Goal: Information Seeking & Learning: Learn about a topic

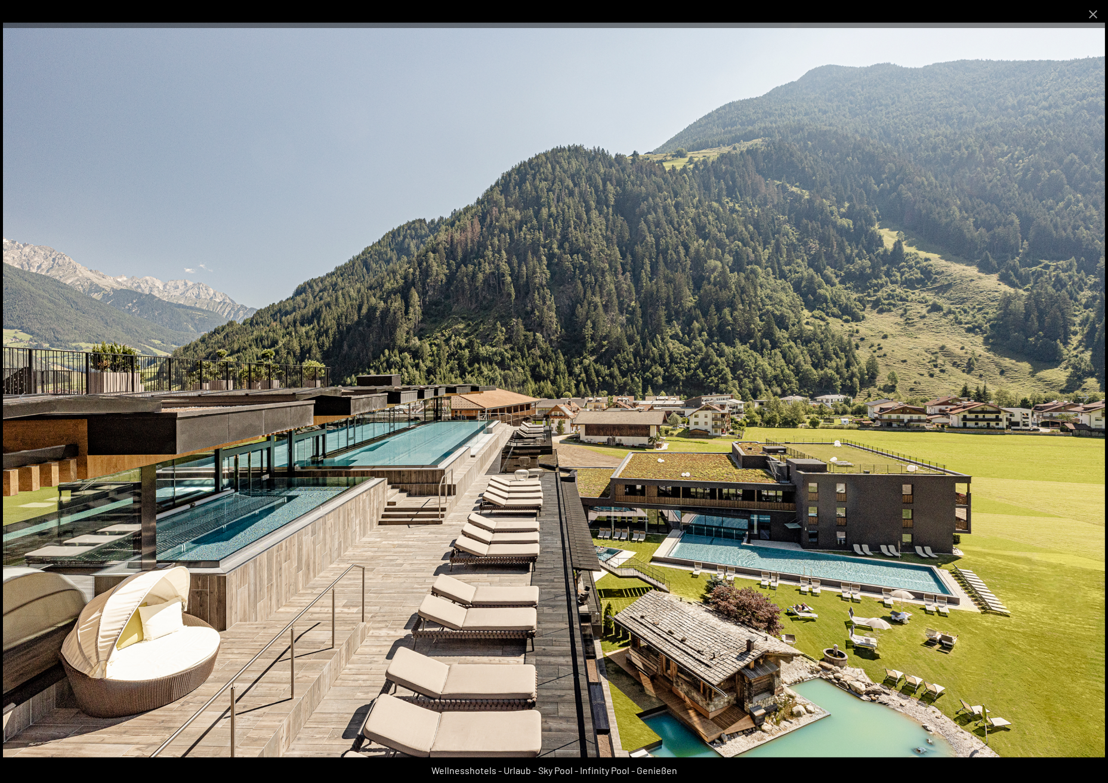
click at [199, 549] on img at bounding box center [554, 390] width 1102 height 735
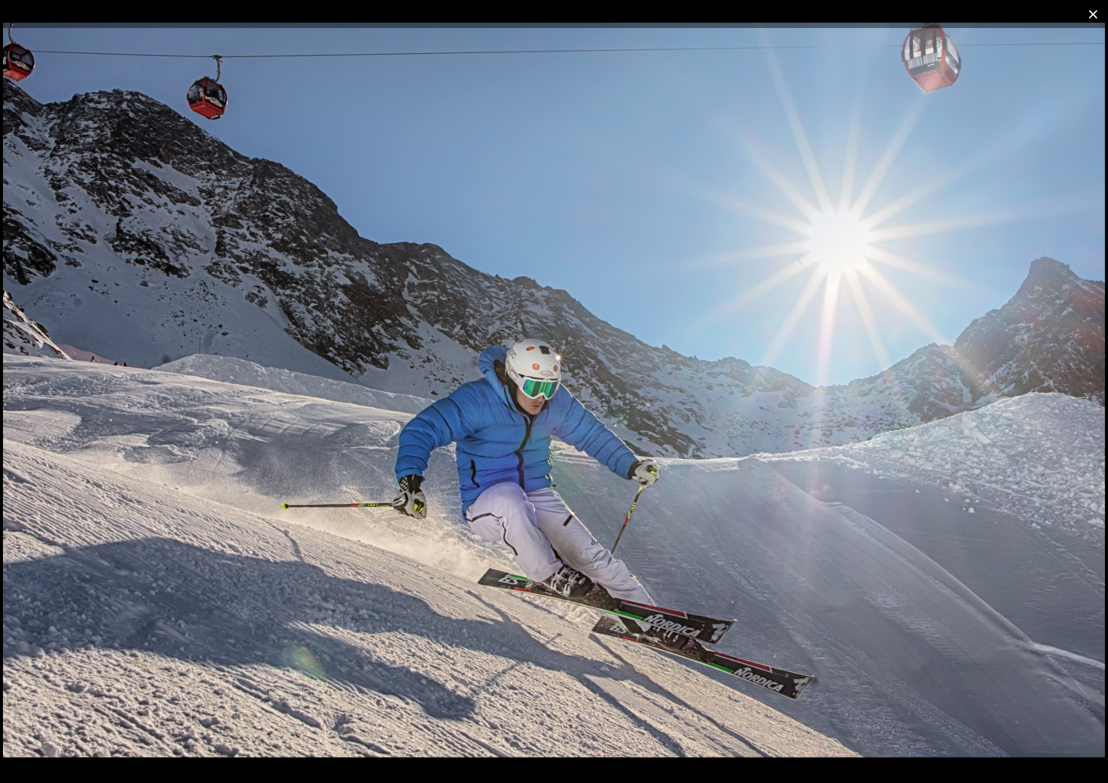
click at [987, 26] on button "Close gallery" at bounding box center [1094, 14] width 30 height 28
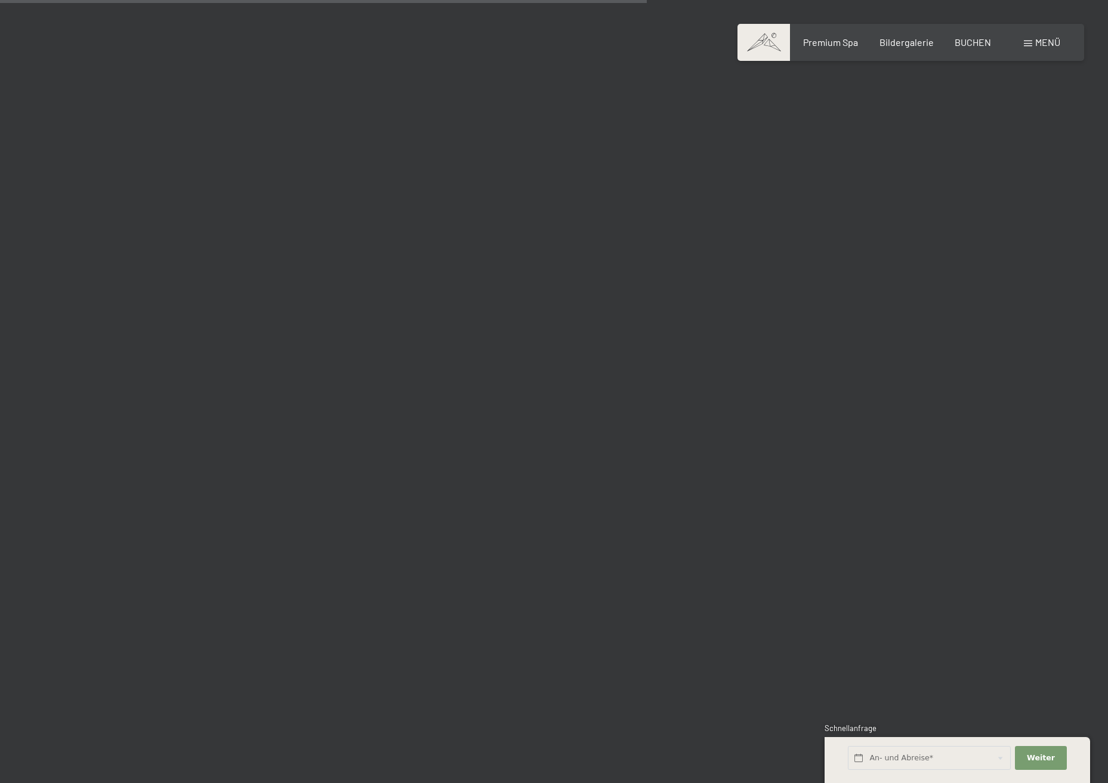
scroll to position [9192, 0]
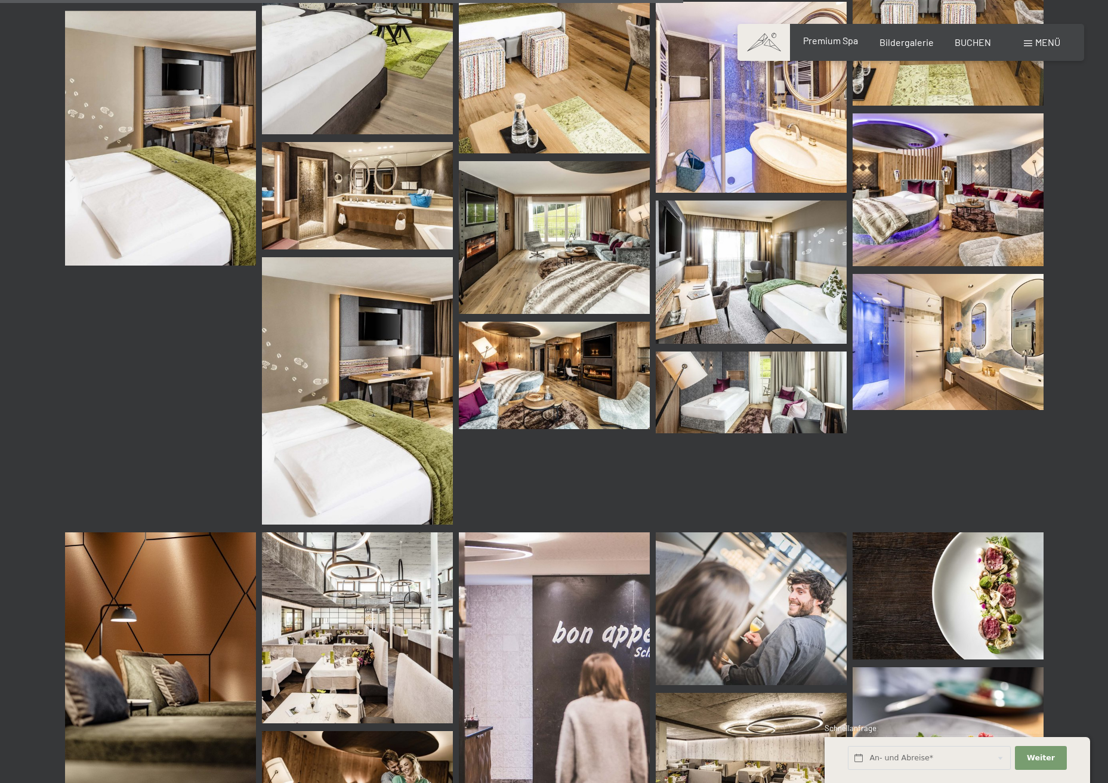
click at [837, 42] on span "Premium Spa" at bounding box center [830, 40] width 55 height 11
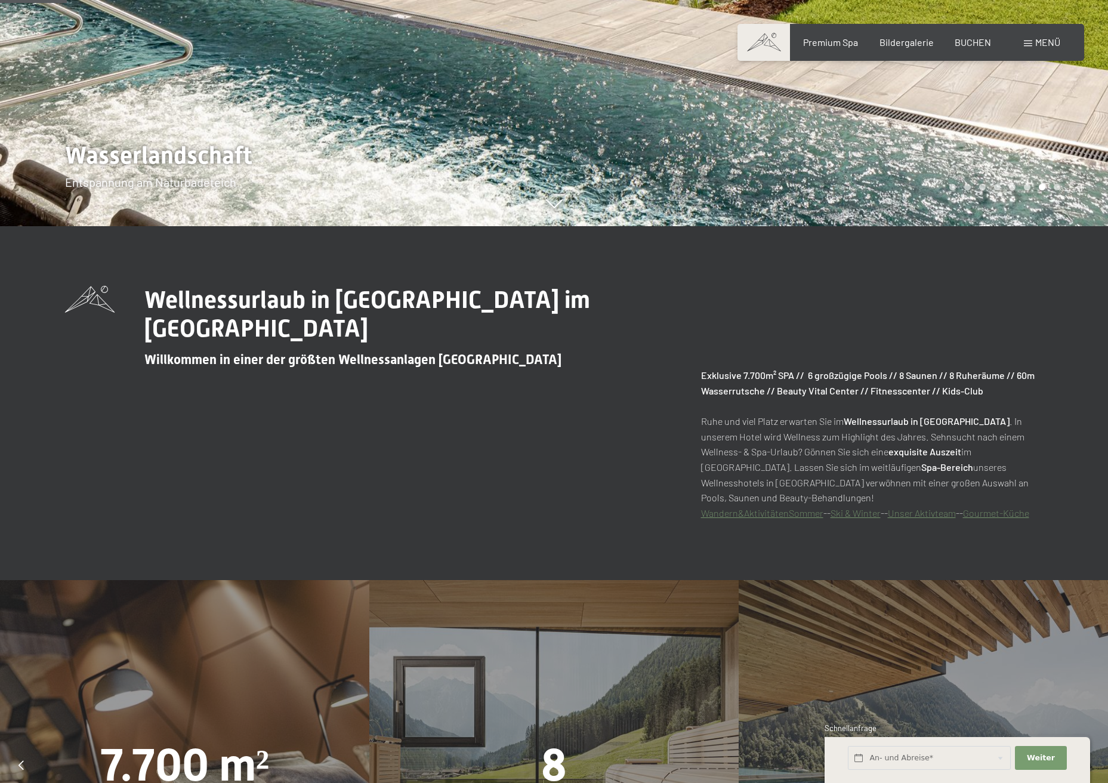
scroll to position [836, 0]
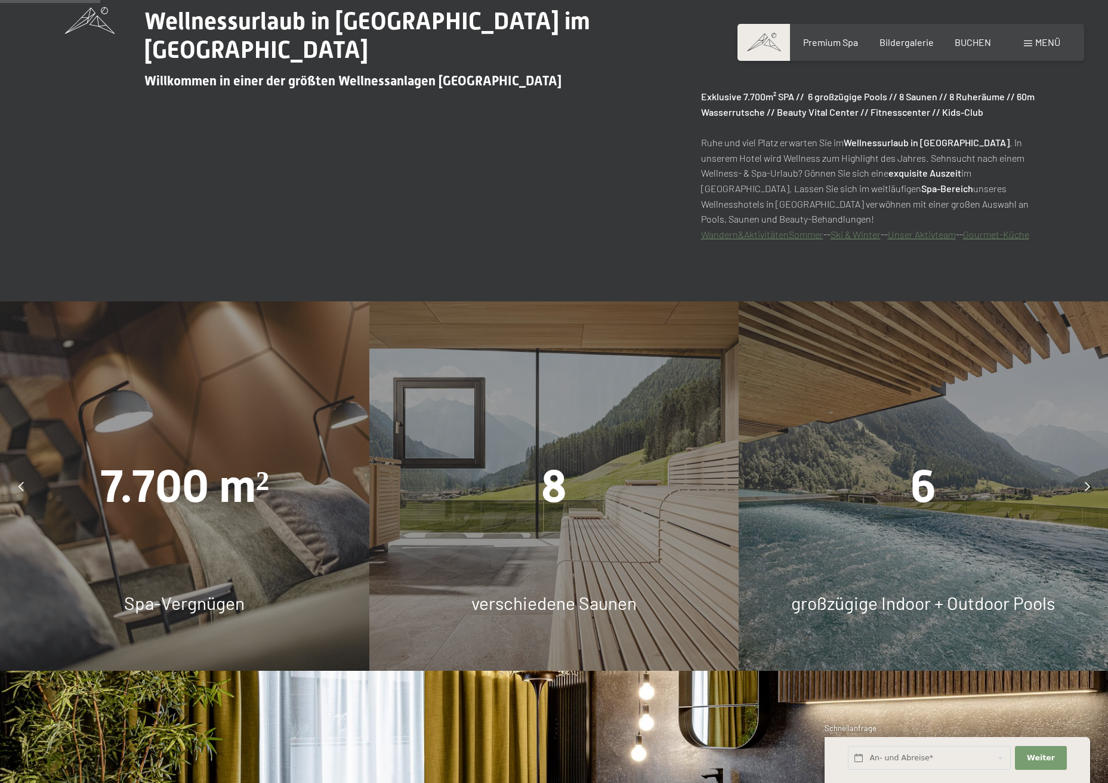
click at [167, 478] on span "7.700 m²" at bounding box center [185, 486] width 170 height 53
click at [925, 498] on span "6" at bounding box center [924, 486] width 26 height 53
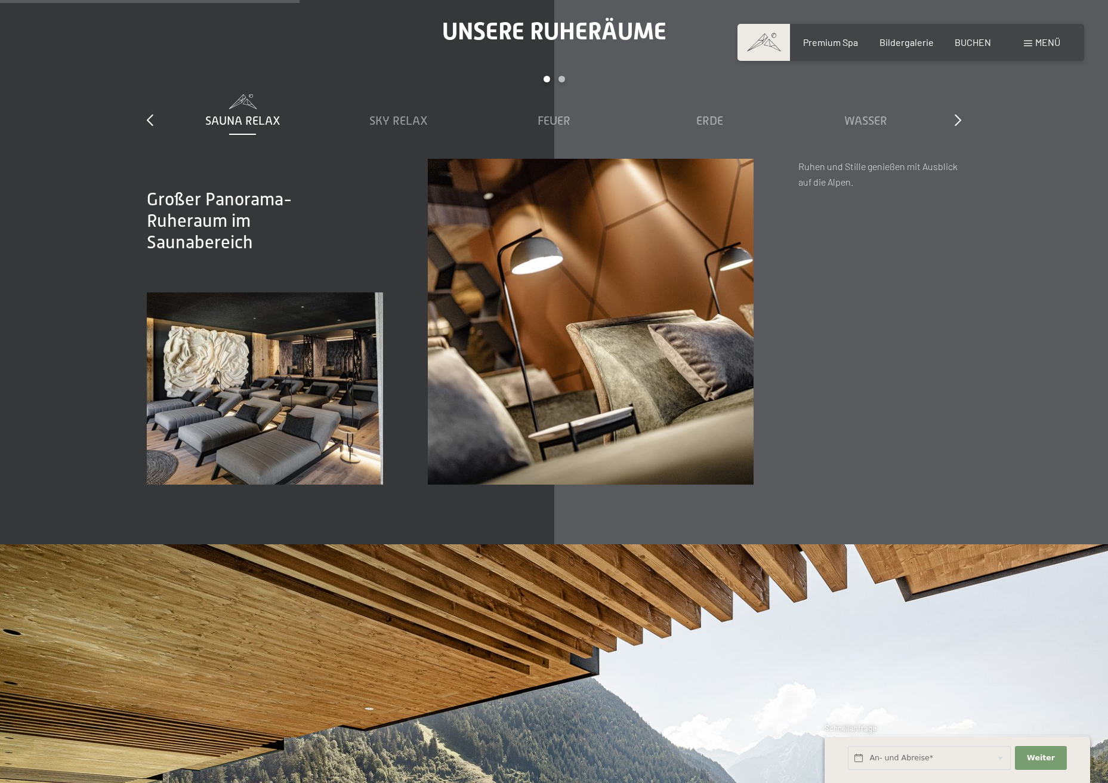
scroll to position [1950, 0]
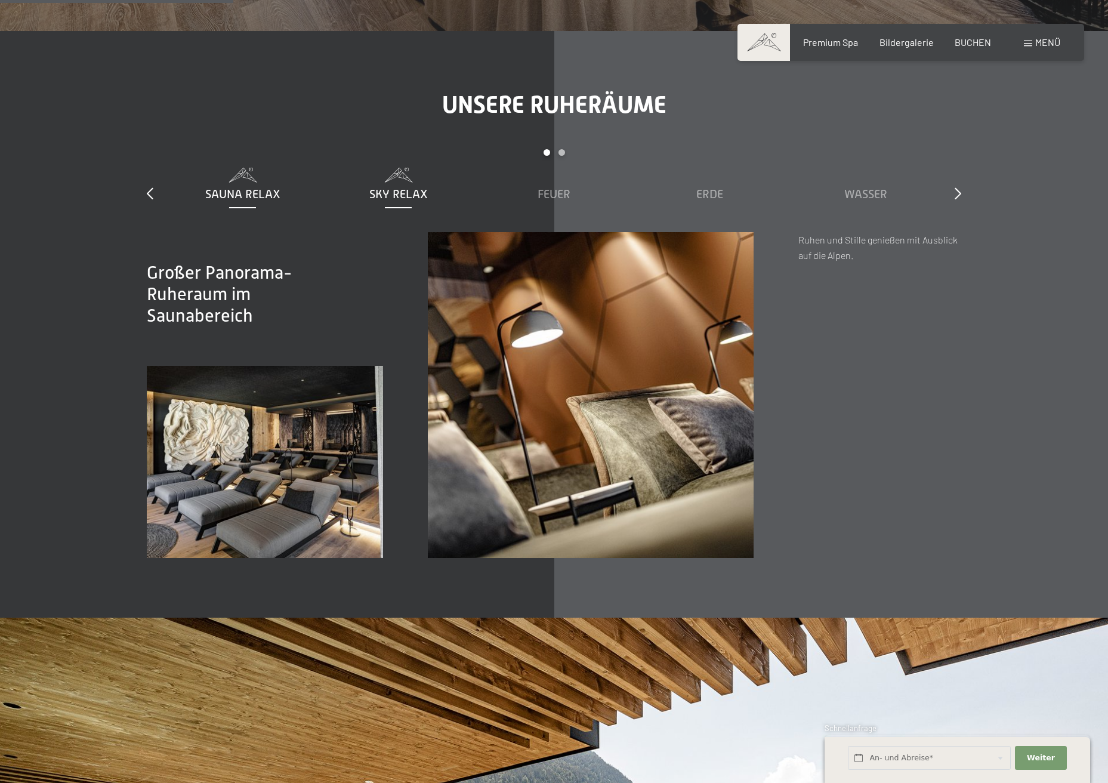
click at [392, 194] on span "Sky Relax" at bounding box center [398, 193] width 58 height 13
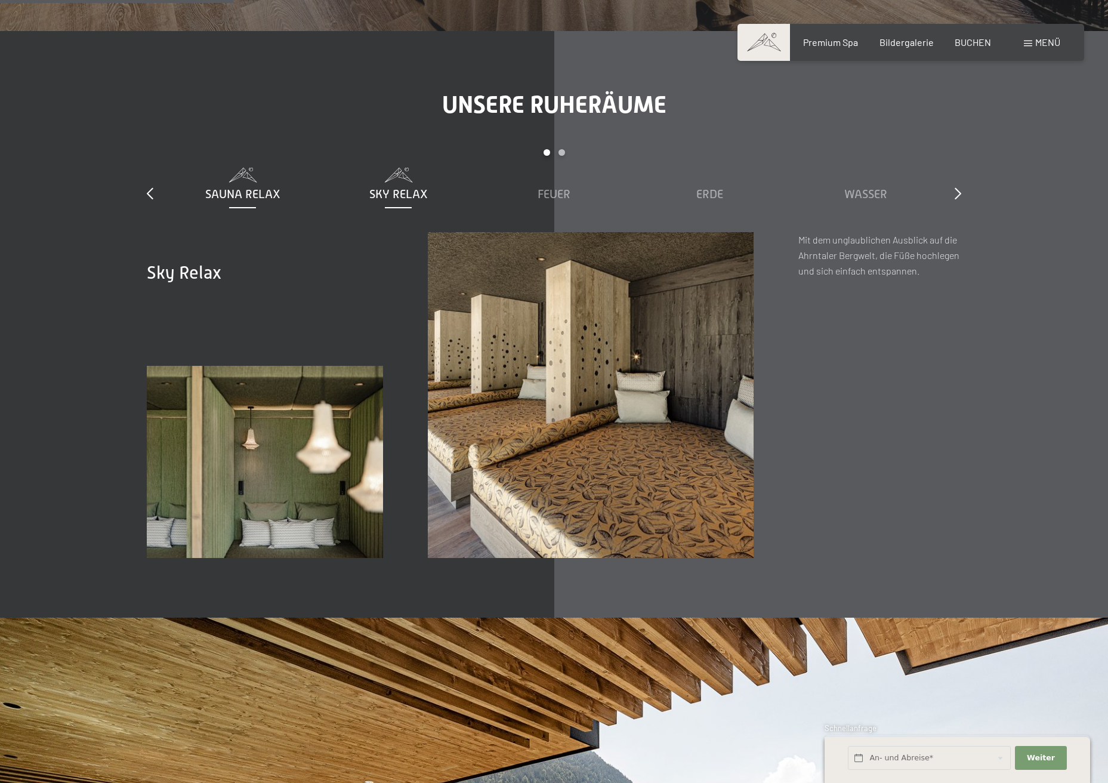
click at [253, 186] on div "Sauna Relax" at bounding box center [243, 194] width 144 height 17
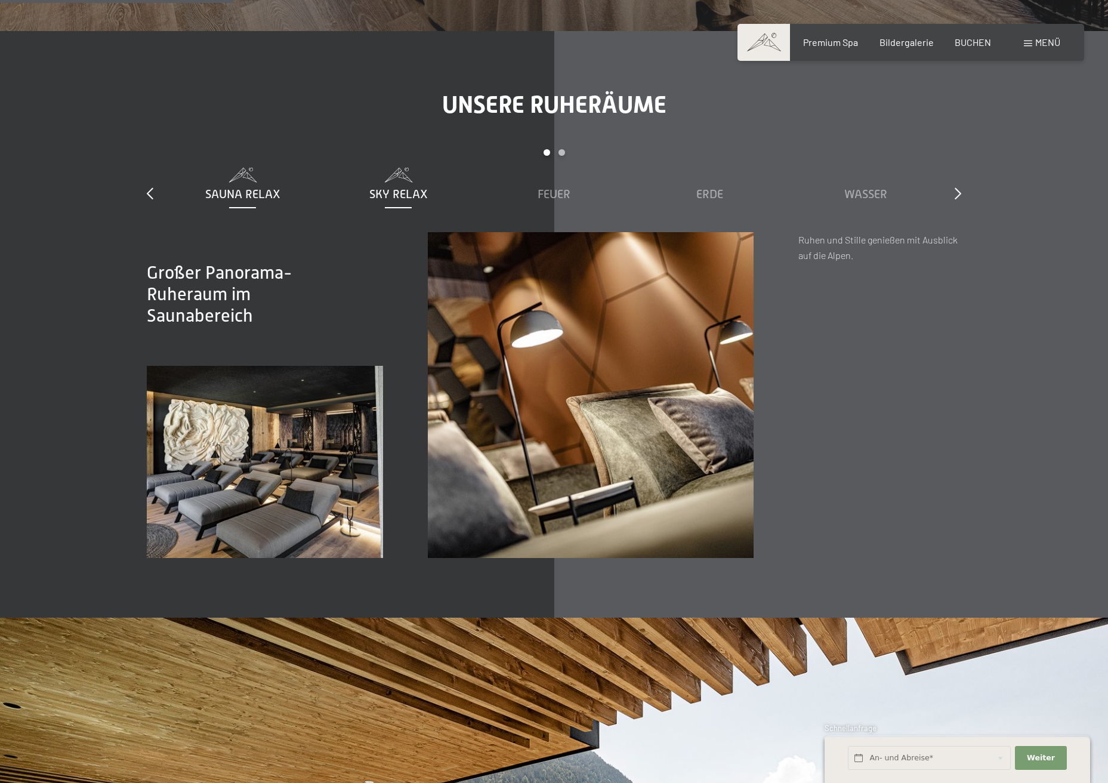
click at [392, 196] on span "Sky Relax" at bounding box center [398, 193] width 58 height 13
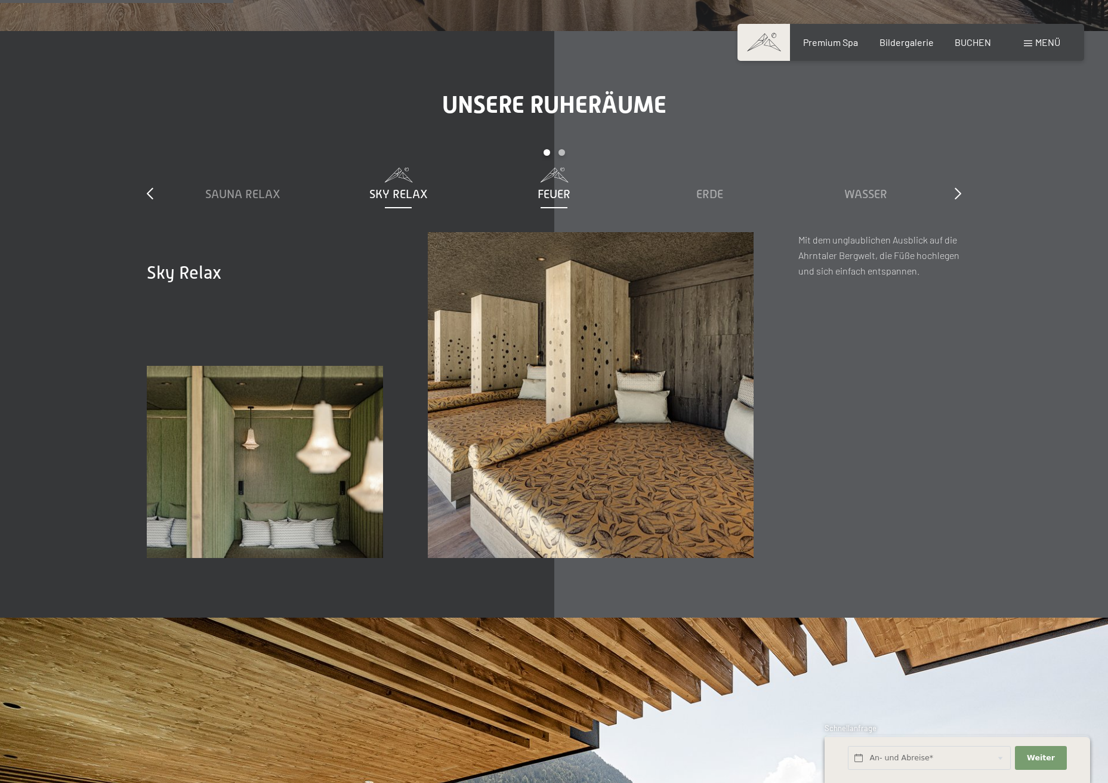
click at [541, 193] on span "Feuer" at bounding box center [554, 193] width 33 height 13
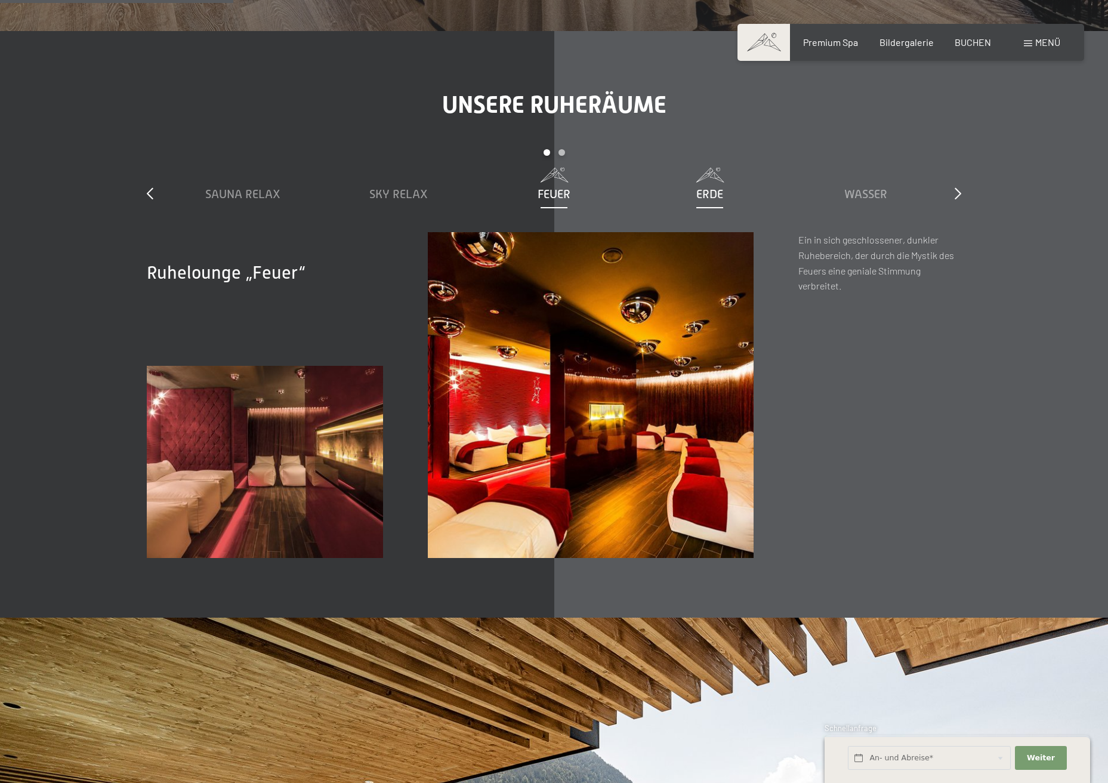
click at [728, 187] on div "Erde" at bounding box center [710, 194] width 144 height 17
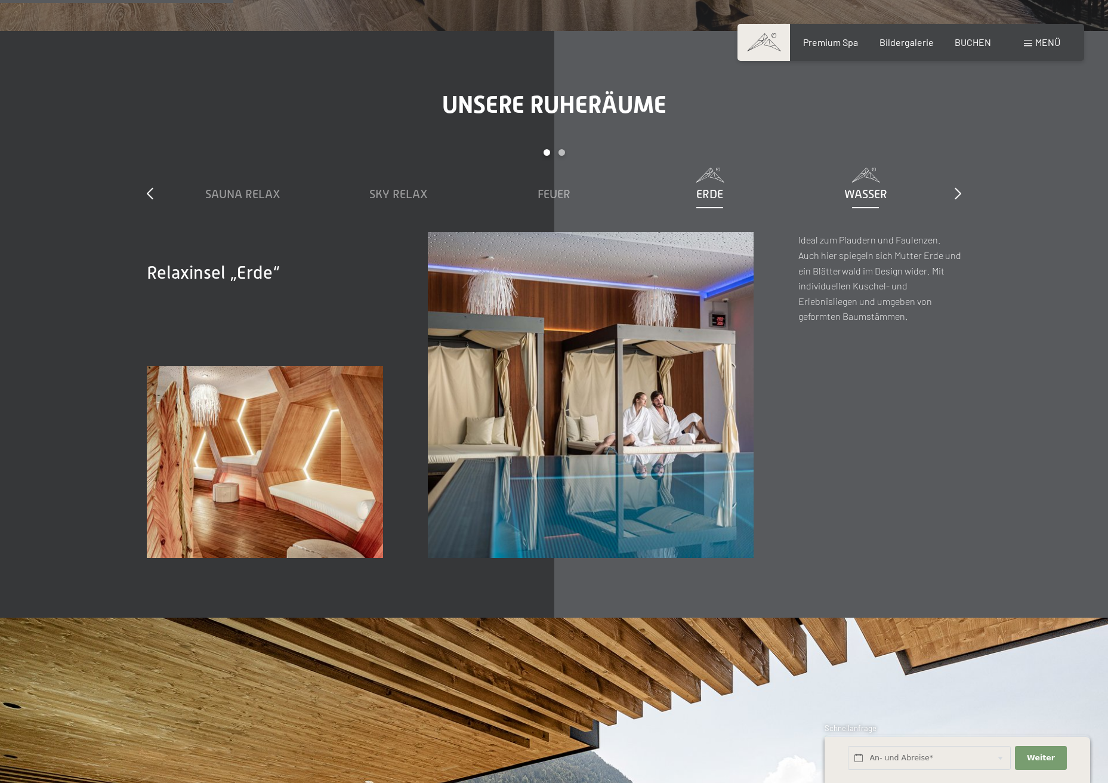
click at [869, 192] on span "Wasser" at bounding box center [866, 193] width 43 height 13
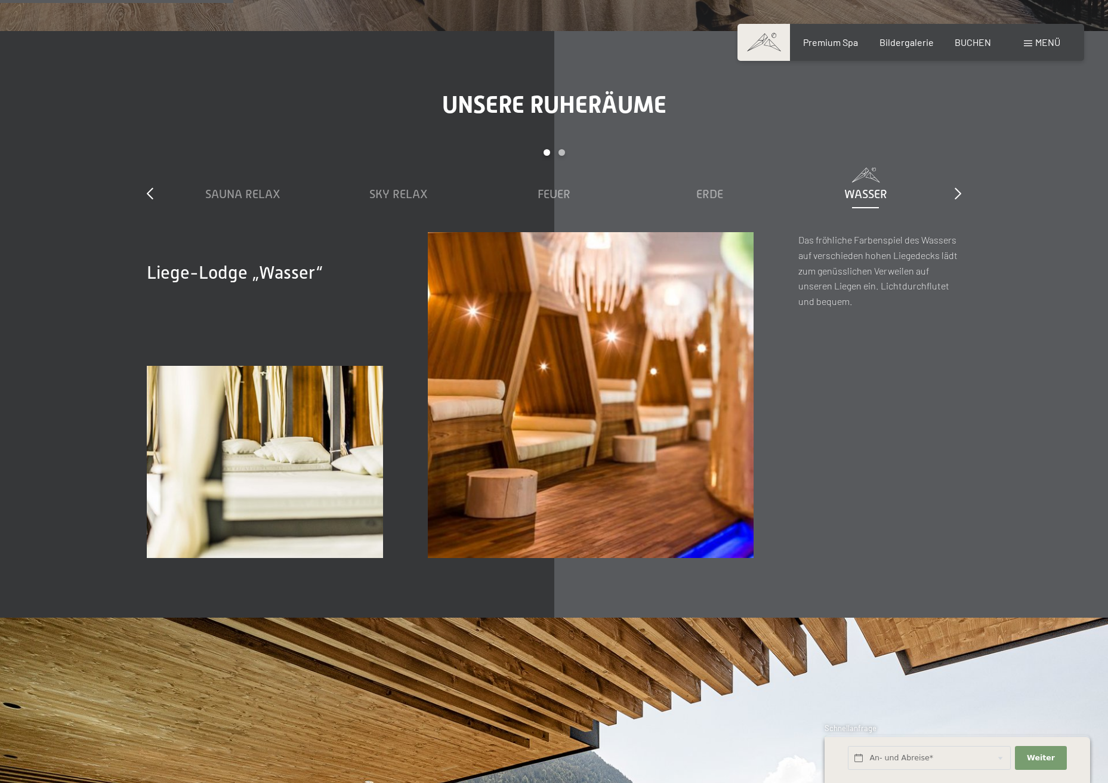
click at [954, 191] on div "slide 1 to 5 of 7 Sauna Relax Sky Relax Feuer Erde Wasser Luft Wolke 7" at bounding box center [554, 190] width 815 height 83
click at [957, 194] on icon at bounding box center [958, 193] width 7 height 12
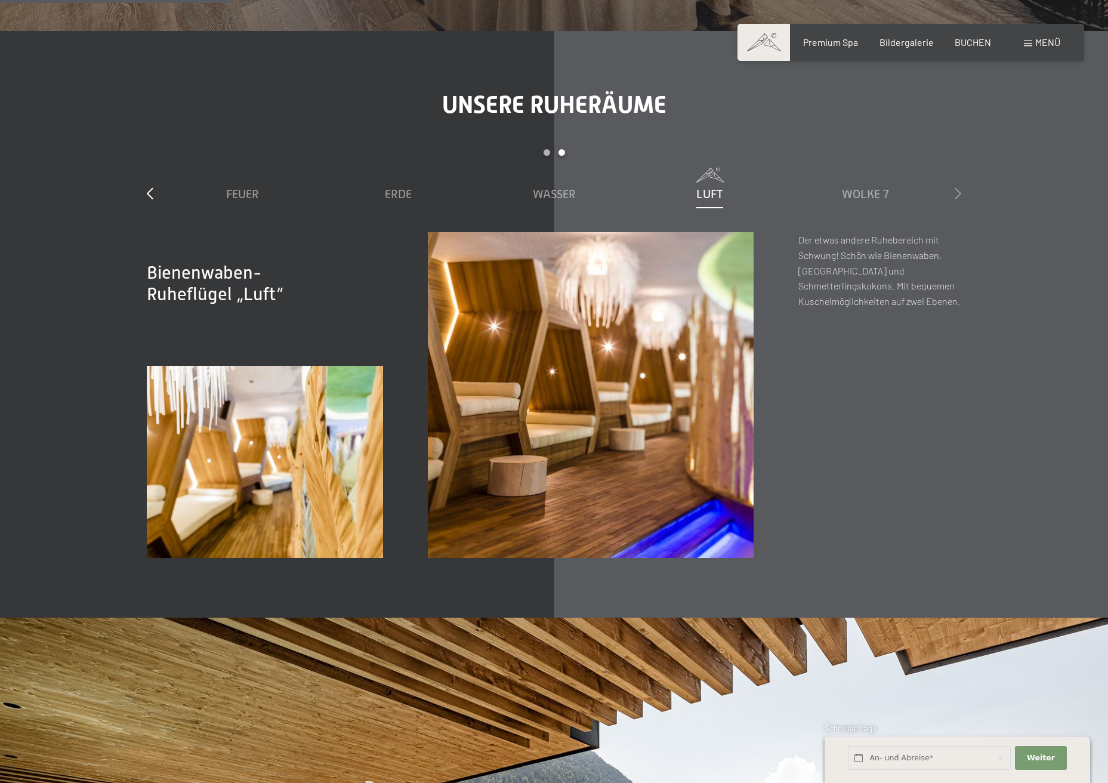
click at [957, 194] on icon at bounding box center [958, 193] width 7 height 12
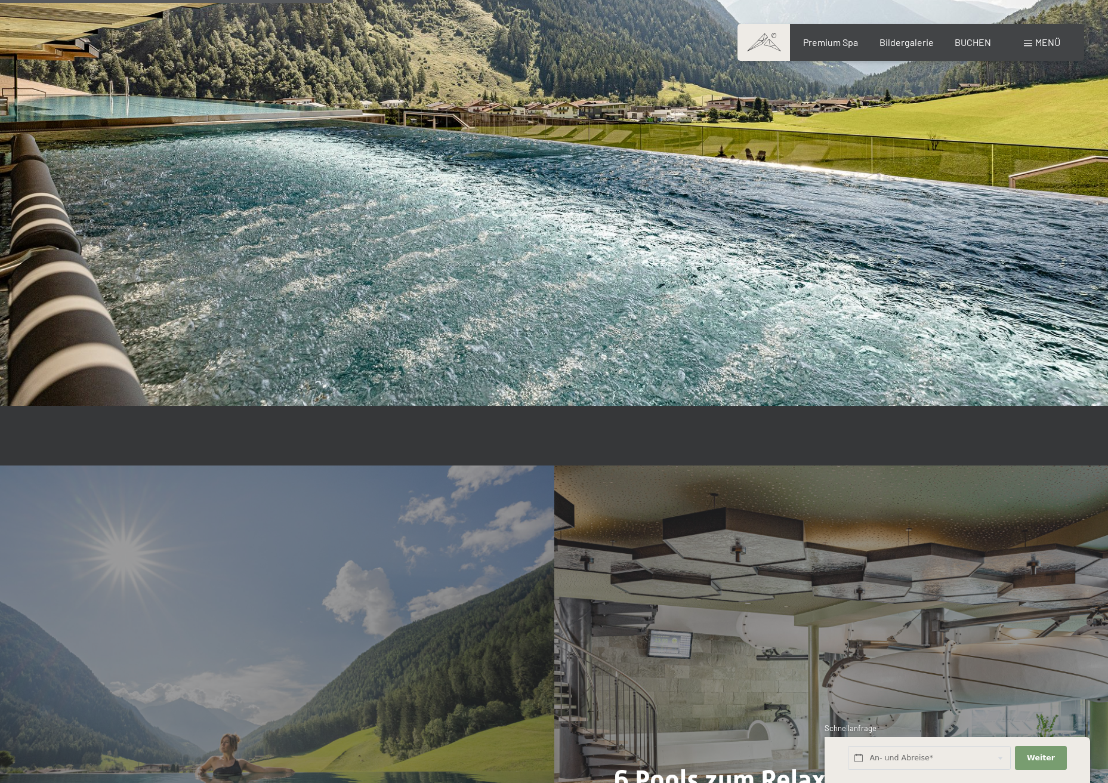
scroll to position [3064, 0]
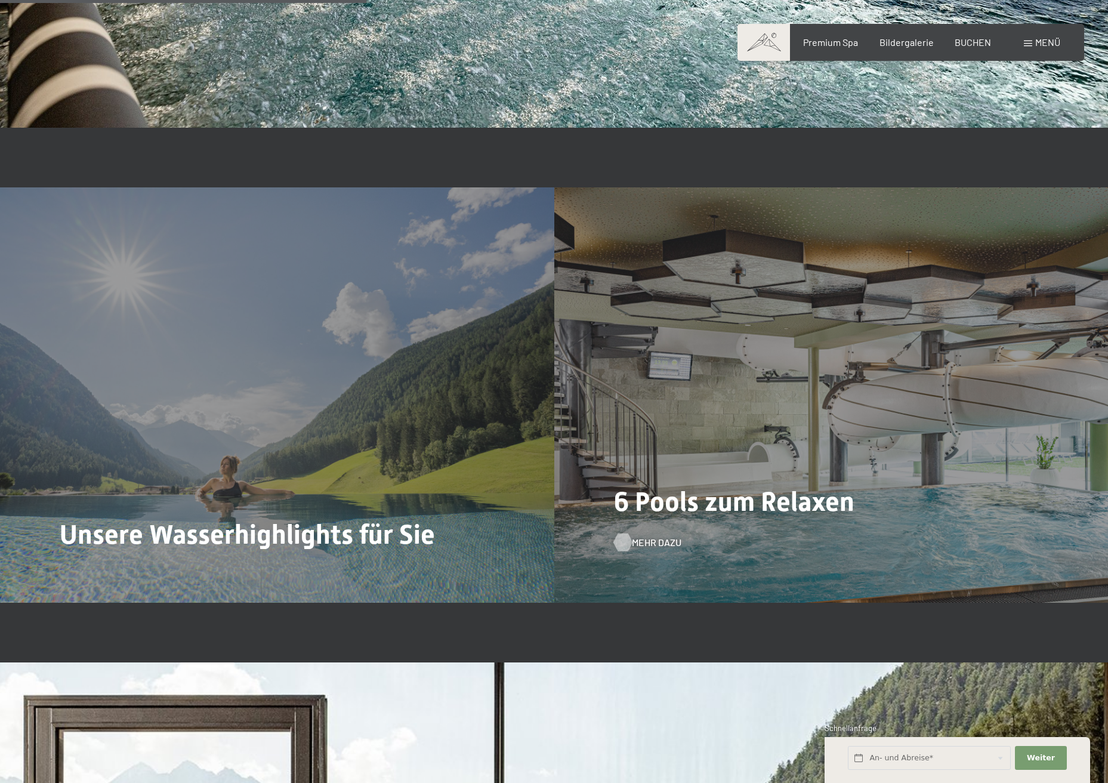
click at [643, 543] on span "Mehr dazu" at bounding box center [657, 542] width 50 height 13
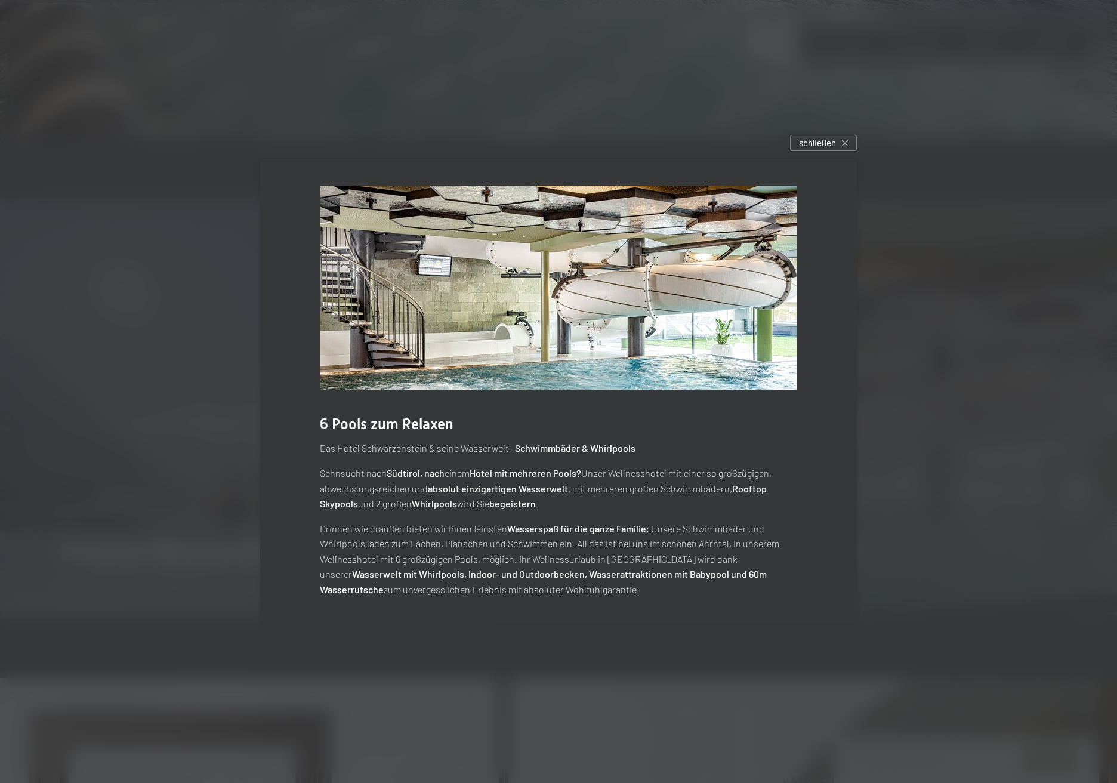
click at [417, 490] on p "Sehnsucht nach Südtirol, nach einem Hotel mit mehreren Pools? Unser Wellnesshot…" at bounding box center [559, 489] width 478 height 46
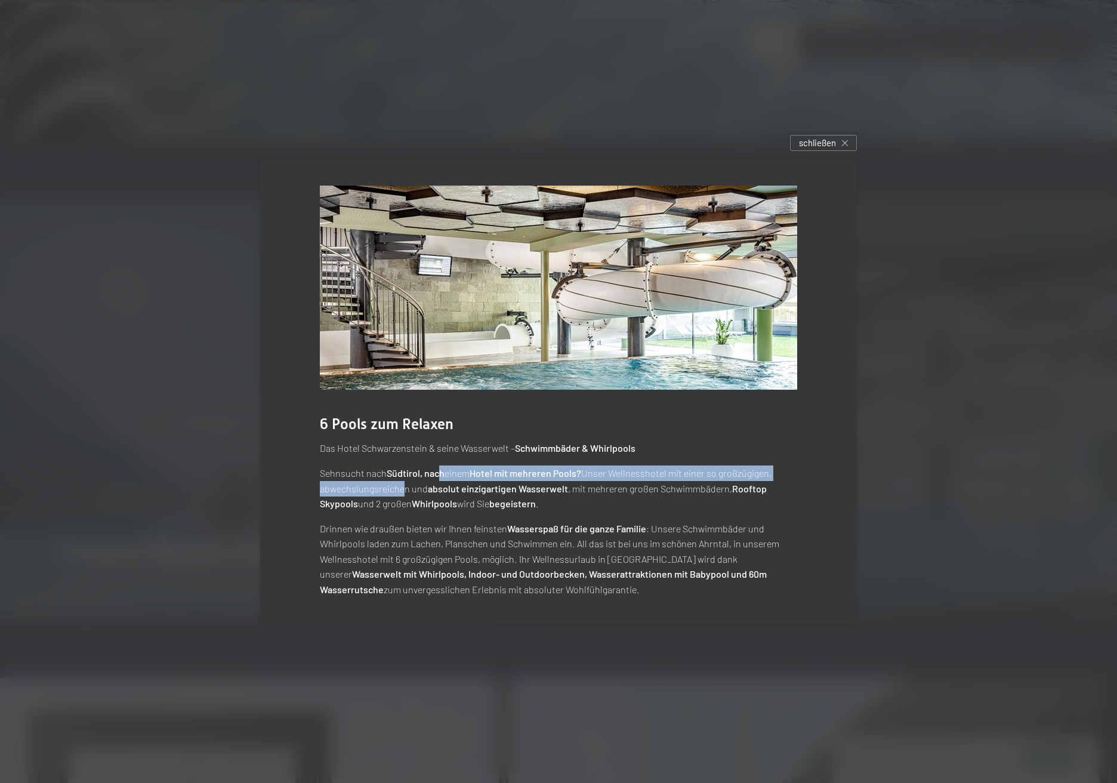
drag, startPoint x: 396, startPoint y: 487, endPoint x: 442, endPoint y: 479, distance: 46.1
click at [442, 479] on p "Sehnsucht nach Südtirol, nach einem Hotel mit mehreren Pools? Unser Wellnesshot…" at bounding box center [559, 489] width 478 height 46
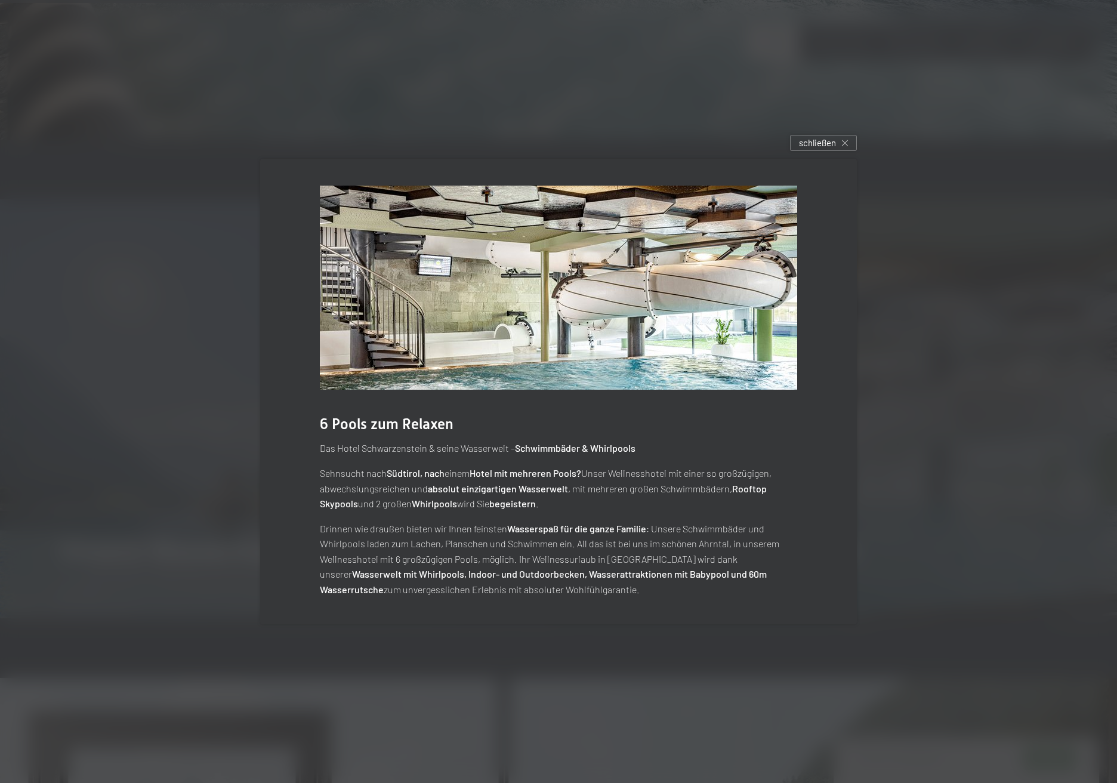
click at [500, 481] on p "Sehnsucht nach Südtirol, nach einem Hotel mit mehreren Pools? Unser Wellnesshot…" at bounding box center [559, 489] width 478 height 46
drag, startPoint x: 366, startPoint y: 506, endPoint x: 390, endPoint y: 506, distance: 23.9
click at [389, 506] on p "Sehnsucht nach Südtirol, nach einem Hotel mit mehreren Pools? Unser Wellnesshot…" at bounding box center [559, 489] width 478 height 46
click at [393, 533] on p "Drinnen wie draußen bieten wir Ihnen feinsten Wasserspaß für die ganze Familie …" at bounding box center [559, 559] width 478 height 76
drag, startPoint x: 411, startPoint y: 527, endPoint x: 455, endPoint y: 526, distance: 44.2
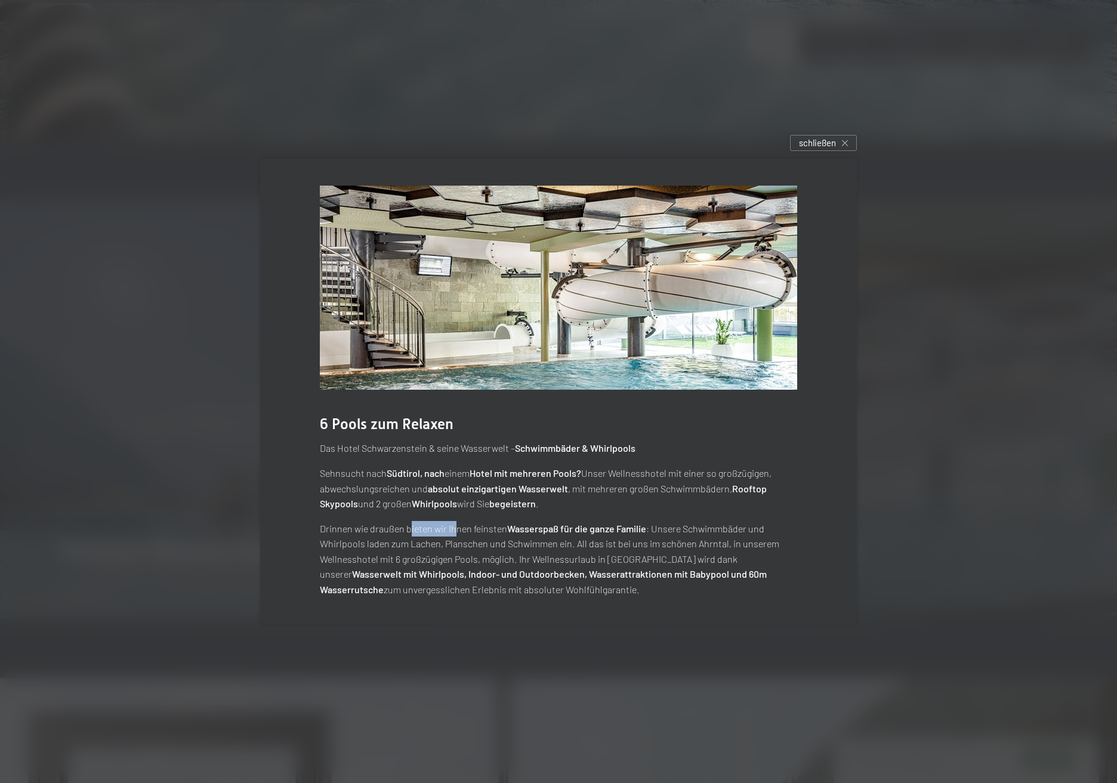
click at [455, 526] on p "Drinnen wie draußen bieten wir Ihnen feinsten Wasserspaß für die ganze Familie …" at bounding box center [559, 559] width 478 height 76
drag, startPoint x: 396, startPoint y: 541, endPoint x: 473, endPoint y: 540, distance: 77.0
click at [473, 540] on p "Drinnen wie draußen bieten wir Ihnen feinsten Wasserspaß für die ganze Familie …" at bounding box center [559, 559] width 478 height 76
click at [411, 555] on p "Drinnen wie draußen bieten wir Ihnen feinsten Wasserspaß für die ganze Familie …" at bounding box center [559, 559] width 478 height 76
click at [834, 139] on span "schließen" at bounding box center [817, 143] width 37 height 13
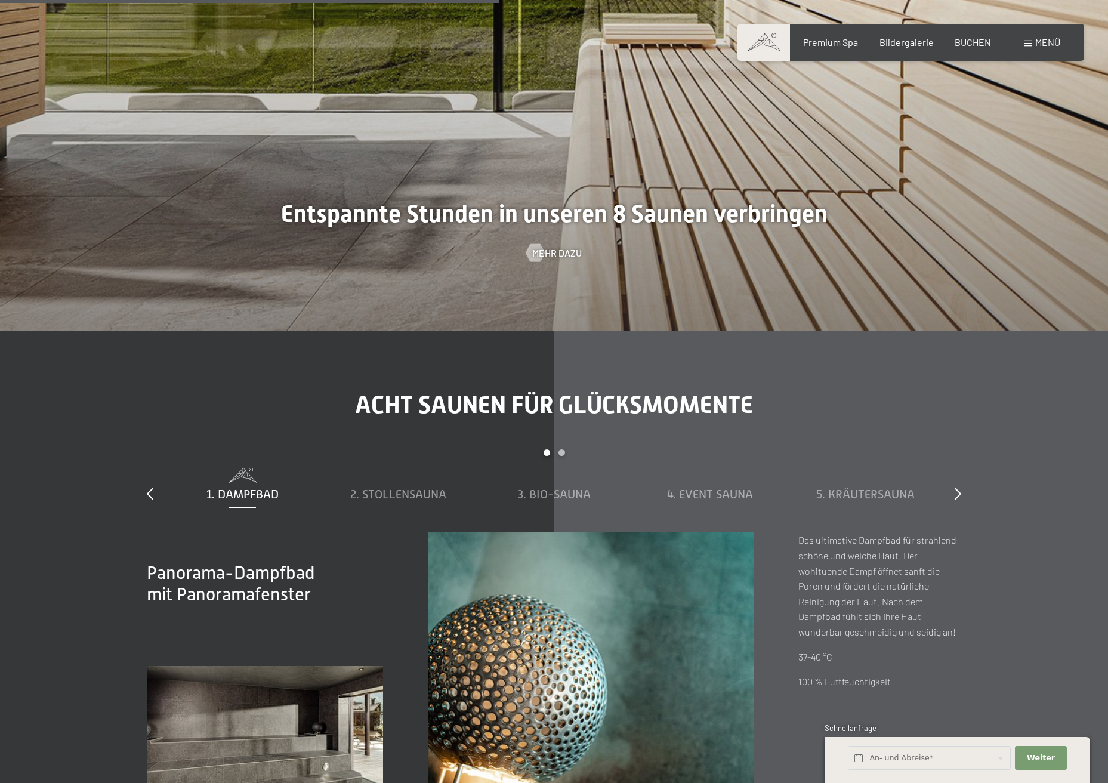
scroll to position [4457, 0]
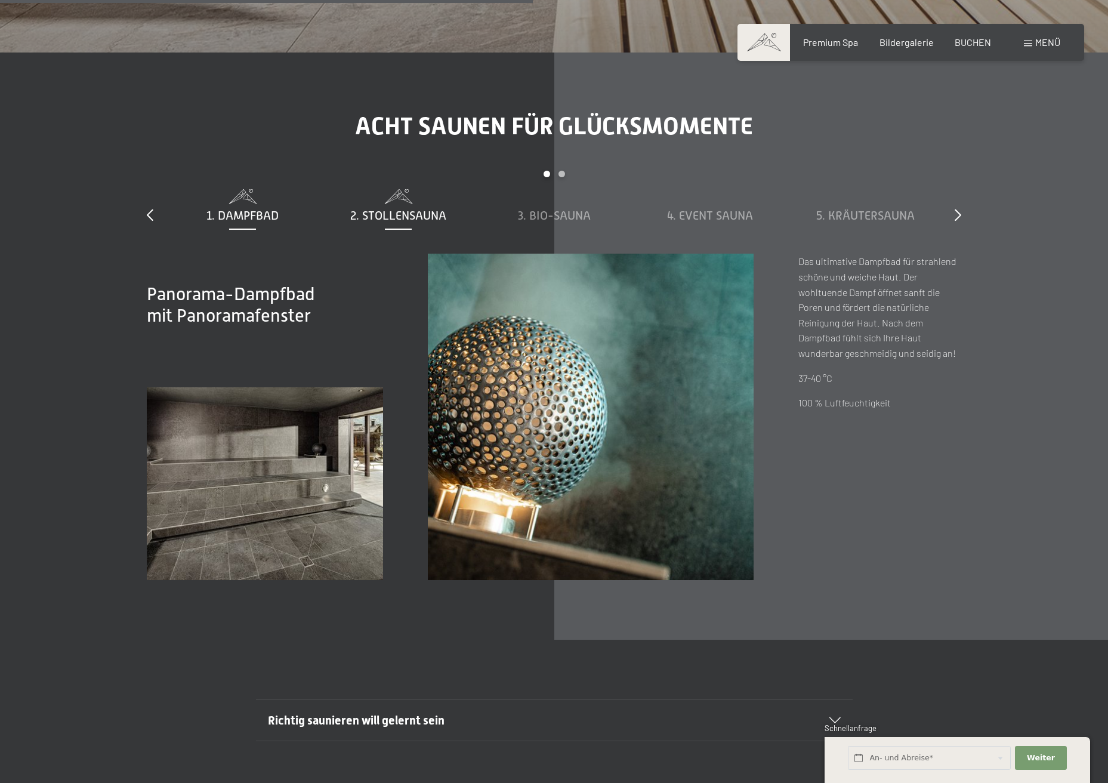
click at [402, 215] on span "2. Stollensauna" at bounding box center [398, 215] width 96 height 13
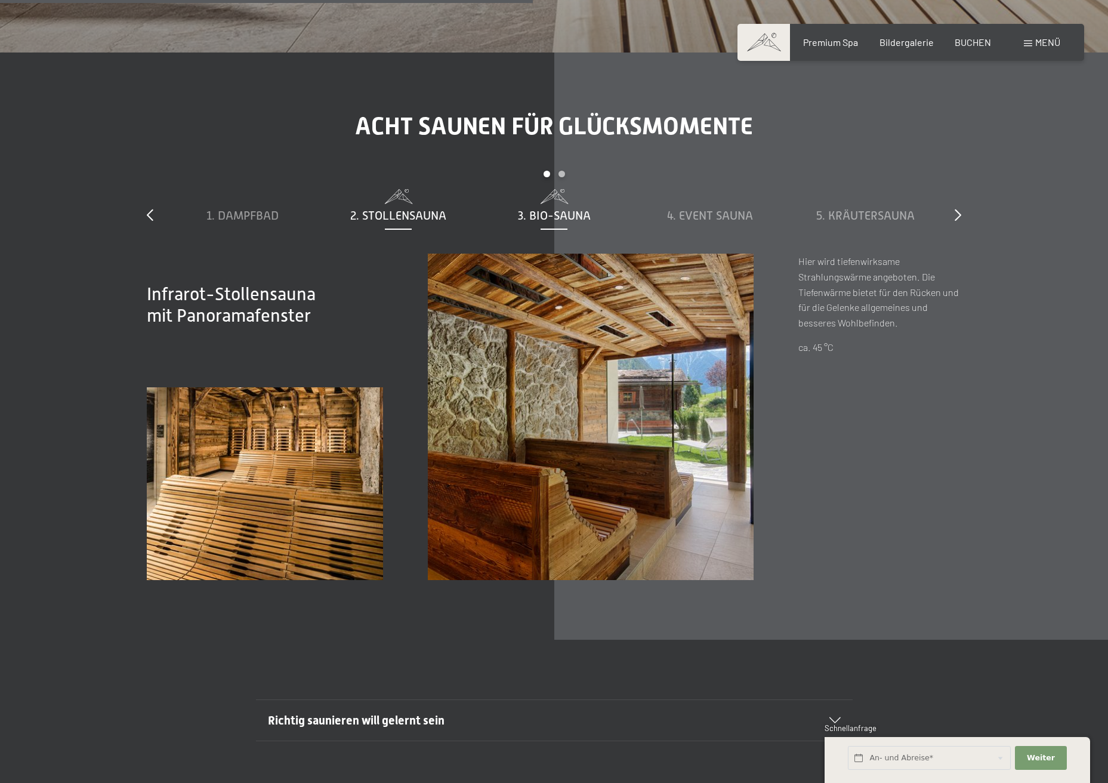
click at [549, 218] on span "3. Bio-Sauna" at bounding box center [554, 215] width 73 height 13
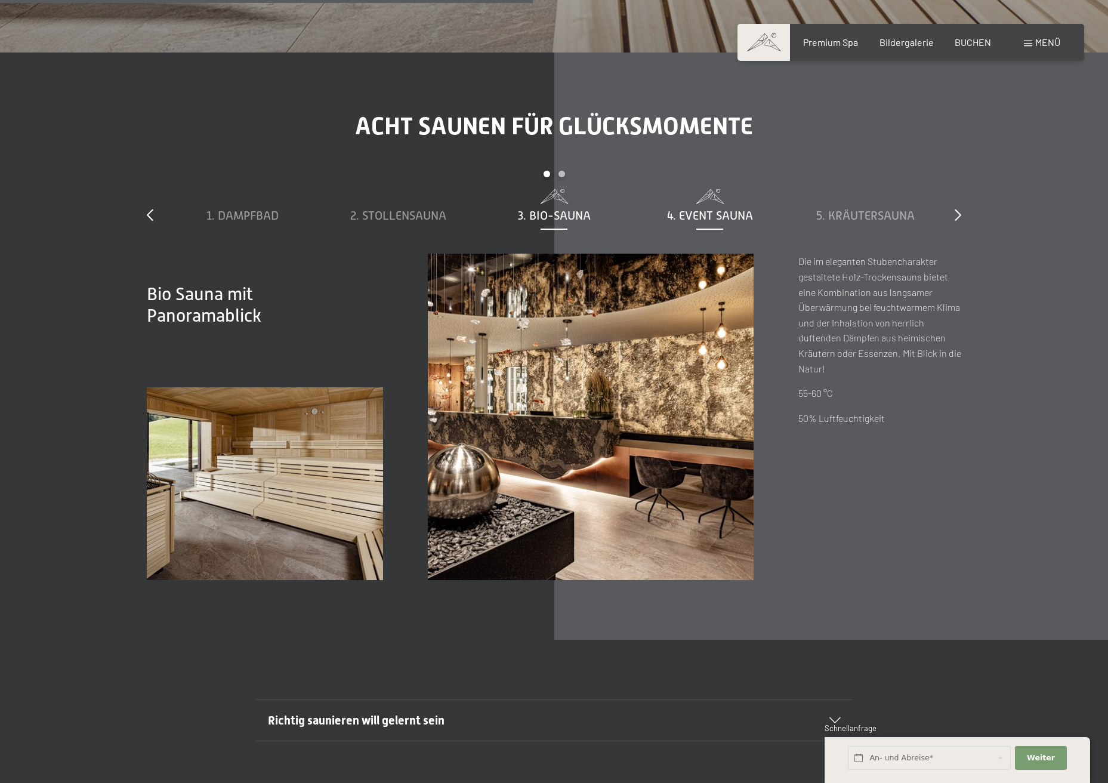
click at [707, 219] on span "4. Event Sauna" at bounding box center [710, 215] width 86 height 13
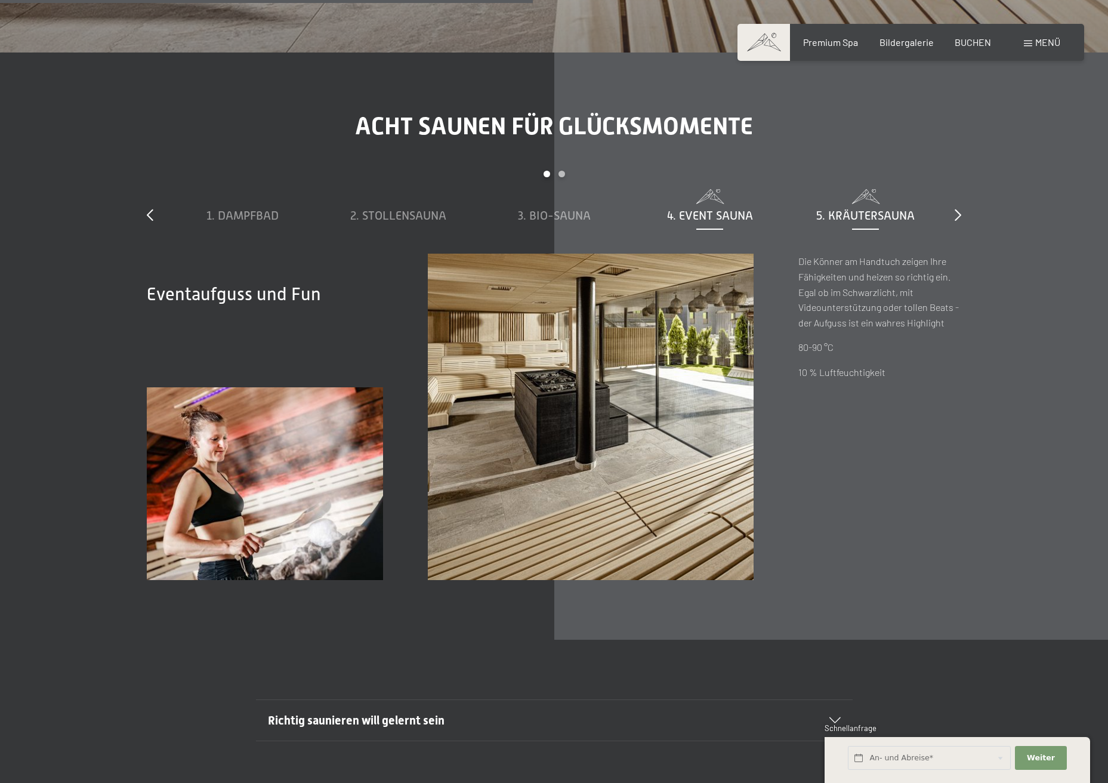
click at [883, 215] on span "5. Kräutersauna" at bounding box center [866, 215] width 98 height 13
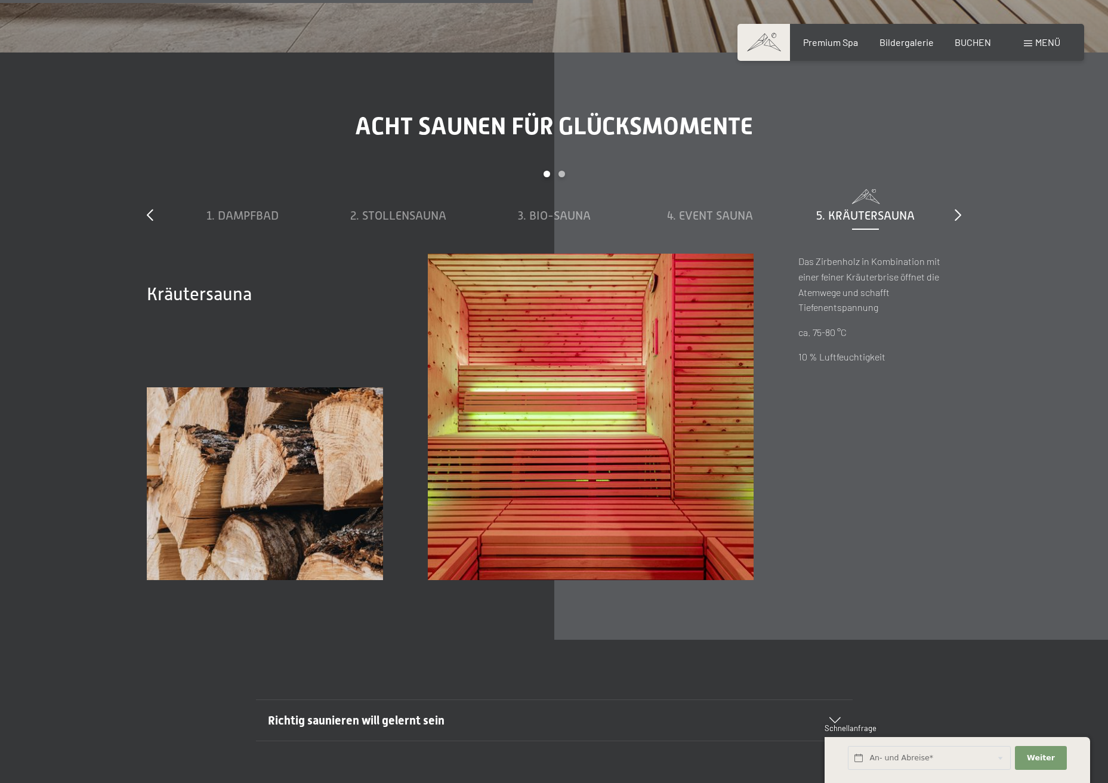
click at [953, 215] on div "slide 1 to 5 of 8 1. Dampfbad 2. Stollensauna 3. Bio-Sauna 4. Event Sauna 5. Kr…" at bounding box center [554, 212] width 815 height 83
click at [962, 215] on div "Acht Saunen für Glücksmomente slide 1 to 5 of 8 1. Dampfbad 2. Stollensauna 3. …" at bounding box center [554, 345] width 904 height 467
click at [956, 215] on icon at bounding box center [958, 215] width 7 height 12
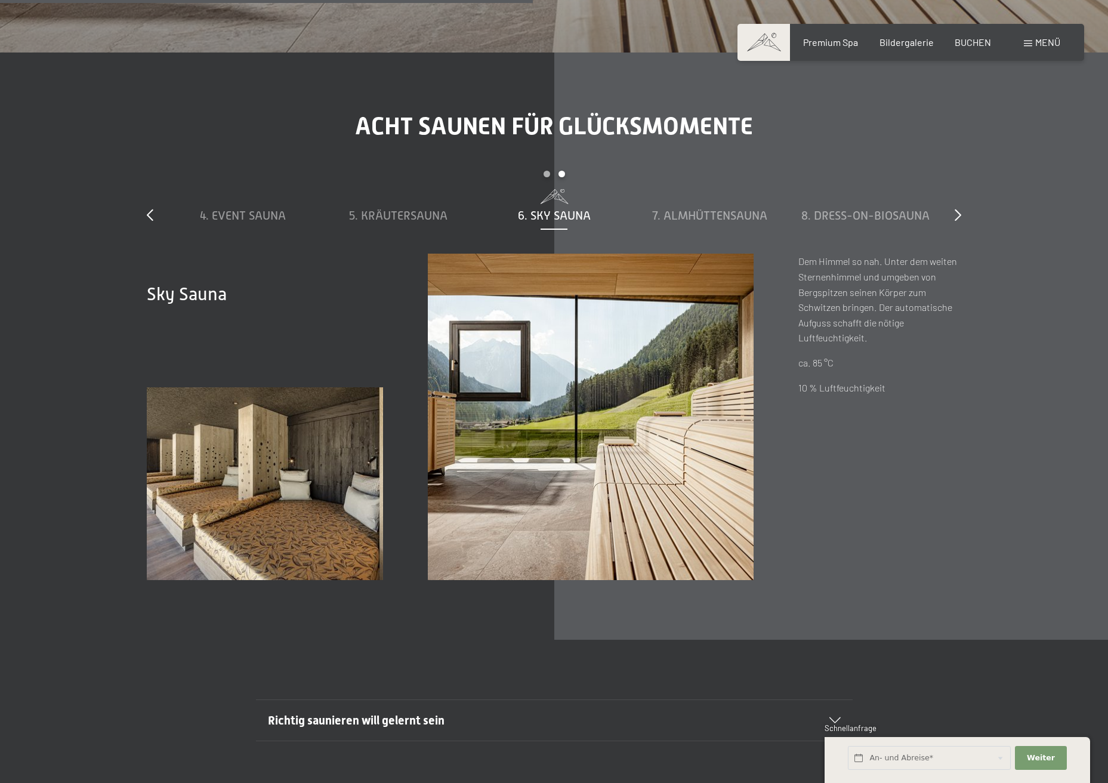
click at [727, 225] on div "1. Dampfbad 2. Stollensauna 3. Bio-Sauna 4. Event Sauna 5. Kräutersauna 6. Sky …" at bounding box center [554, 221] width 779 height 64
click at [727, 221] on span "7. Almhüttensauna" at bounding box center [709, 215] width 115 height 13
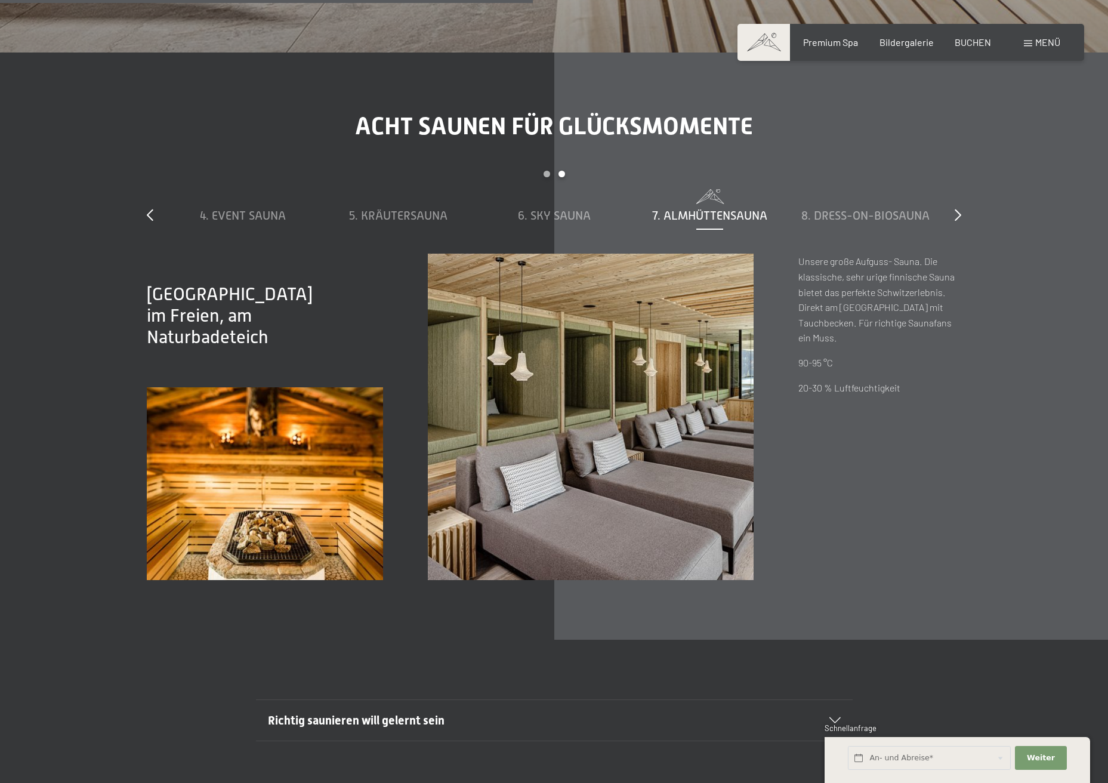
drag, startPoint x: 185, startPoint y: 358, endPoint x: 208, endPoint y: 353, distance: 23.8
click at [208, 347] on span "Südtiroler Almhüttensauna im Freien, am Naturbadeteich" at bounding box center [230, 315] width 166 height 63
click at [896, 217] on span "8. Dress-on-Biosauna" at bounding box center [866, 215] width 128 height 13
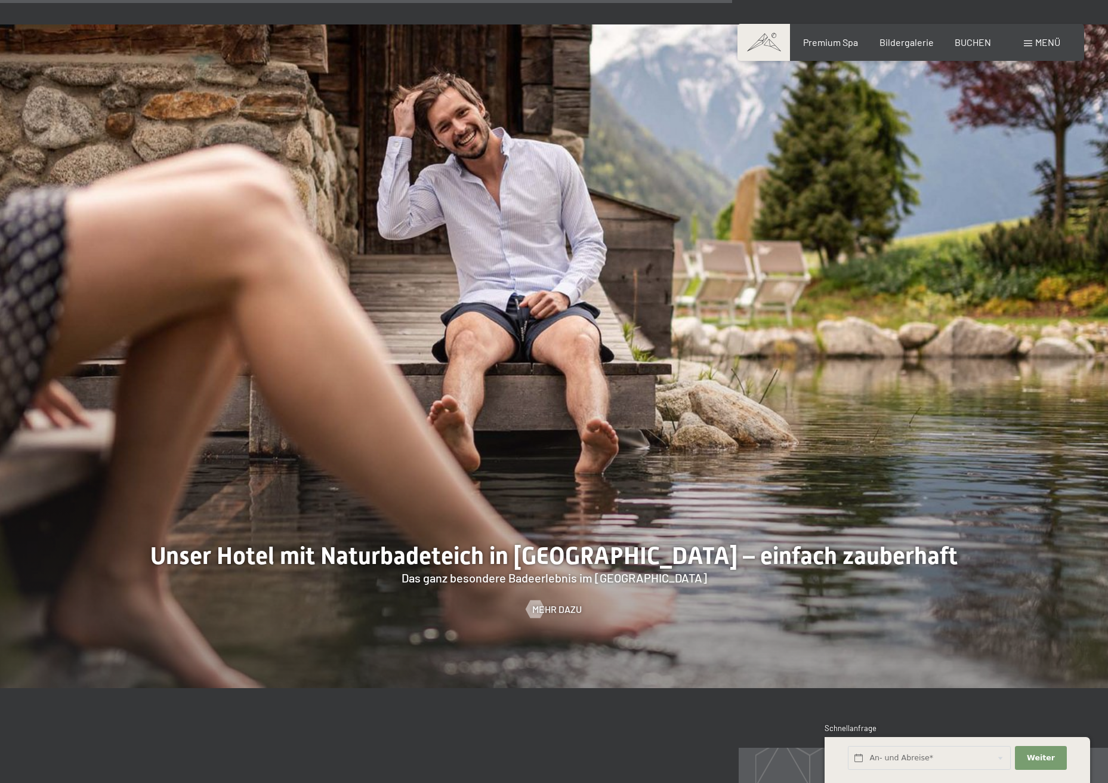
scroll to position [5571, 0]
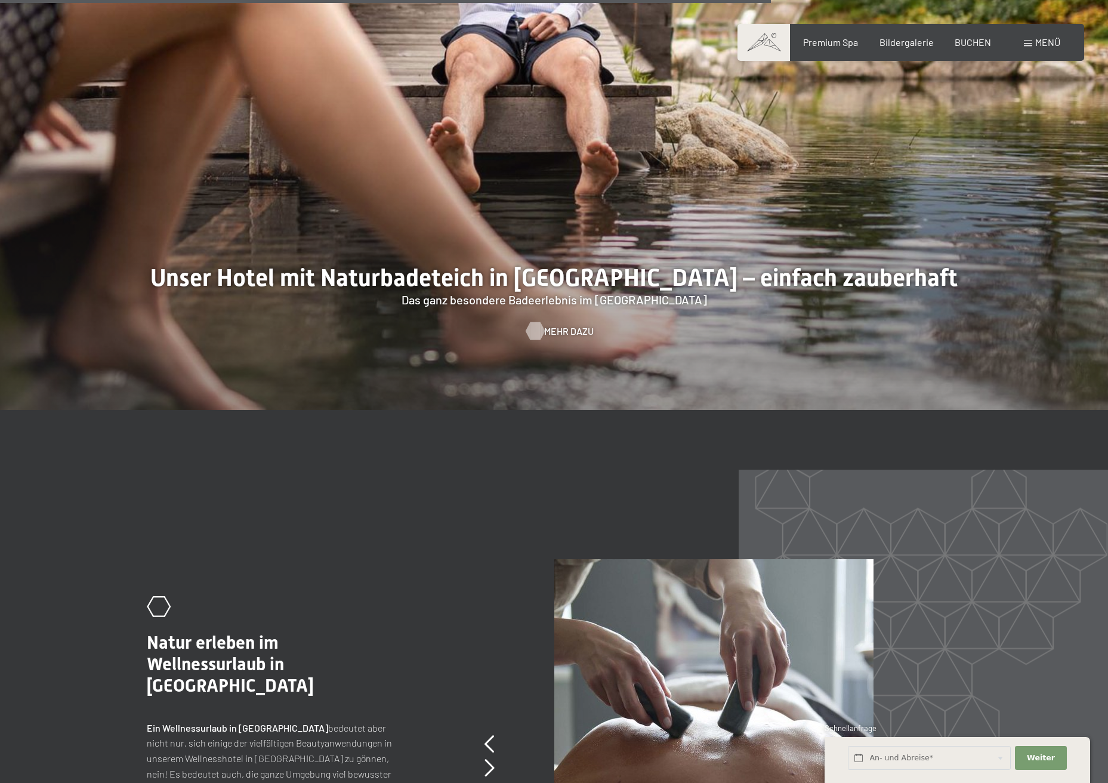
click at [557, 331] on span "Mehr dazu" at bounding box center [569, 331] width 50 height 13
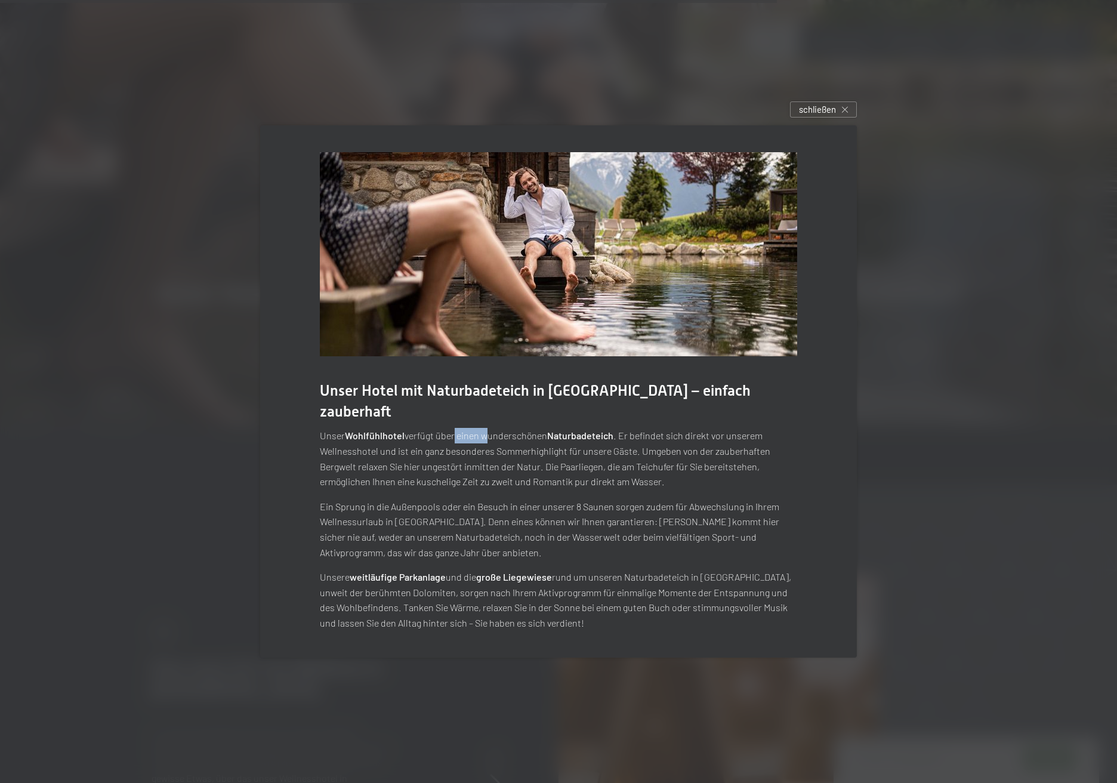
drag, startPoint x: 457, startPoint y: 429, endPoint x: 486, endPoint y: 424, distance: 30.1
click at [486, 428] on p "Unser Wohlfühlhotel verfügt über einen wunderschönen Naturbadeteich . Er befind…" at bounding box center [559, 458] width 478 height 61
click at [461, 451] on p "Unser Wohlfühlhotel verfügt über einen wunderschönen Naturbadeteich . Er befind…" at bounding box center [559, 458] width 478 height 61
drag, startPoint x: 433, startPoint y: 442, endPoint x: 510, endPoint y: 437, distance: 77.2
click at [510, 437] on p "Unser Wohlfühlhotel verfügt über einen wunderschönen Naturbadeteich . Er befind…" at bounding box center [559, 458] width 478 height 61
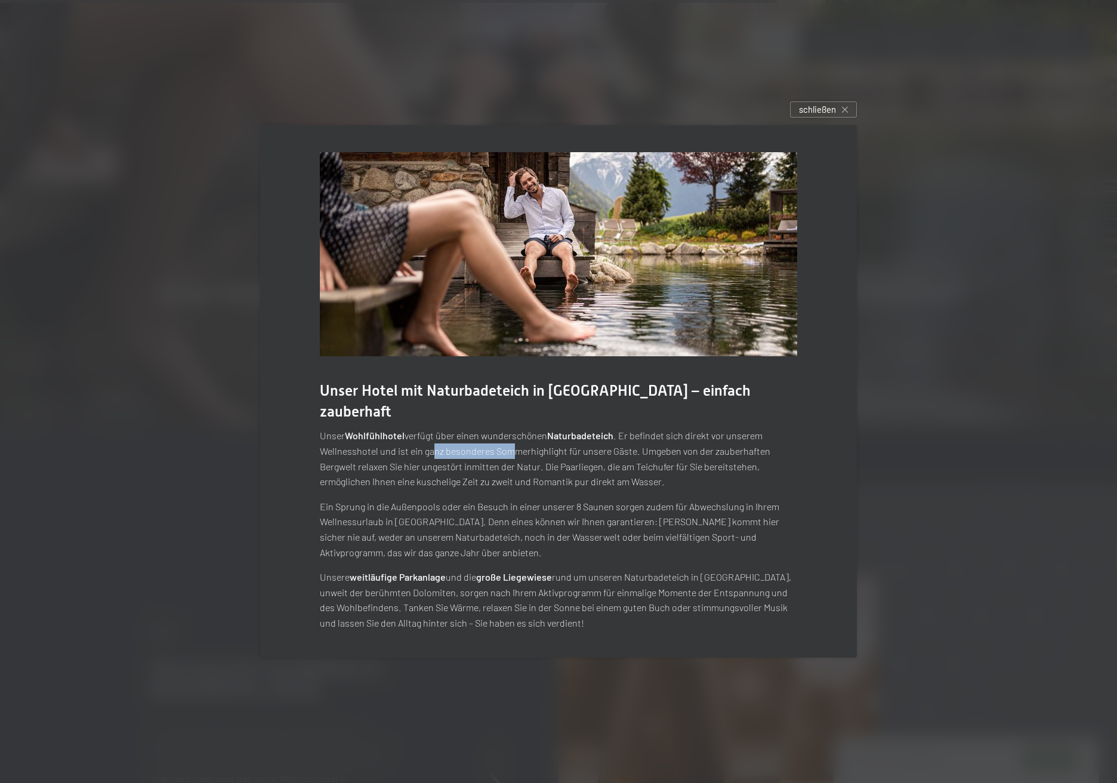
click at [457, 448] on p "Unser Wohlfühlhotel verfügt über einen wunderschönen Naturbadeteich . Er befind…" at bounding box center [559, 458] width 478 height 61
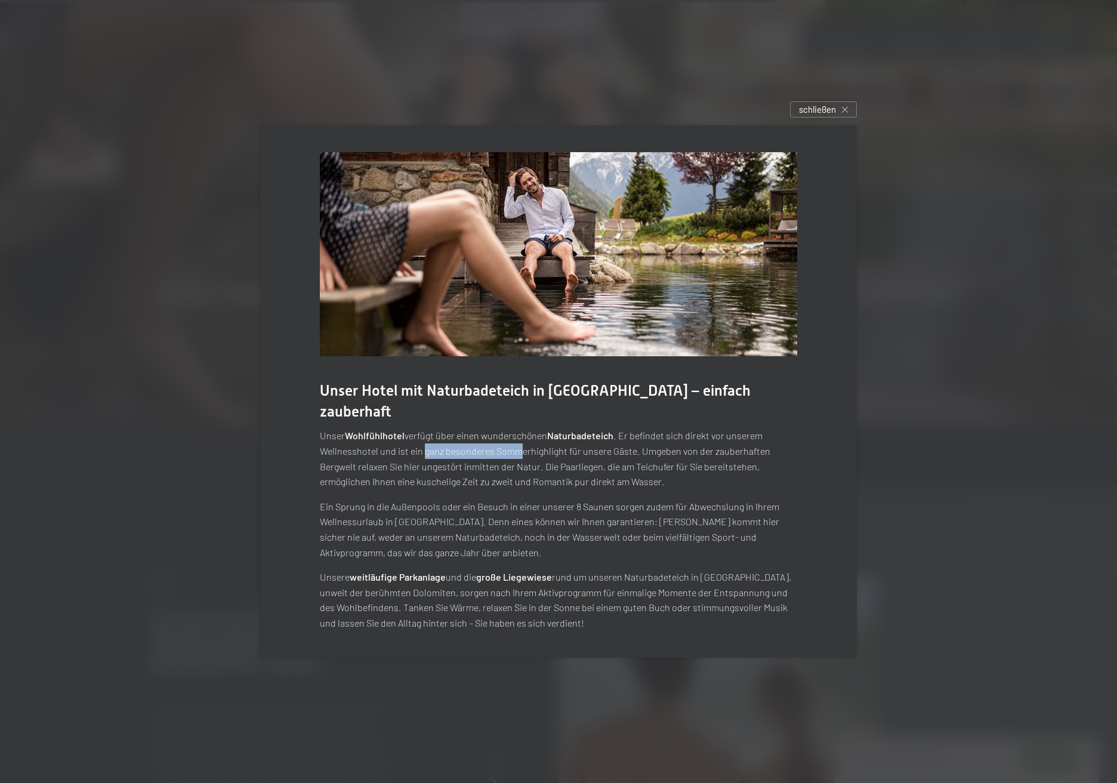
drag, startPoint x: 423, startPoint y: 442, endPoint x: 519, endPoint y: 441, distance: 96.1
click at [519, 441] on p "Unser Wohlfühlhotel verfügt über einen wunderschönen Naturbadeteich . Er befind…" at bounding box center [559, 458] width 478 height 61
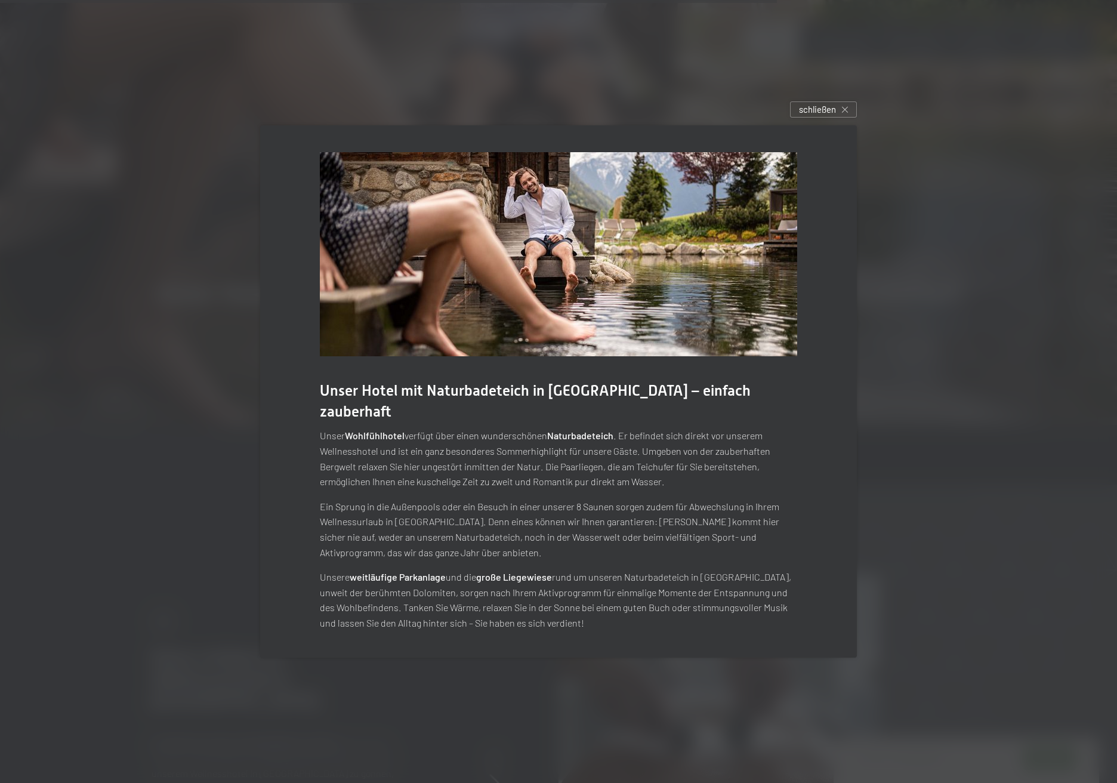
click at [436, 514] on p "Ein Sprung in die Außenpools oder ein Besuch in einer unserer 8 Saunen sorgen z…" at bounding box center [559, 529] width 478 height 61
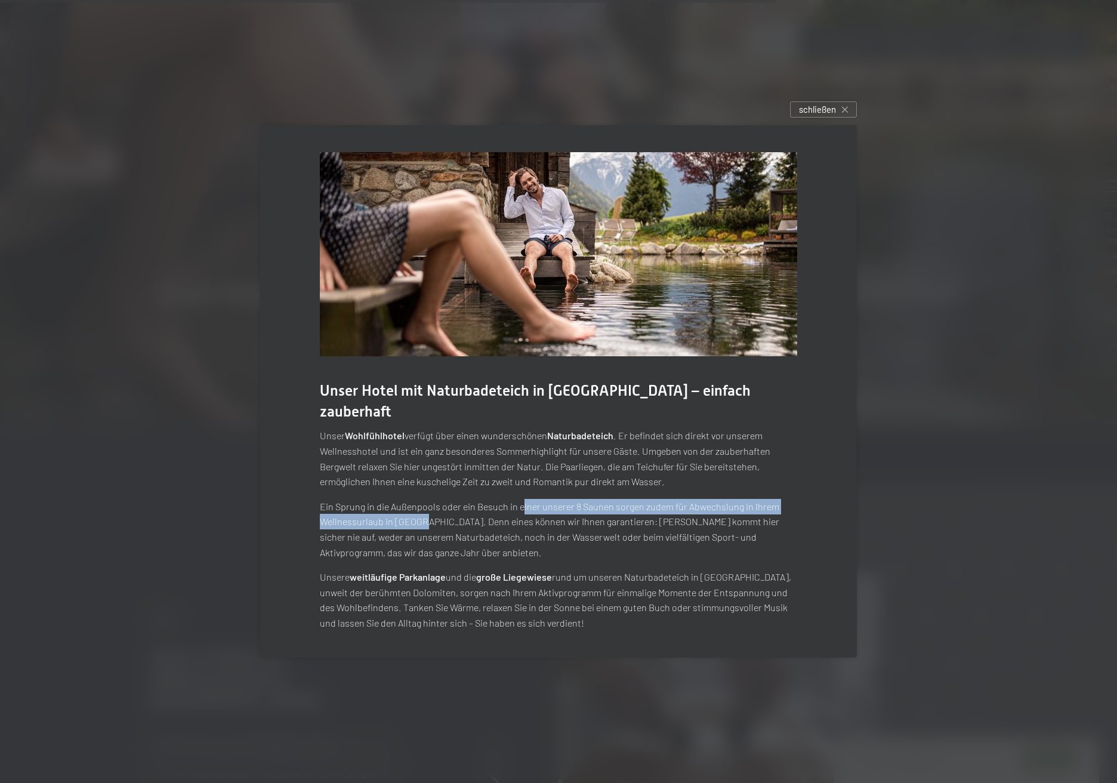
drag, startPoint x: 420, startPoint y: 510, endPoint x: 523, endPoint y: 493, distance: 104.7
click at [523, 499] on p "Ein Sprung in die Außenpools oder ein Besuch in einer unserer 8 Saunen sorgen z…" at bounding box center [559, 529] width 478 height 61
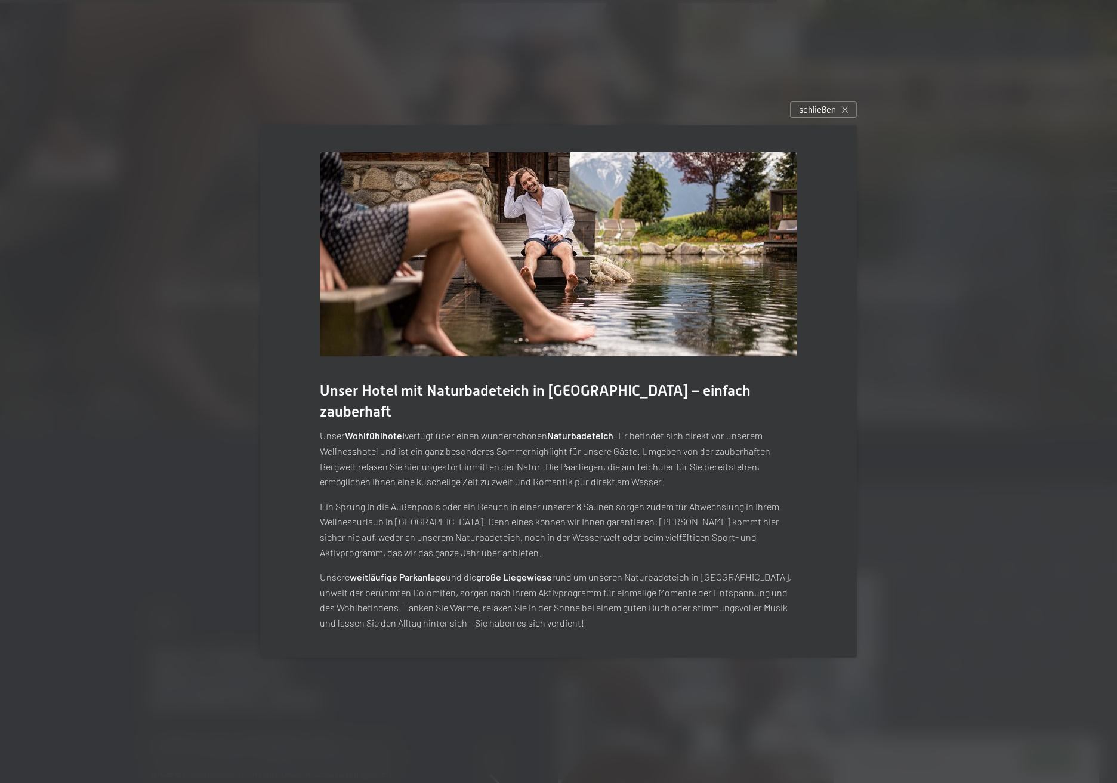
click at [509, 515] on p "Ein Sprung in die Außenpools oder ein Besuch in einer unserer 8 Saunen sorgen z…" at bounding box center [559, 529] width 478 height 61
drag, startPoint x: 451, startPoint y: 523, endPoint x: 555, endPoint y: 530, distance: 104.1
click at [555, 530] on p "Ein Sprung in die Außenpools oder ein Besuch in einer unserer 8 Saunen sorgen z…" at bounding box center [559, 529] width 478 height 61
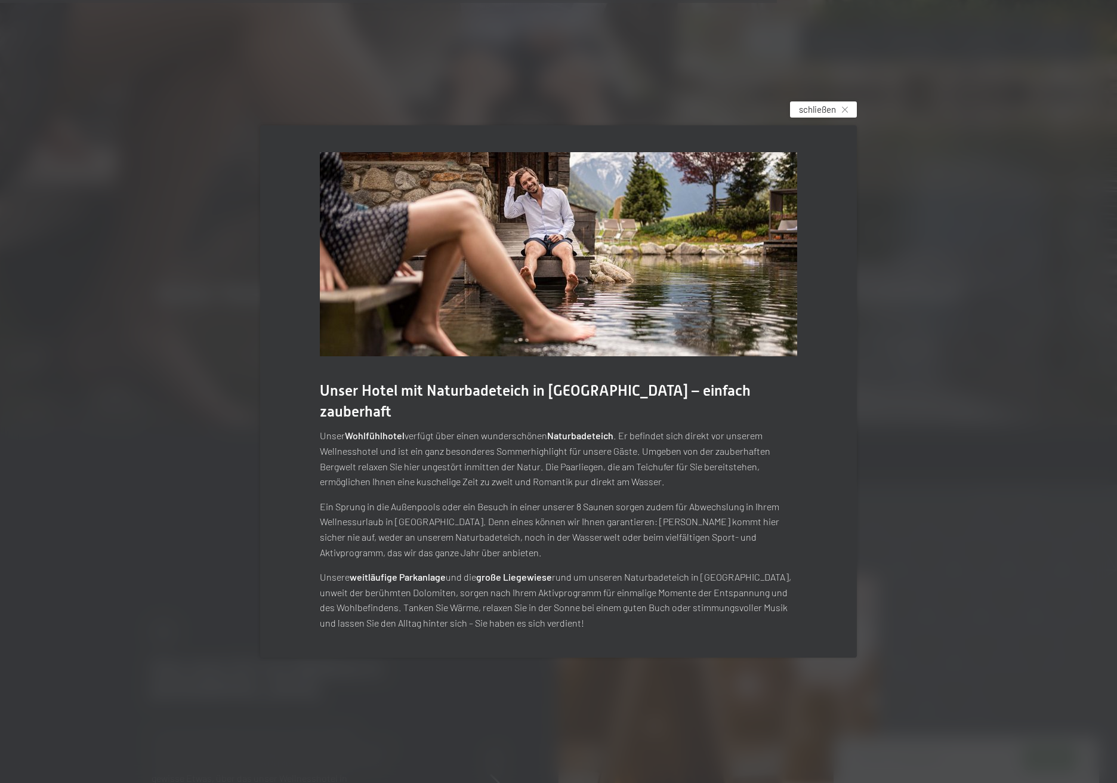
click at [831, 116] on span "schließen" at bounding box center [817, 109] width 37 height 13
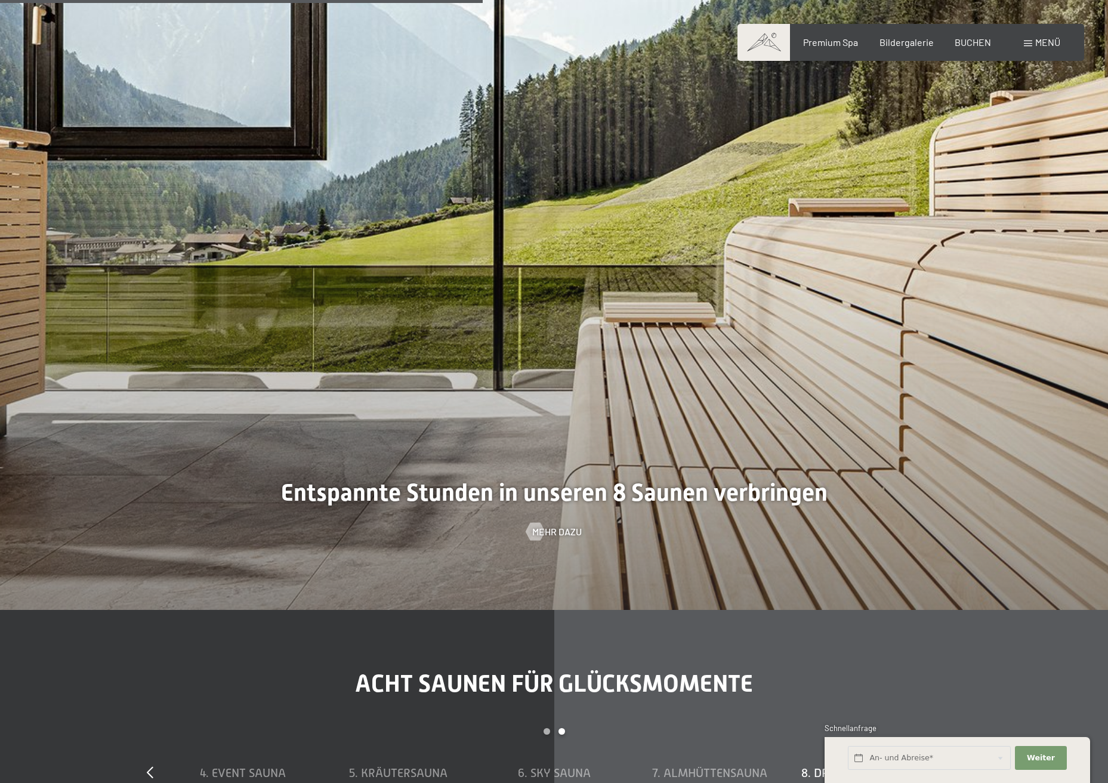
scroll to position [3064, 0]
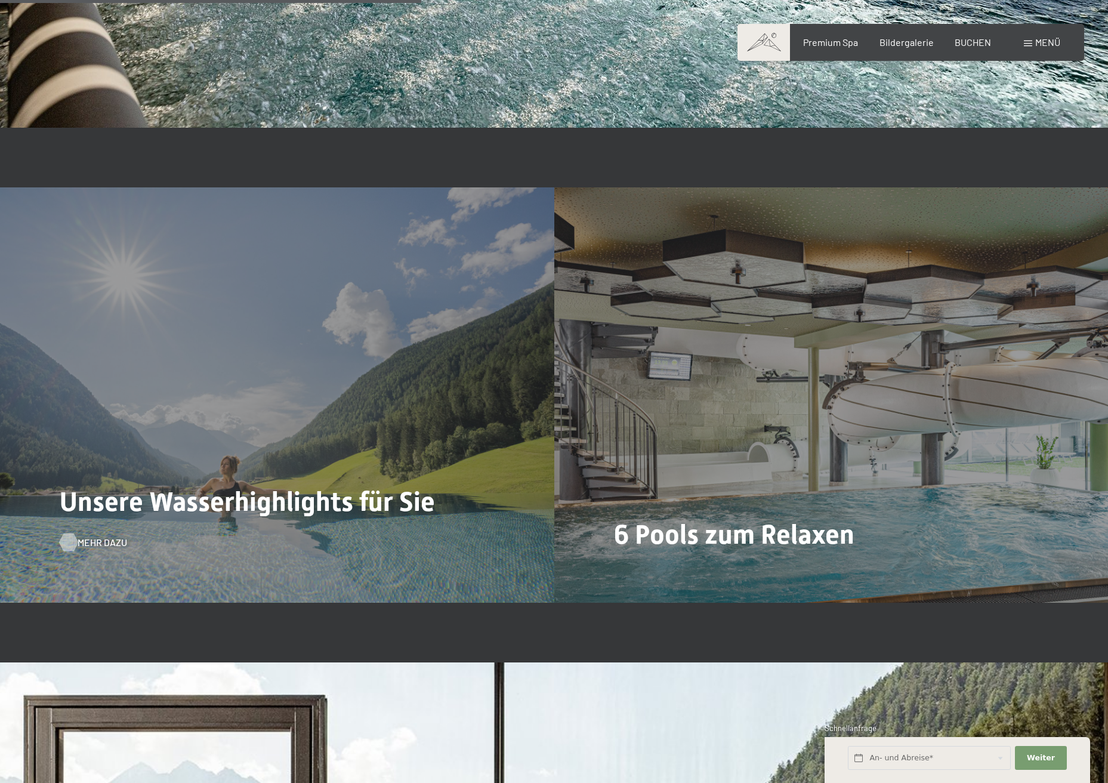
click at [100, 543] on span "Mehr dazu" at bounding box center [103, 542] width 50 height 13
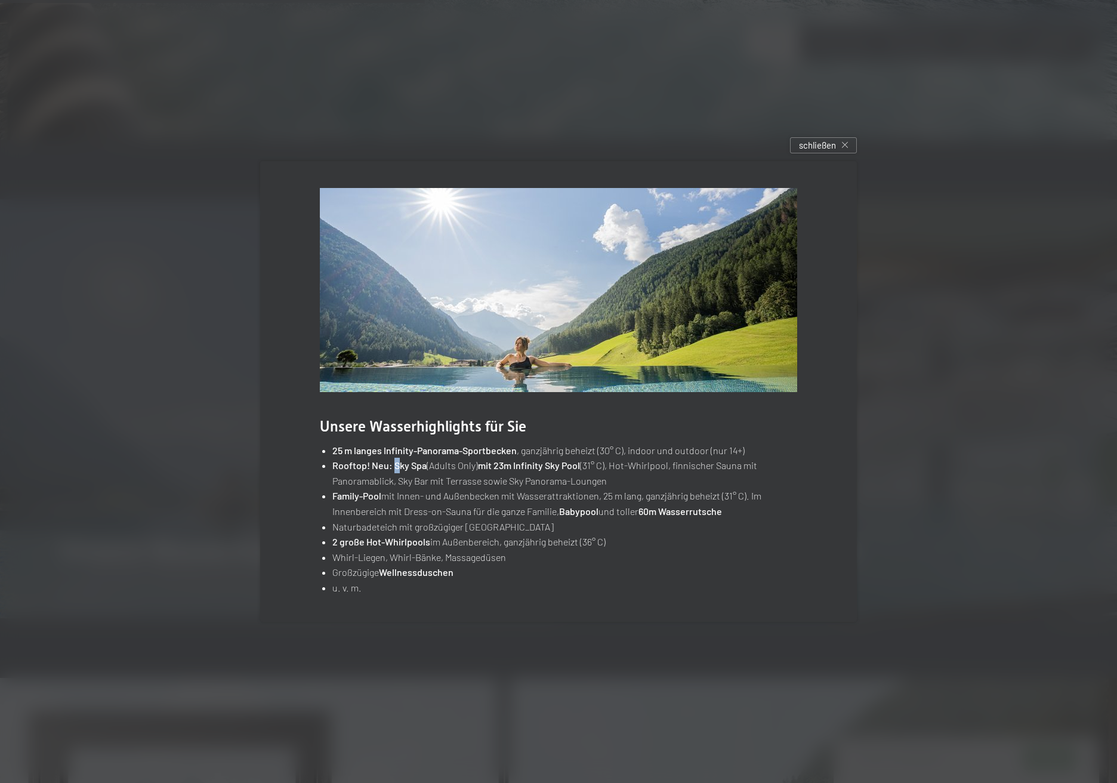
drag, startPoint x: 394, startPoint y: 465, endPoint x: 401, endPoint y: 464, distance: 6.7
click at [401, 464] on strong "Rooftop! Neu: Sky Spa" at bounding box center [379, 465] width 94 height 11
drag, startPoint x: 390, startPoint y: 481, endPoint x: 425, endPoint y: 477, distance: 34.9
click at [425, 477] on li "Rooftop! Neu: Sky Spa (Adults Only) mit 23m Infinity Sky Pool (31° C), Hot-Whir…" at bounding box center [564, 473] width 465 height 30
click at [422, 494] on li "Family-Pool mit Innen- und Außenbecken mit Wasserattraktionen, 25 m lang, ganzj…" at bounding box center [564, 503] width 465 height 30
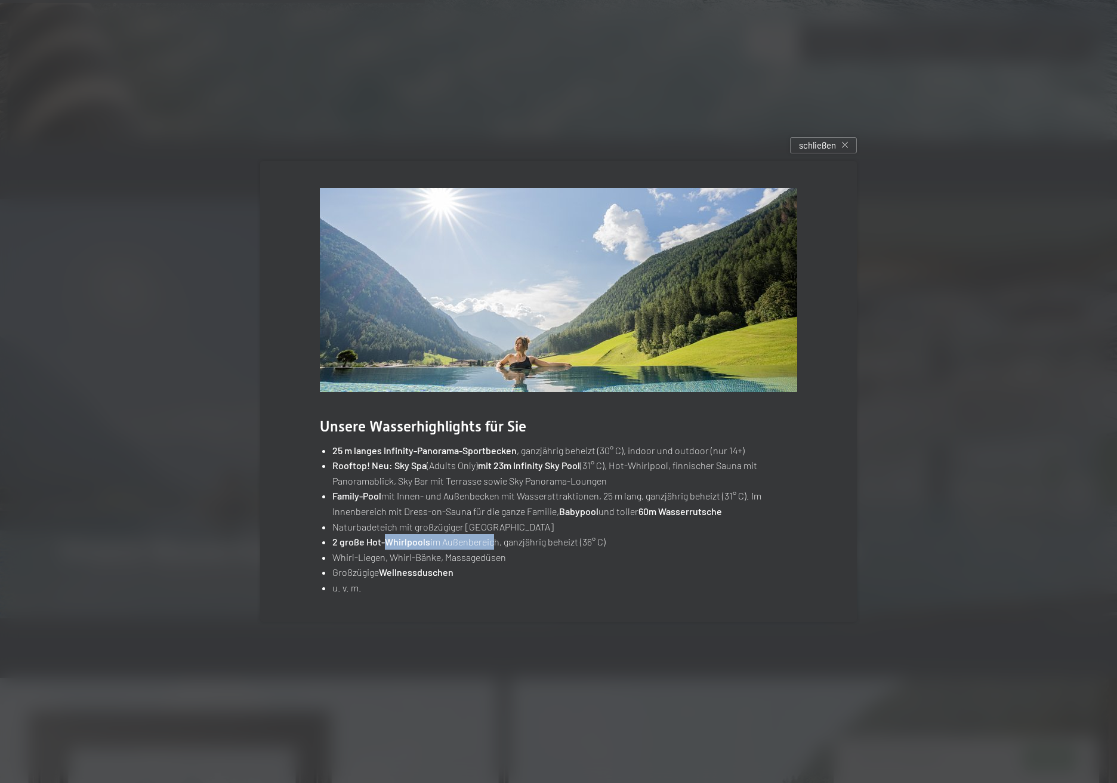
drag, startPoint x: 386, startPoint y: 538, endPoint x: 492, endPoint y: 537, distance: 106.3
click at [492, 537] on li "2 große Hot-Whirlpools im Außenbereich, ganzjährig beheizt (36° C)" at bounding box center [564, 542] width 465 height 16
drag, startPoint x: 420, startPoint y: 495, endPoint x: 527, endPoint y: 490, distance: 107.0
click at [527, 490] on li "Family-Pool mit Innen- und Außenbecken mit Wasserattraktionen, 25 m lang, ganzj…" at bounding box center [564, 503] width 465 height 30
drag, startPoint x: 365, startPoint y: 556, endPoint x: 395, endPoint y: 553, distance: 29.5
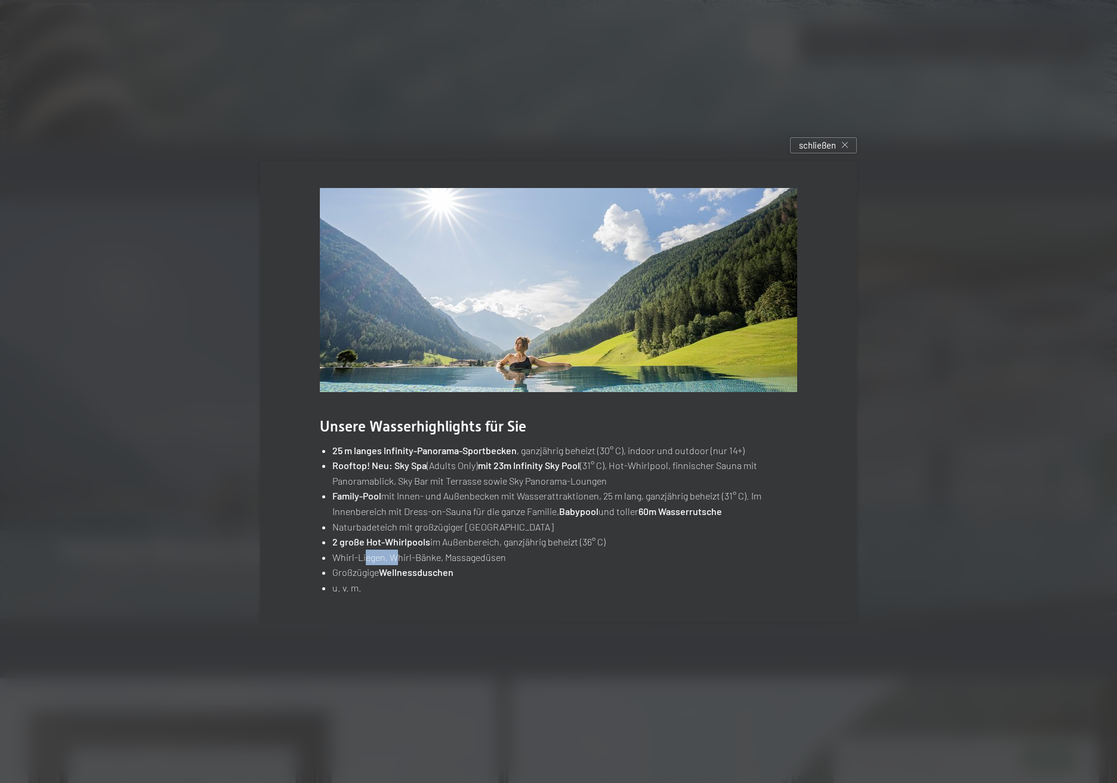
click at [395, 553] on li "Whirl-Liegen, Whirl-Bänke, Massagedüsen" at bounding box center [564, 558] width 465 height 16
drag, startPoint x: 369, startPoint y: 571, endPoint x: 377, endPoint y: 569, distance: 8.0
click at [373, 571] on li "Großzügige Wellnessduschen" at bounding box center [564, 573] width 465 height 16
click at [825, 148] on span "schließen" at bounding box center [817, 145] width 37 height 13
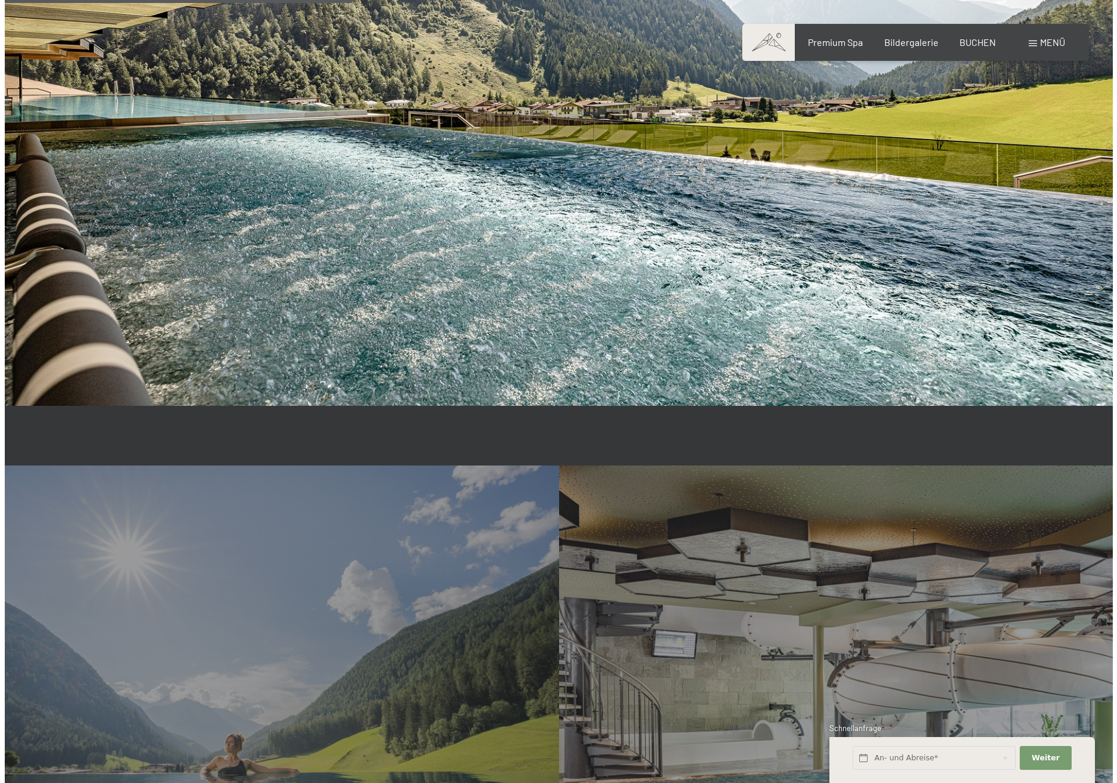
scroll to position [1114, 0]
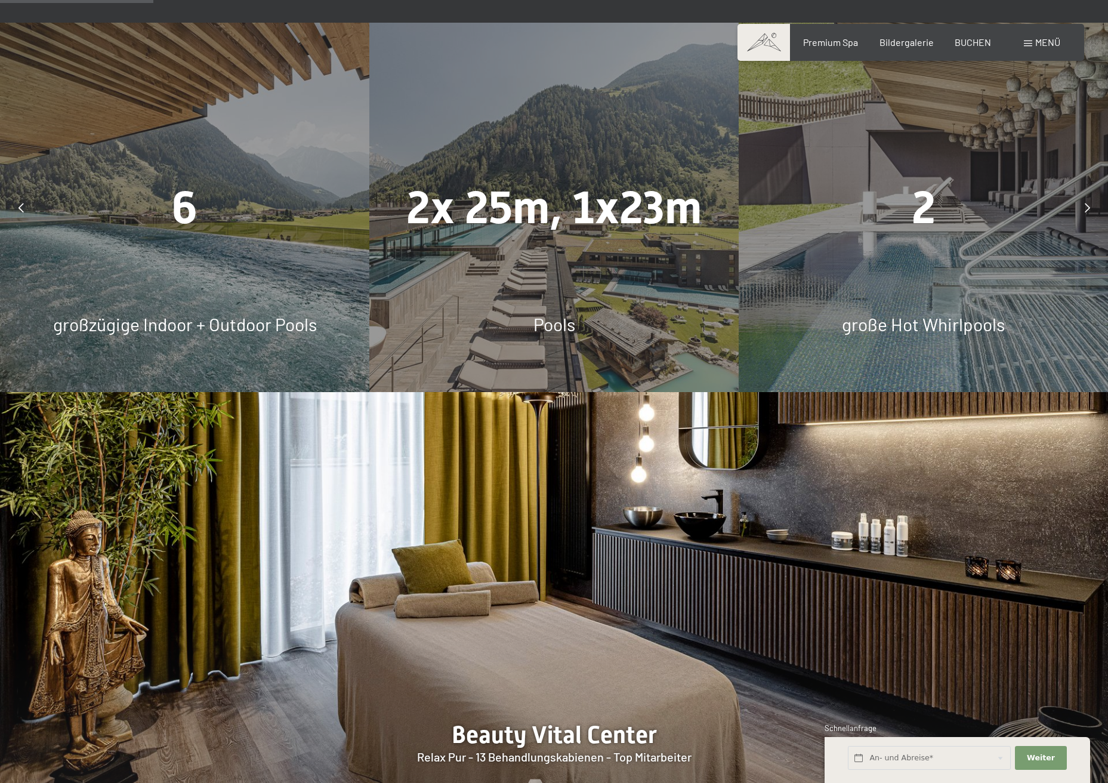
click at [1029, 43] on span at bounding box center [1028, 44] width 8 height 6
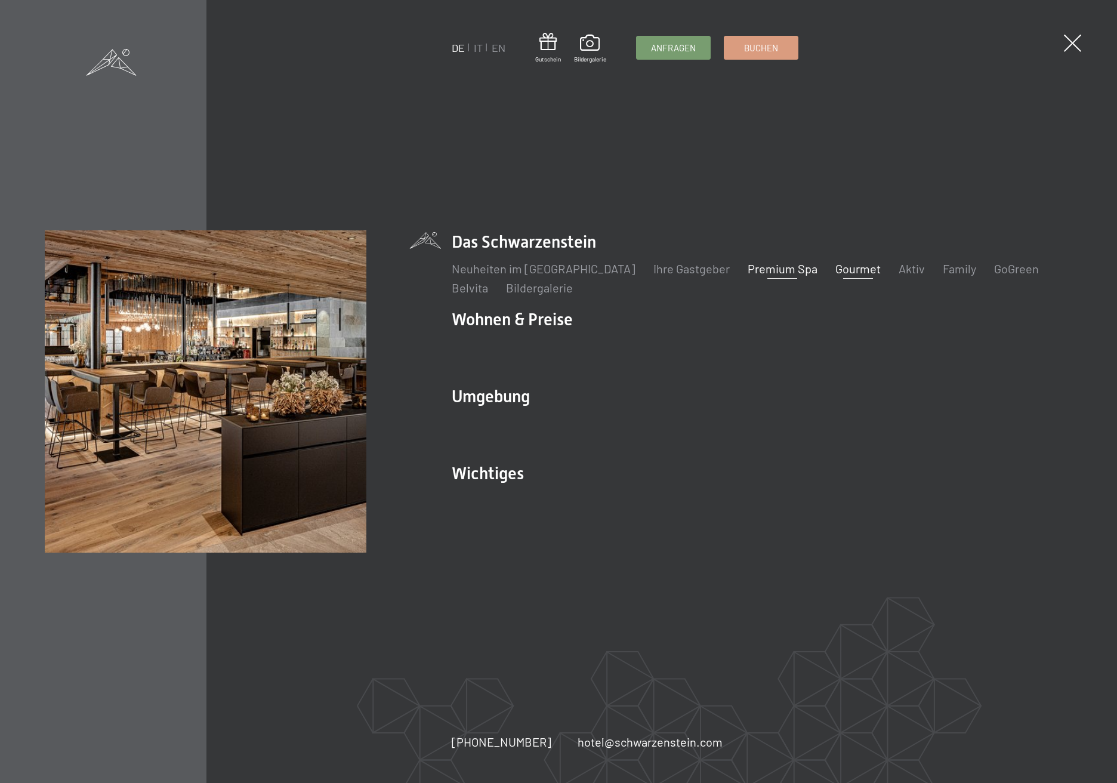
click at [836, 267] on link "Gourmet" at bounding box center [858, 268] width 45 height 14
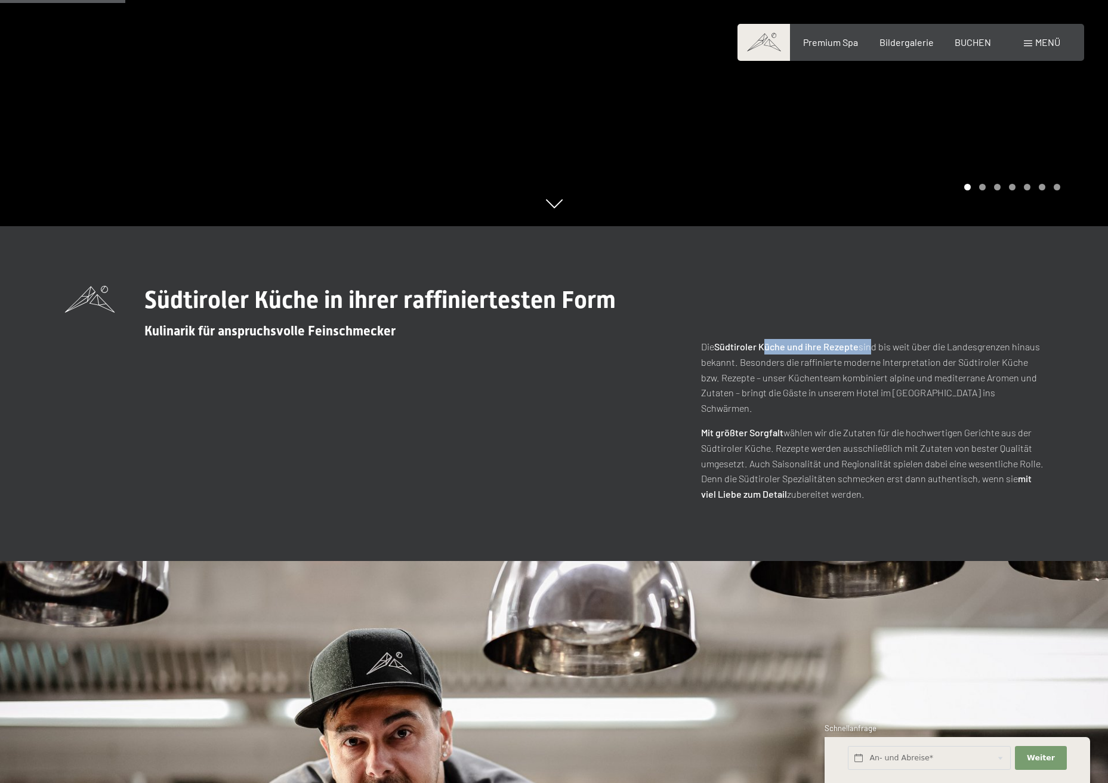
drag, startPoint x: 771, startPoint y: 344, endPoint x: 885, endPoint y: 345, distance: 114.0
click at [885, 345] on p "Die Südtiroler Küche und ihre Rezepte sind bis weit über die Landesgrenzen hina…" at bounding box center [872, 377] width 343 height 76
click at [850, 377] on p "Die Südtiroler Küche und ihre Rezepte sind bis weit über die Landesgrenzen hina…" at bounding box center [872, 377] width 343 height 76
drag, startPoint x: 776, startPoint y: 372, endPoint x: 899, endPoint y: 370, distance: 123.0
click at [899, 370] on p "Die Südtiroler Küche und ihre Rezepte sind bis weit über die Landesgrenzen hina…" at bounding box center [872, 377] width 343 height 76
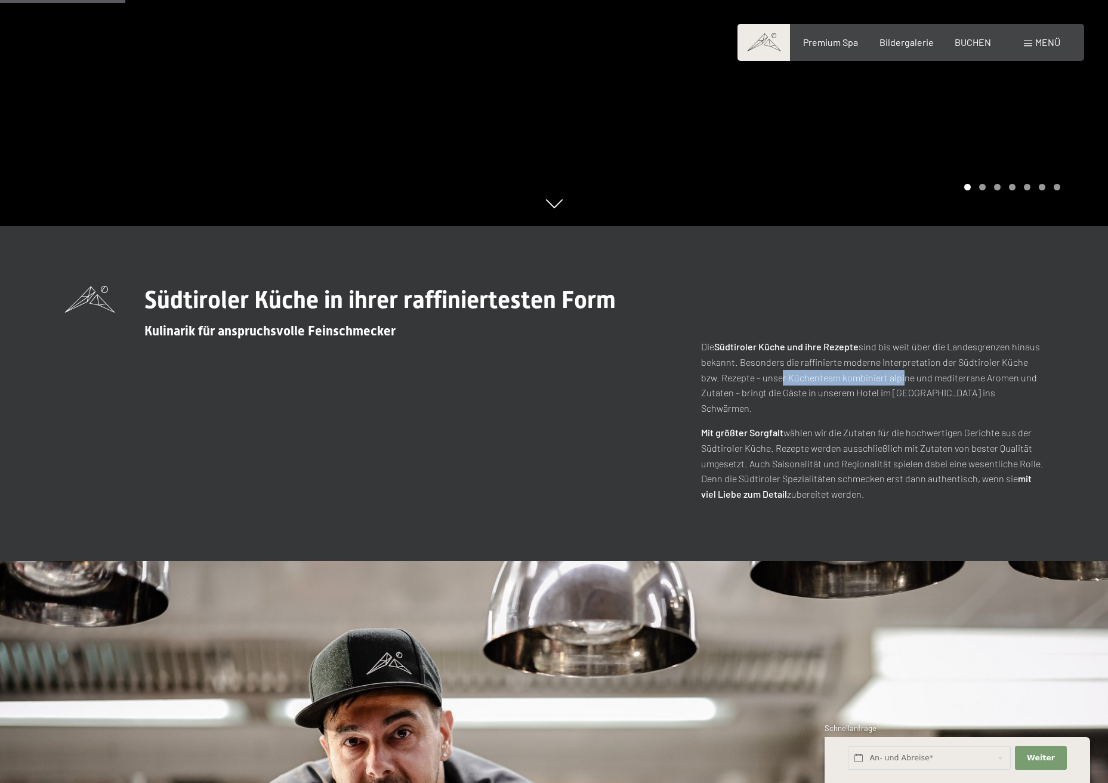
click at [874, 425] on p "Mit größter Sorgfalt wählen wir die Zutaten für die hochwertigen Gerichte aus d…" at bounding box center [872, 463] width 343 height 76
drag, startPoint x: 771, startPoint y: 435, endPoint x: 890, endPoint y: 427, distance: 119.6
click at [890, 427] on p "Mit größter Sorgfalt wählen wir die Zutaten für die hochwertigen Gerichte aus d…" at bounding box center [872, 463] width 343 height 76
click at [866, 439] on p "Mit größter Sorgfalt wählen wir die Zutaten für die hochwertigen Gerichte aus d…" at bounding box center [872, 463] width 343 height 76
drag, startPoint x: 788, startPoint y: 445, endPoint x: 809, endPoint y: 442, distance: 21.6
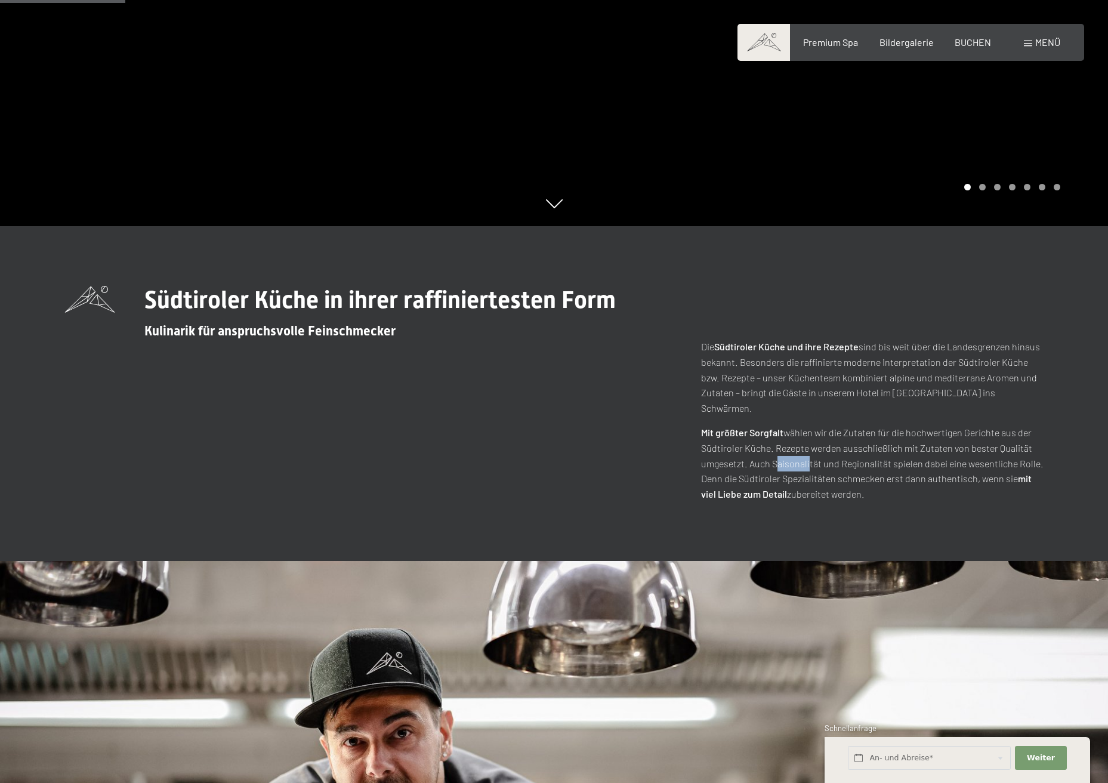
click at [809, 442] on p "Mit größter Sorgfalt wählen wir die Zutaten für die hochwertigen Gerichte aus d…" at bounding box center [872, 463] width 343 height 76
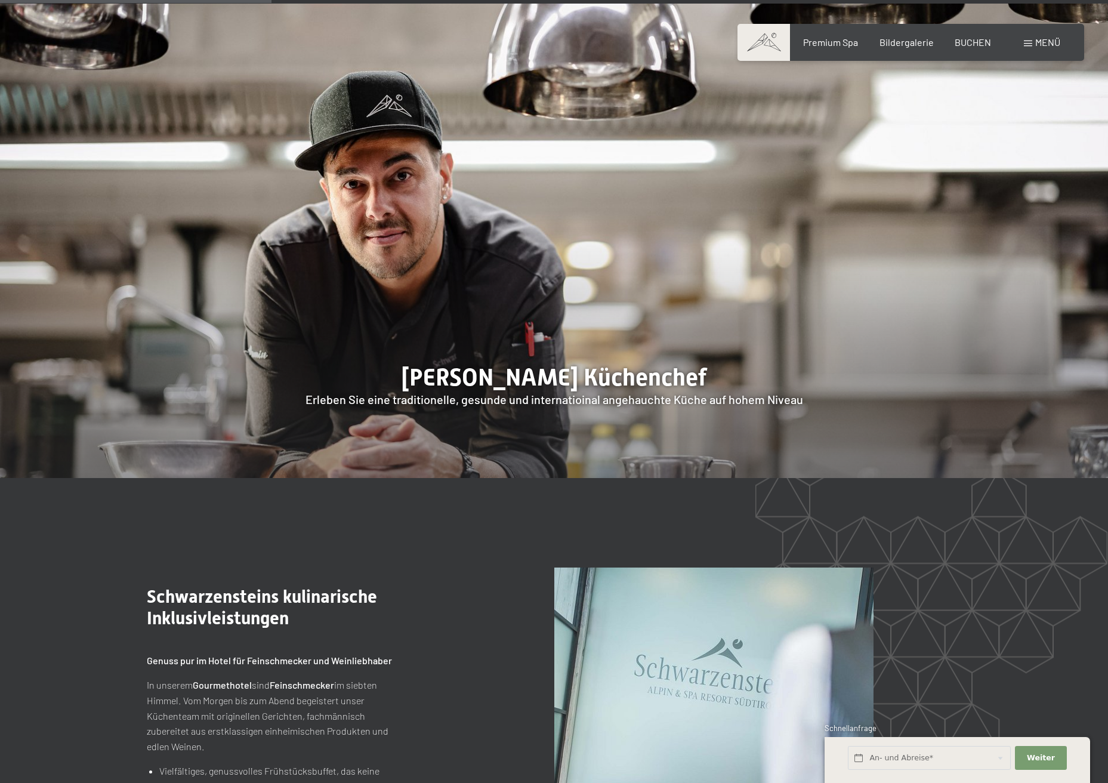
scroll to position [1393, 0]
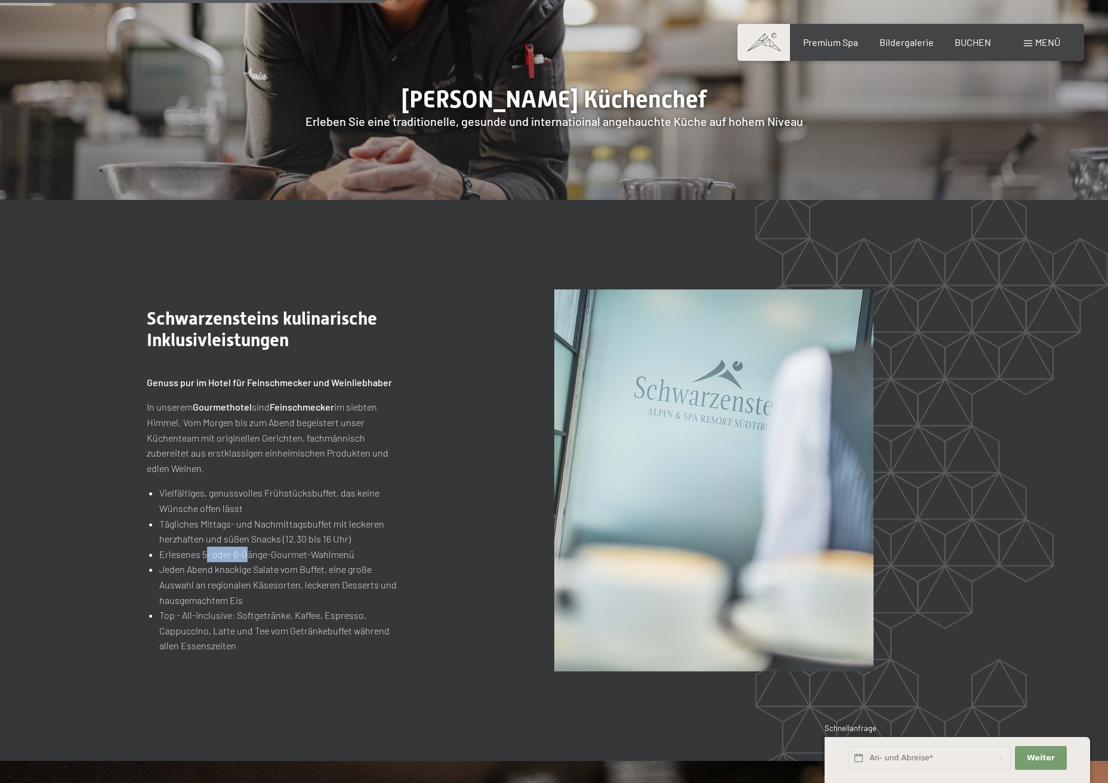
drag, startPoint x: 204, startPoint y: 536, endPoint x: 248, endPoint y: 534, distance: 43.6
click at [248, 547] on li "Erlesenes 5- oder 6-Gänge-Gourmet-Wahlmenü" at bounding box center [278, 555] width 238 height 16
click at [234, 562] on li "Jeden Abend knackige Salate vom Buffet, eine große Auswahl an regionalen Käseso…" at bounding box center [278, 585] width 238 height 46
drag, startPoint x: 215, startPoint y: 553, endPoint x: 280, endPoint y: 549, distance: 65.2
click at [280, 562] on li "Jeden Abend knackige Salate vom Buffet, eine große Auswahl an regionalen Käseso…" at bounding box center [278, 585] width 238 height 46
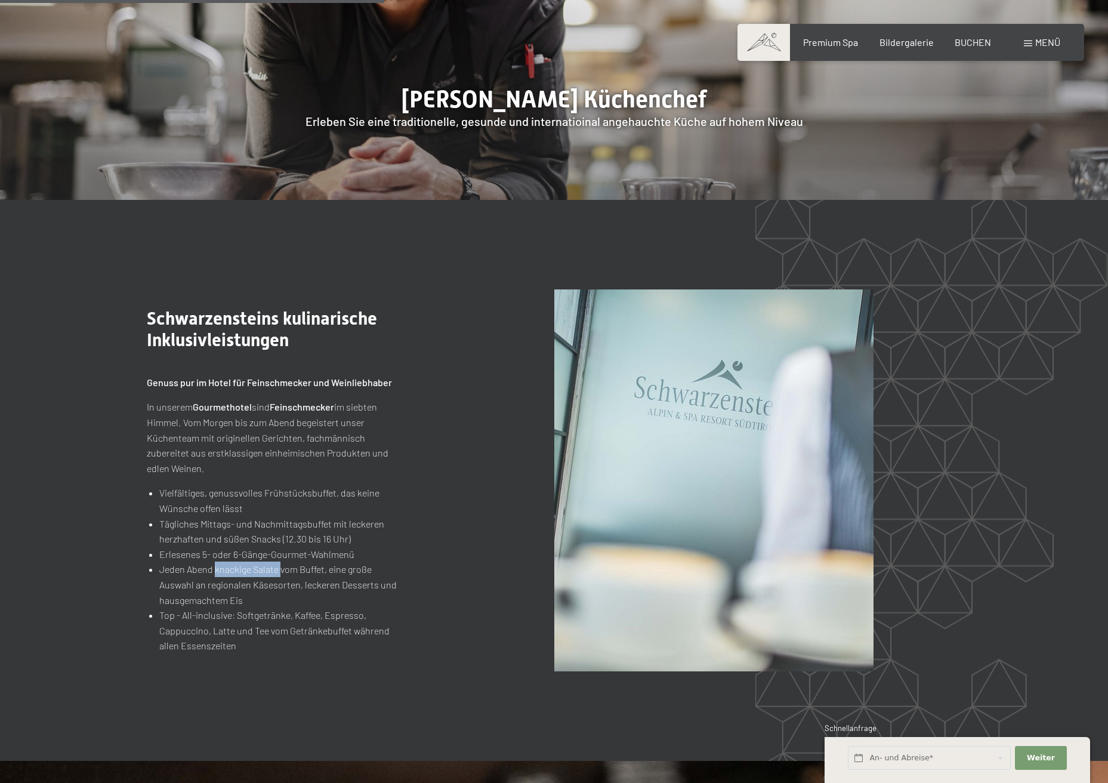
scroll to position [1671, 0]
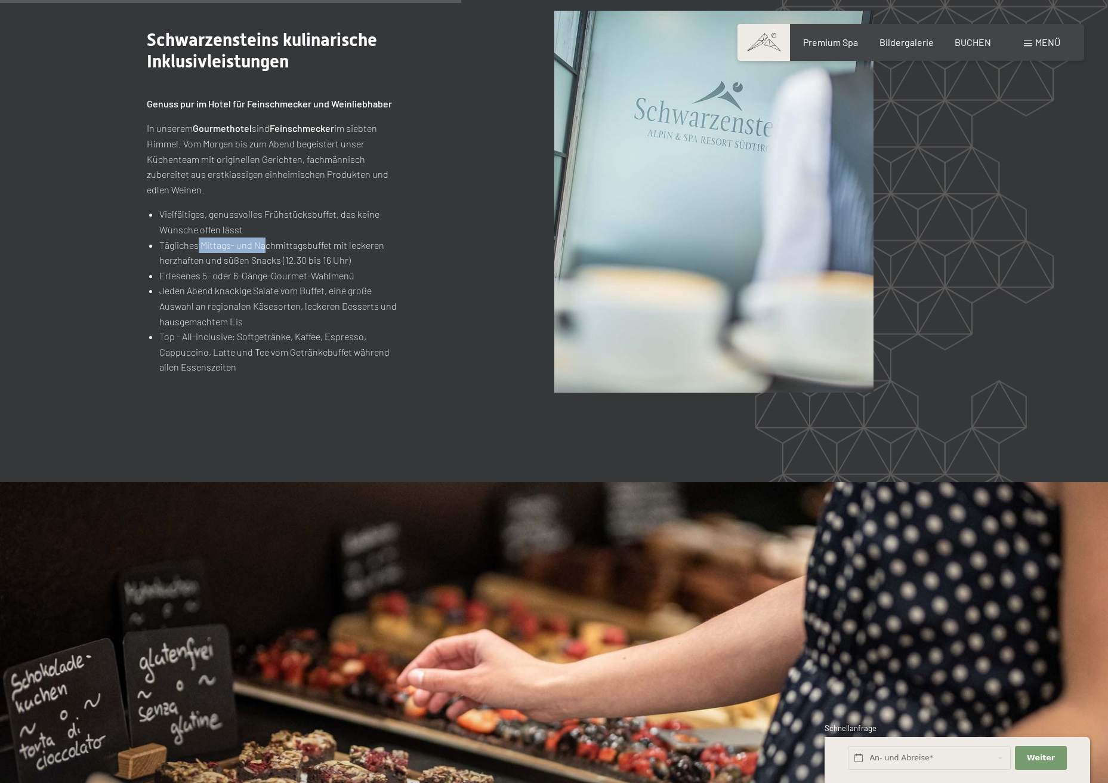
drag, startPoint x: 198, startPoint y: 227, endPoint x: 263, endPoint y: 224, distance: 65.7
click at [263, 238] on li "Tägliches Mittags- und Nachmittagsbuffet mit leckeren herzhaften und süßen Snac…" at bounding box center [278, 253] width 238 height 30
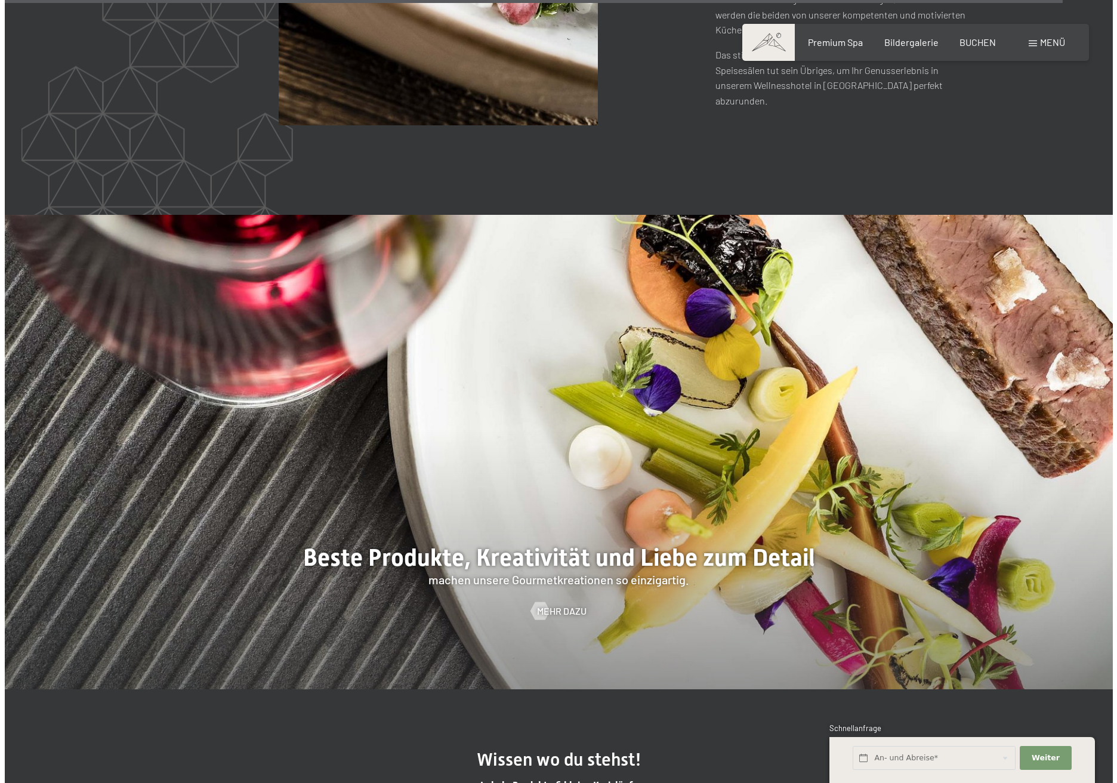
scroll to position [2507, 0]
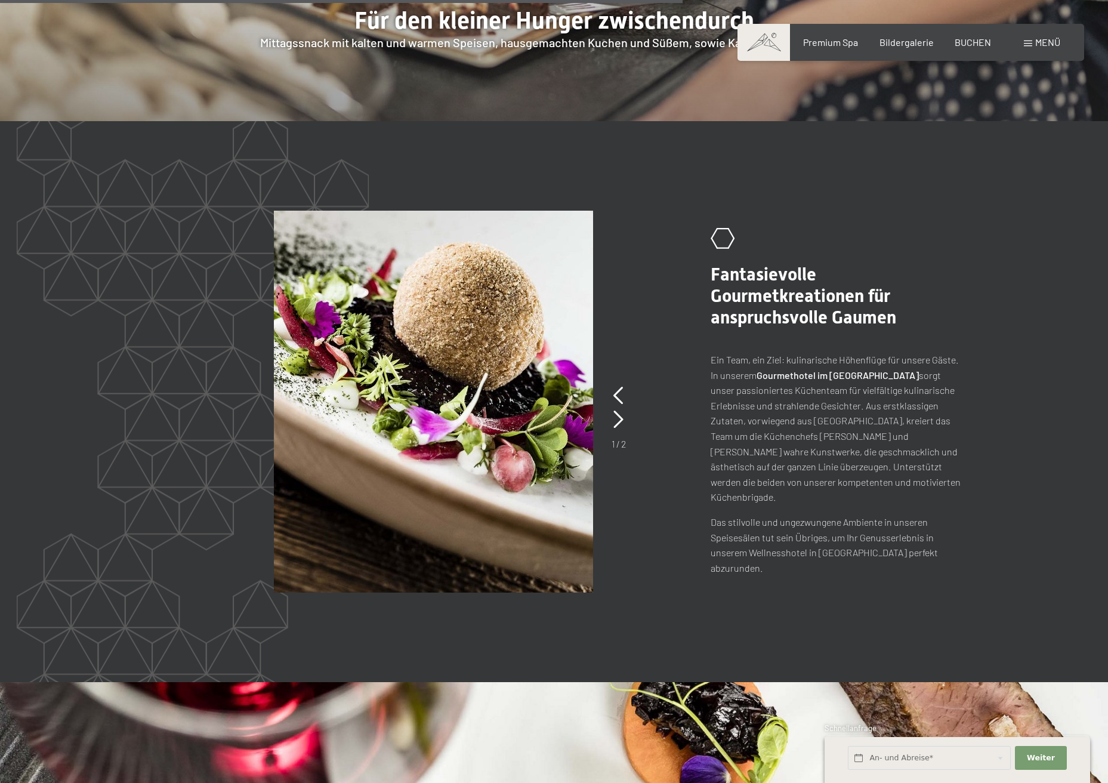
click at [1033, 42] on div "Menü" at bounding box center [1042, 42] width 36 height 13
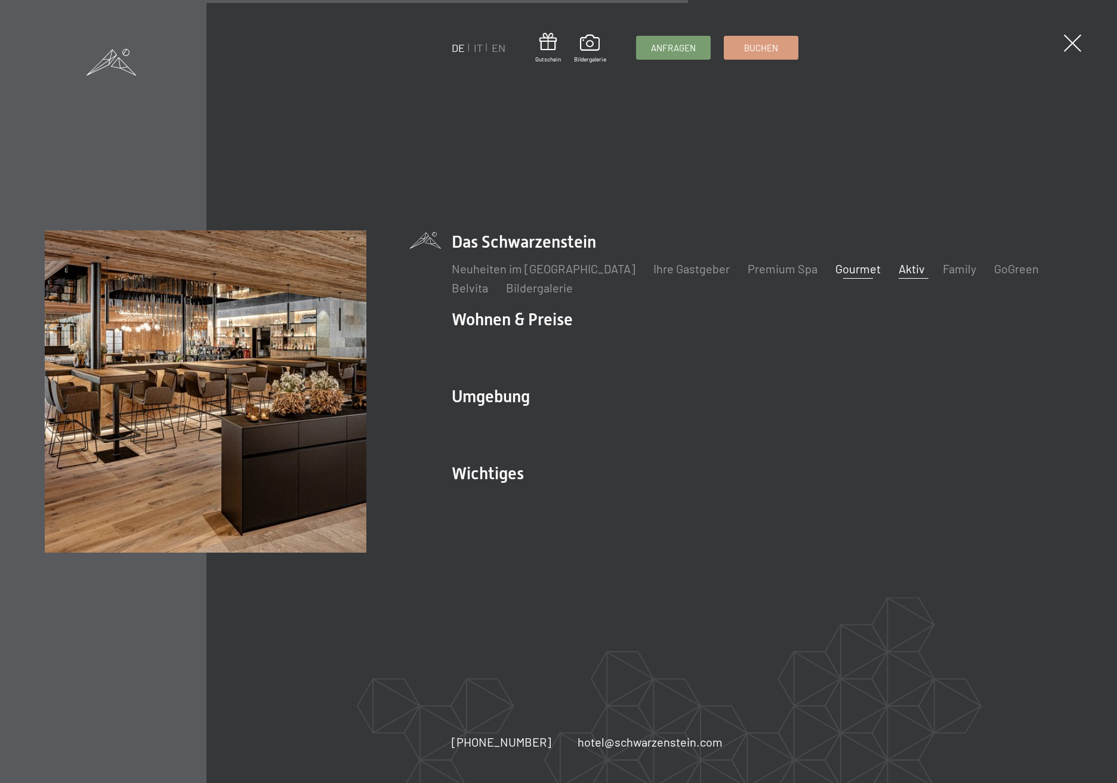
click at [899, 272] on link "Aktiv" at bounding box center [912, 268] width 26 height 14
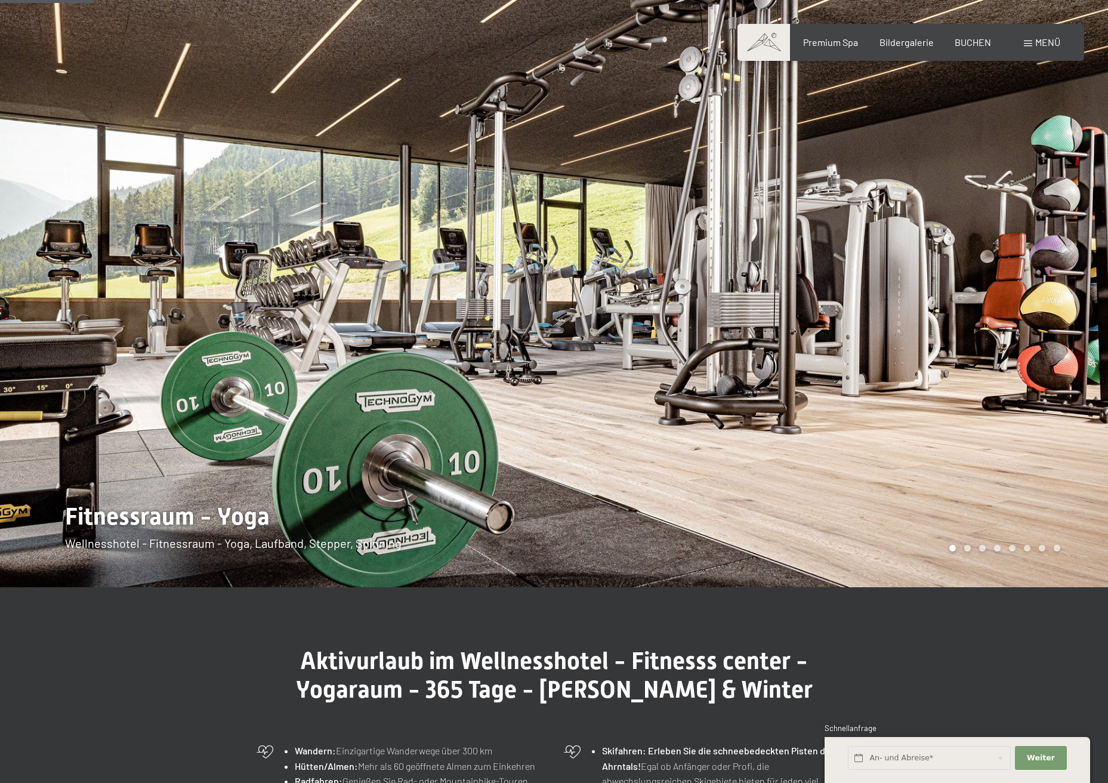
click at [424, 743] on li "Wandern: Einzigartige Wanderwege über 300 km" at bounding box center [420, 751] width 250 height 16
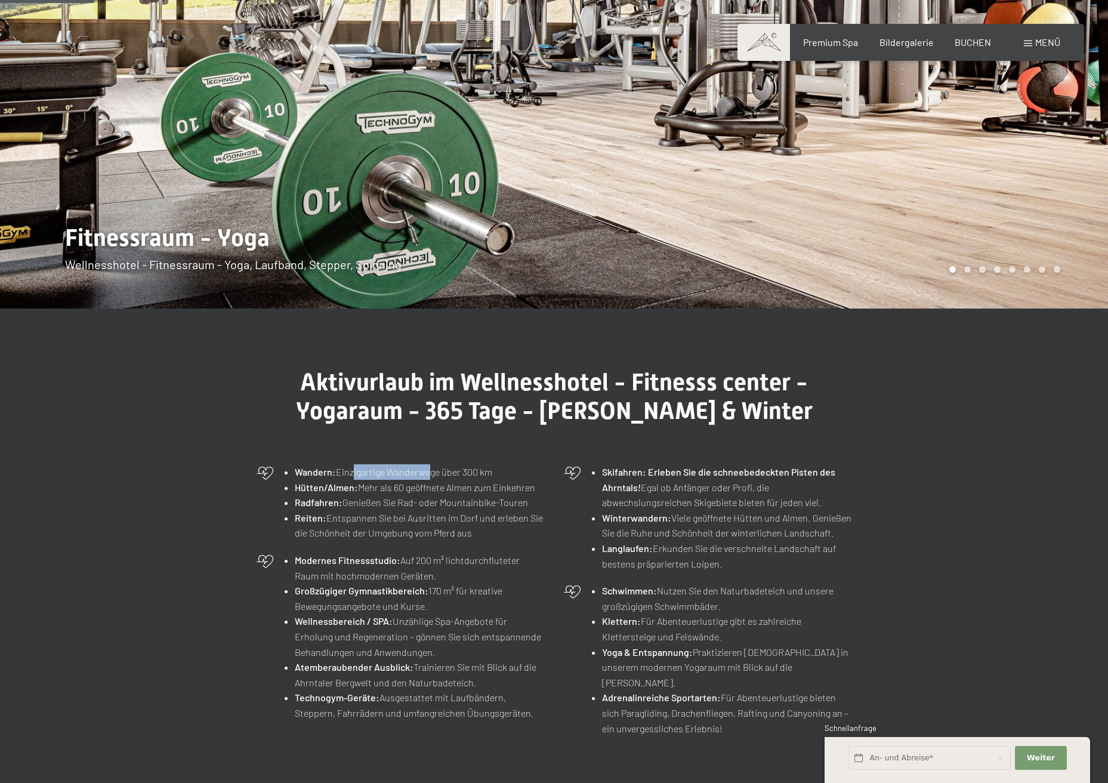
click at [414, 492] on li "Hütten/Almen: Mehr als 60 geöffnete Almen zum Einkehren" at bounding box center [420, 488] width 250 height 16
drag, startPoint x: 360, startPoint y: 490, endPoint x: 412, endPoint y: 489, distance: 51.9
click at [412, 489] on li "Hütten/Almen: Mehr als 60 geöffnete Almen zum Einkehren" at bounding box center [420, 488] width 250 height 16
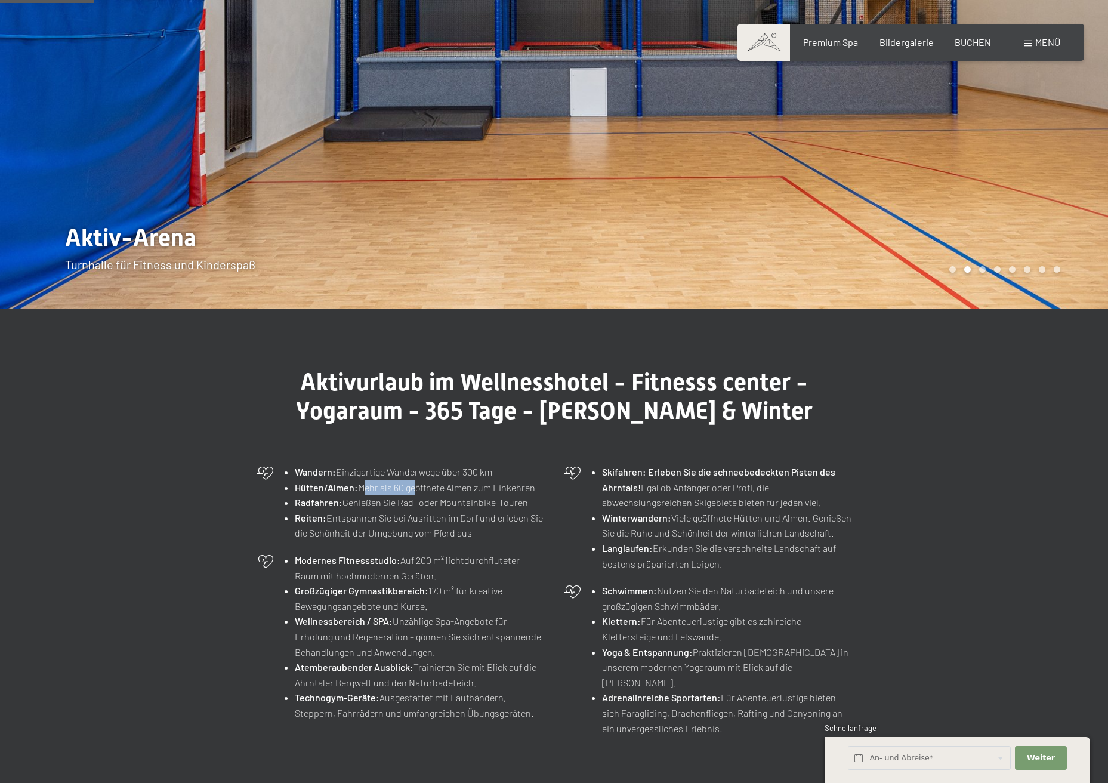
click at [387, 506] on li "Radfahren: Genießen Sie Rad- oder Mountainbike-Touren" at bounding box center [420, 503] width 250 height 16
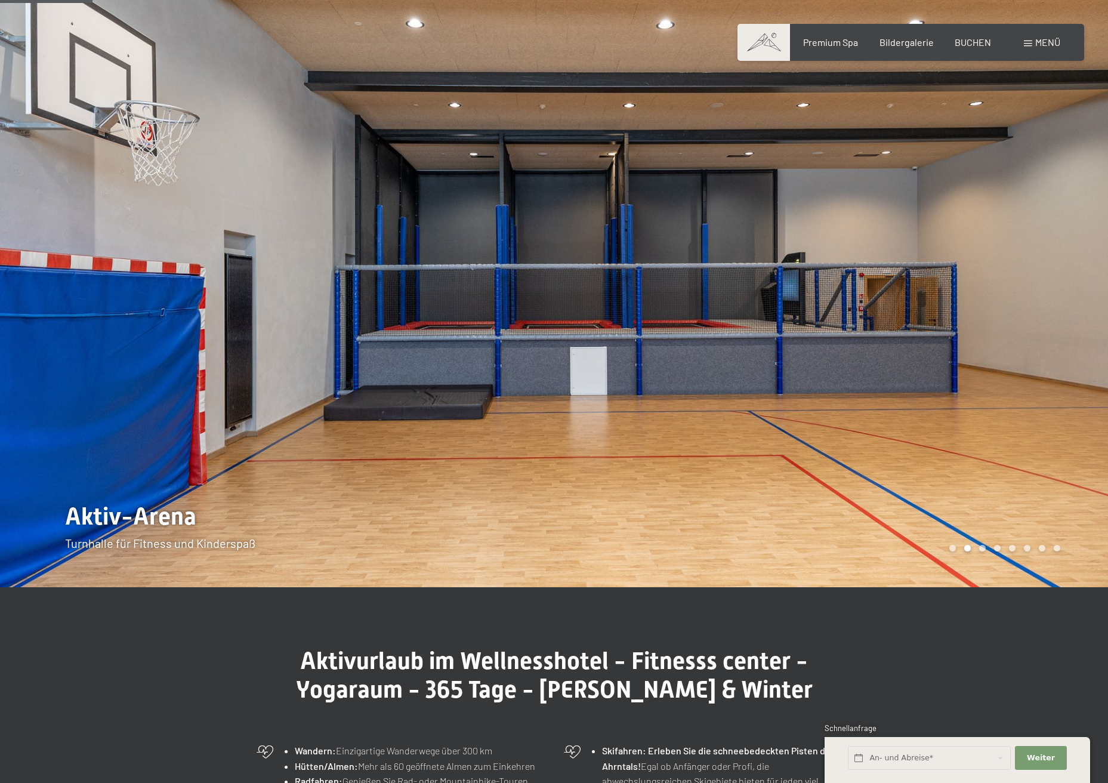
scroll to position [279, 0]
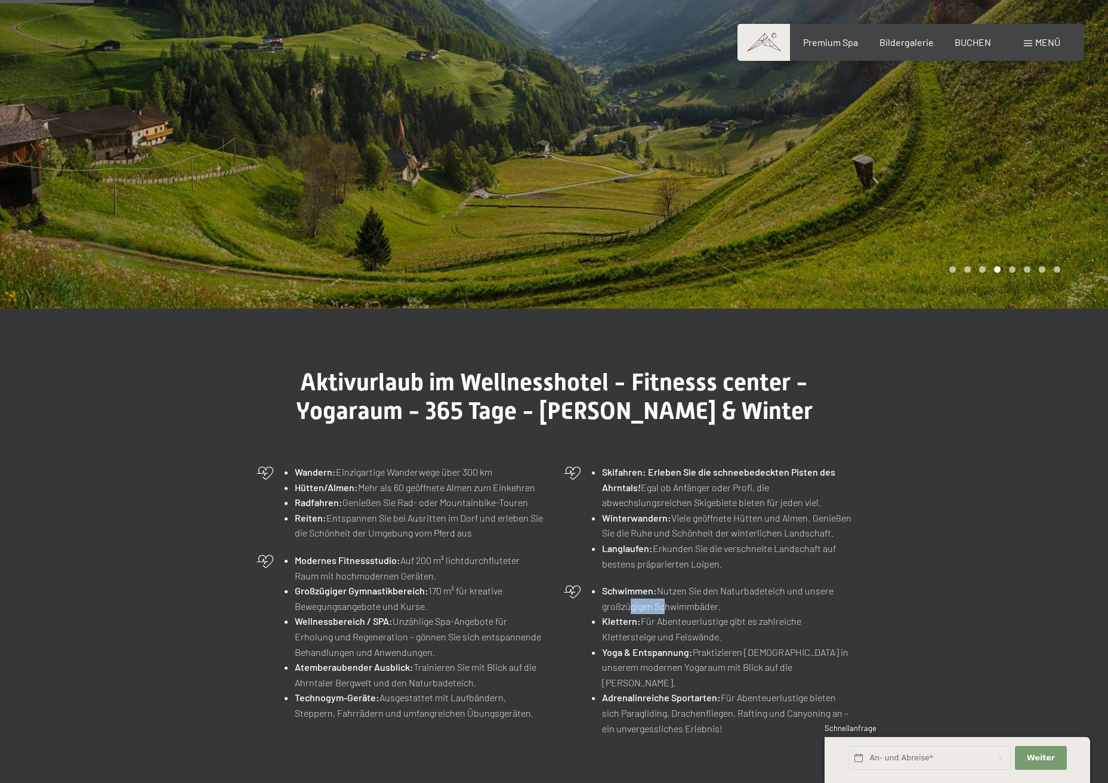
drag, startPoint x: 624, startPoint y: 603, endPoint x: 663, endPoint y: 606, distance: 38.9
click at [663, 606] on li "Schwimmen: Nutzen Sie den Naturbadeteich und unsere großzügigen Schwimmbäder." at bounding box center [727, 598] width 250 height 30
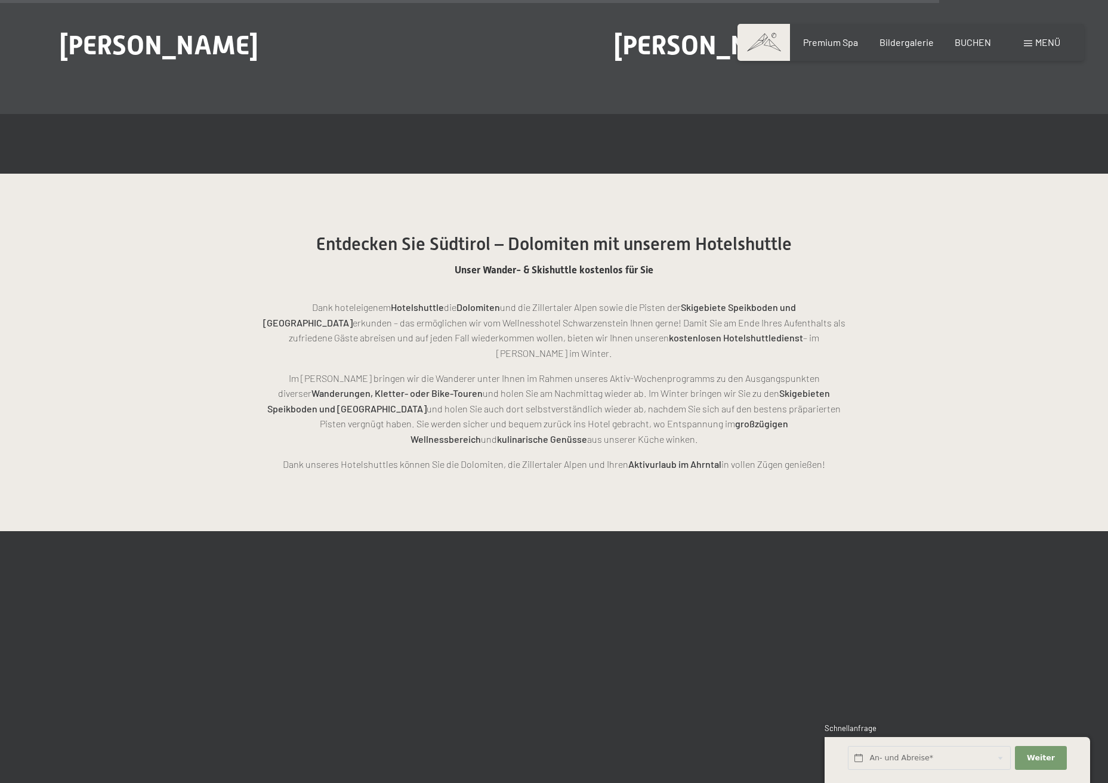
scroll to position [3064, 0]
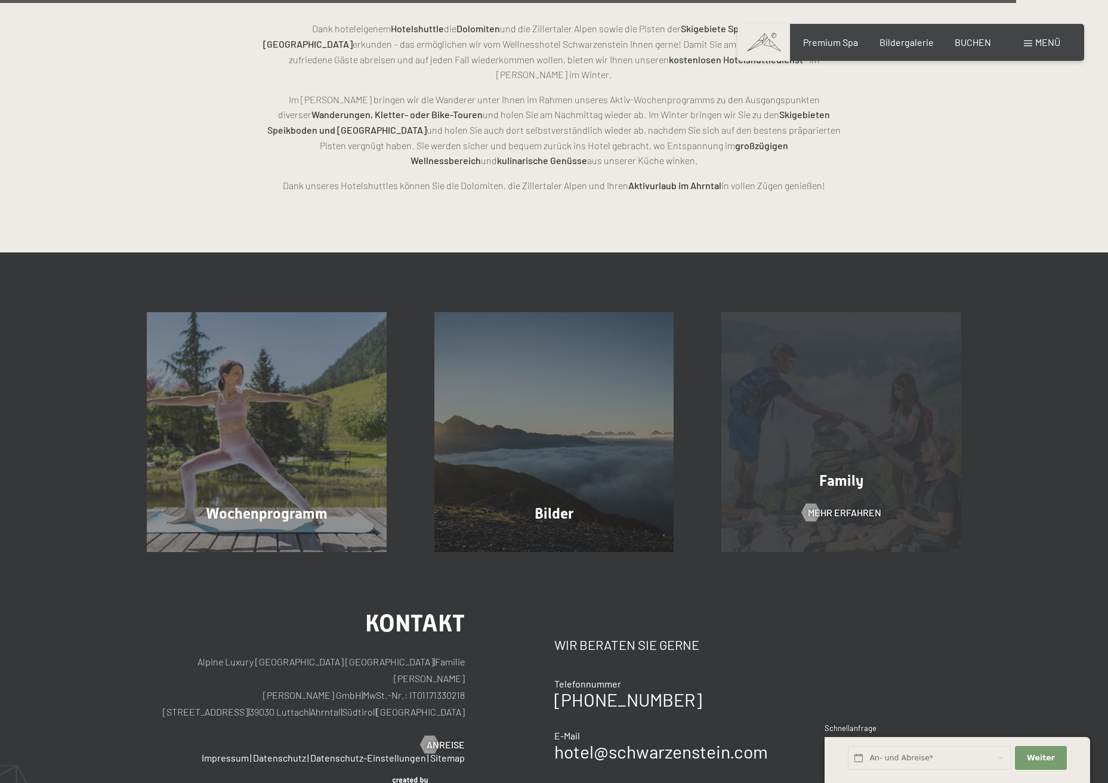
click at [854, 418] on div "Family Mehr erfahren" at bounding box center [842, 432] width 288 height 240
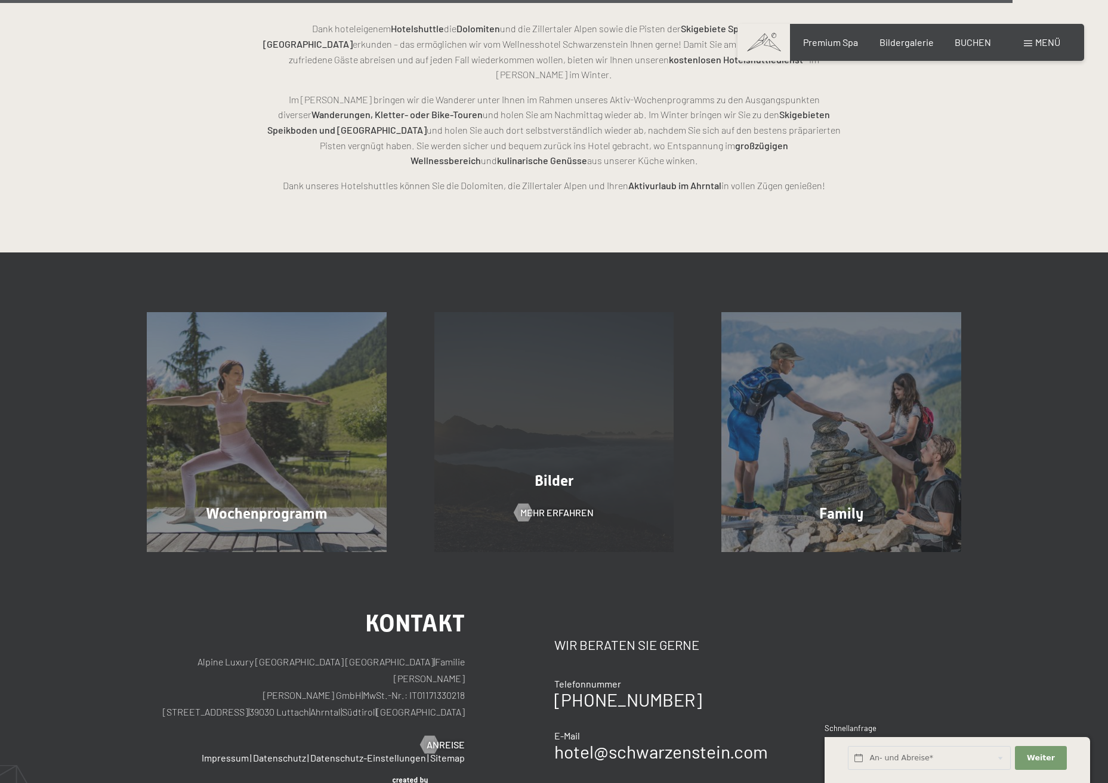
scroll to position [3053, 0]
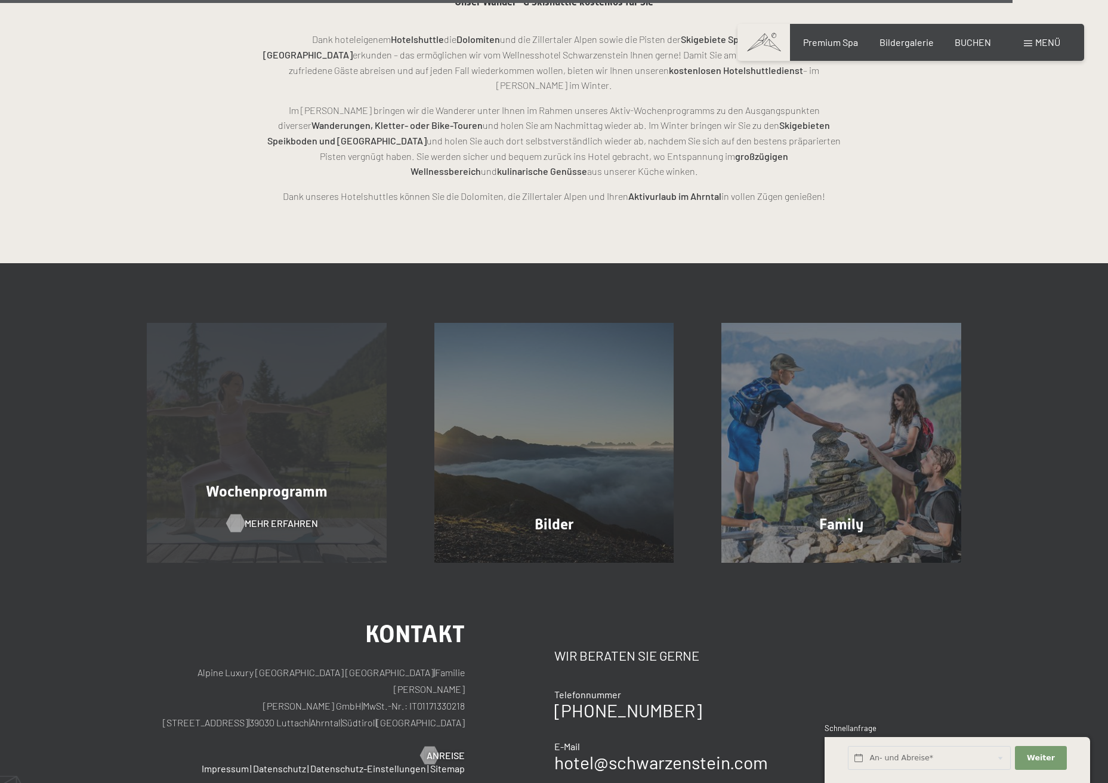
click at [273, 517] on span "Mehr erfahren" at bounding box center [281, 523] width 73 height 13
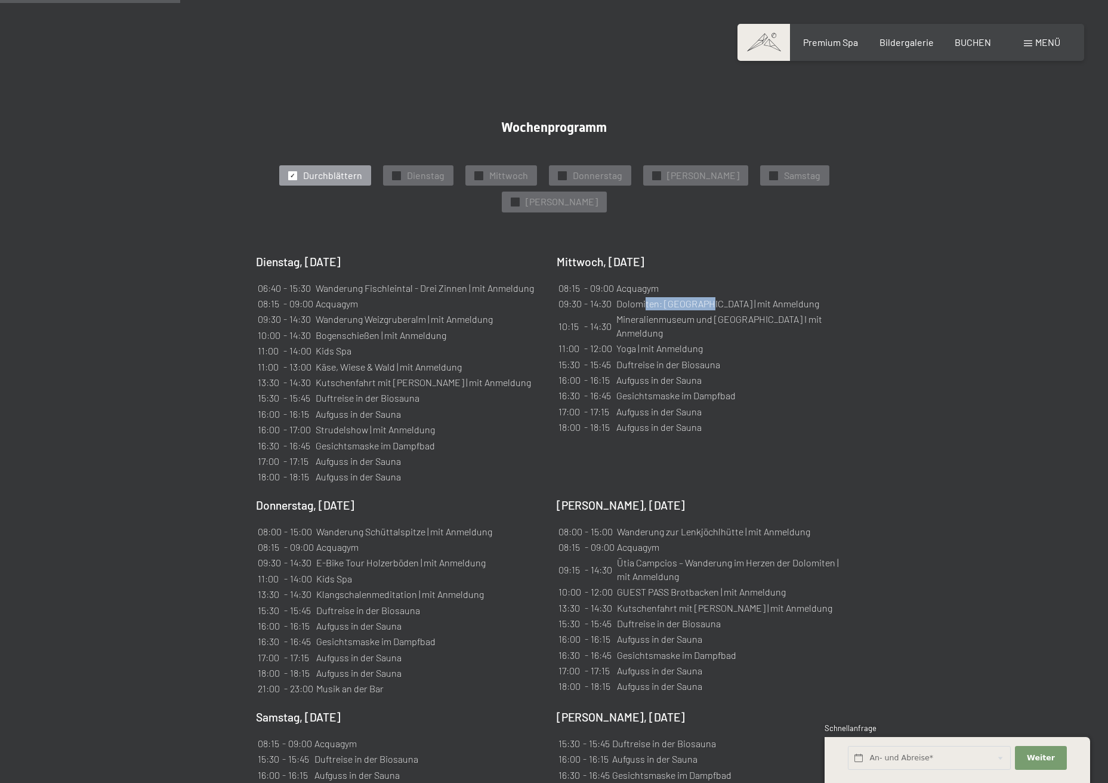
drag, startPoint x: 647, startPoint y: 261, endPoint x: 702, endPoint y: 261, distance: 54.9
click at [702, 297] on td "Dolomiten: Lavarellahütte | mit Anmeldung" at bounding box center [730, 304] width 229 height 14
click at [653, 312] on td "Mineralienmuseum und Bergwerk Prettau I mit Anmeldung" at bounding box center [730, 326] width 229 height 28
drag, startPoint x: 346, startPoint y: 294, endPoint x: 390, endPoint y: 295, distance: 44.2
click at [390, 328] on td "Bogenschießen | mit Anmeldung" at bounding box center [425, 335] width 220 height 14
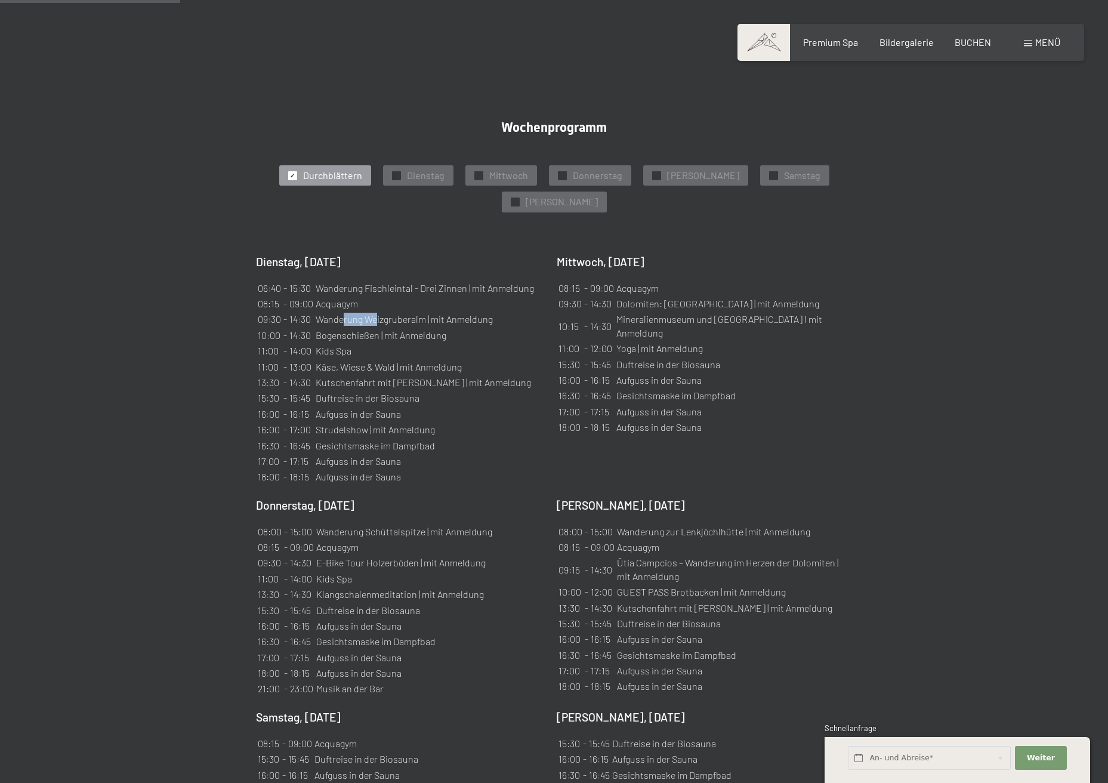
drag, startPoint x: 343, startPoint y: 278, endPoint x: 379, endPoint y: 279, distance: 35.8
click at [379, 312] on td "Wanderung Weizgruberalm | mit Anmeldung" at bounding box center [425, 319] width 220 height 14
drag, startPoint x: 338, startPoint y: 332, endPoint x: 364, endPoint y: 328, distance: 26.6
click at [364, 360] on td "Käse, Wiese & Wald | mit Anmeldung" at bounding box center [425, 367] width 220 height 14
click at [361, 391] on td "Duftreise in der Biosauna" at bounding box center [425, 398] width 220 height 14
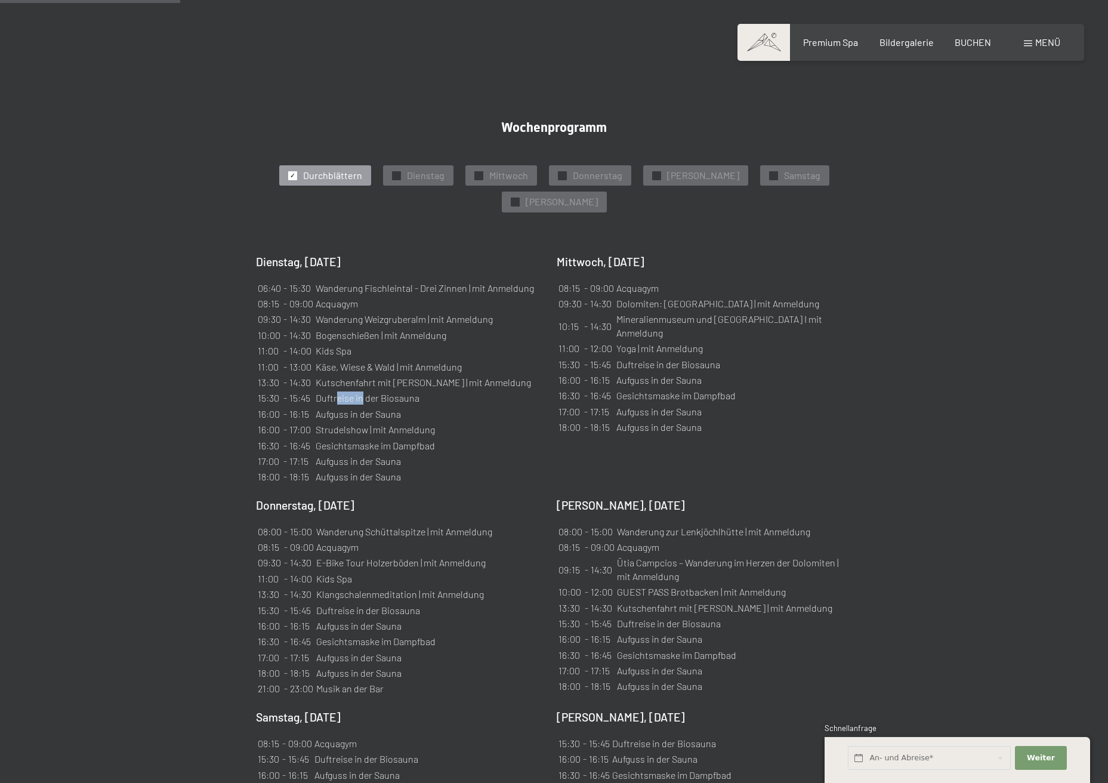
drag, startPoint x: 338, startPoint y: 356, endPoint x: 363, endPoint y: 353, distance: 24.7
click at [363, 391] on td "Duftreise in der Biosauna" at bounding box center [425, 398] width 220 height 14
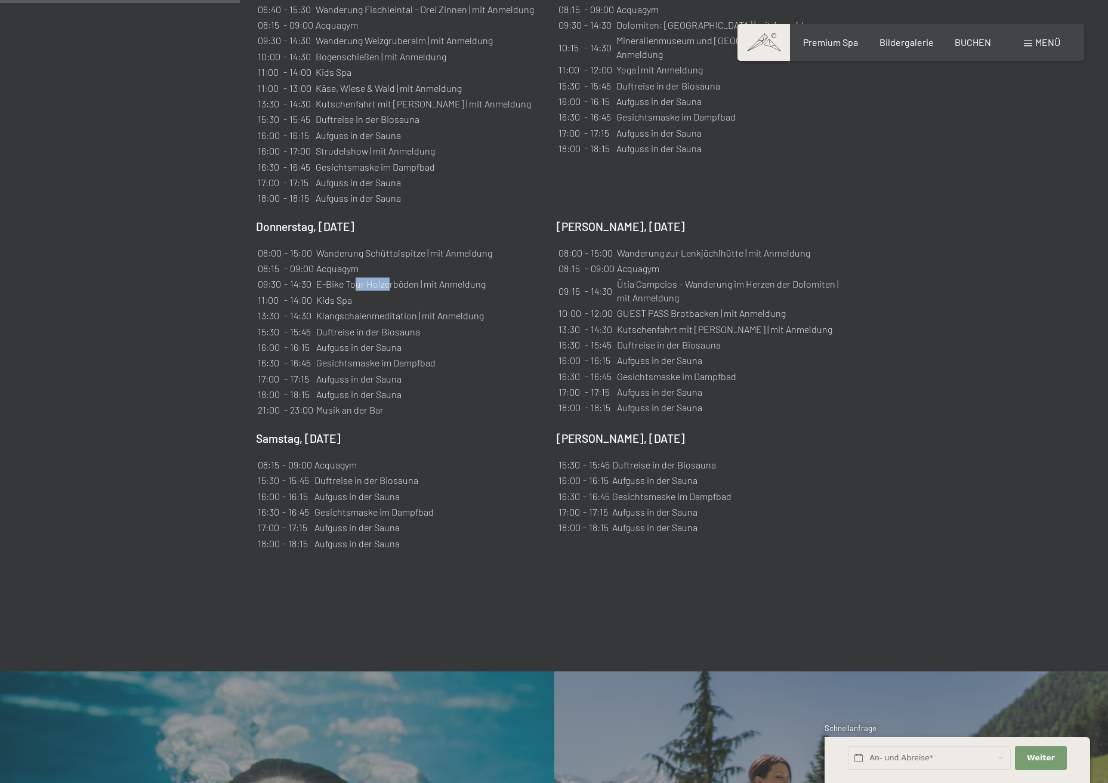
drag, startPoint x: 356, startPoint y: 245, endPoint x: 389, endPoint y: 243, distance: 32.9
click at [389, 277] on td "E-Bike Tour Holzerböden | mit Anmeldung" at bounding box center [404, 284] width 177 height 14
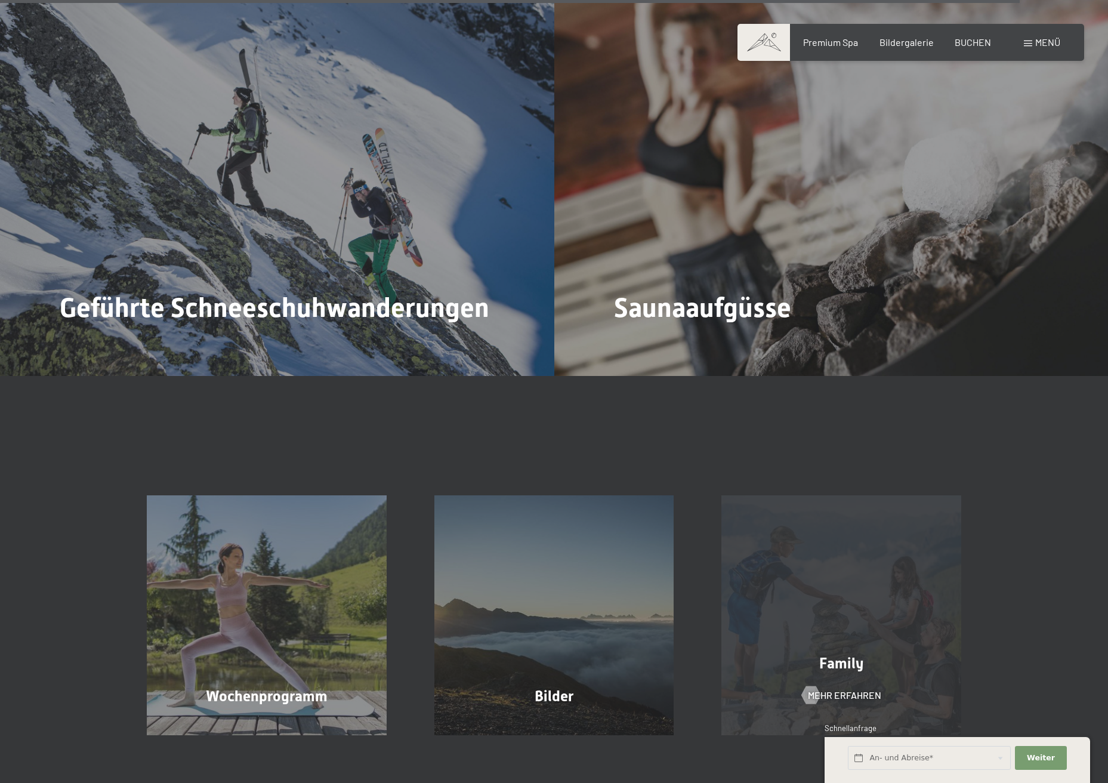
scroll to position [5014, 0]
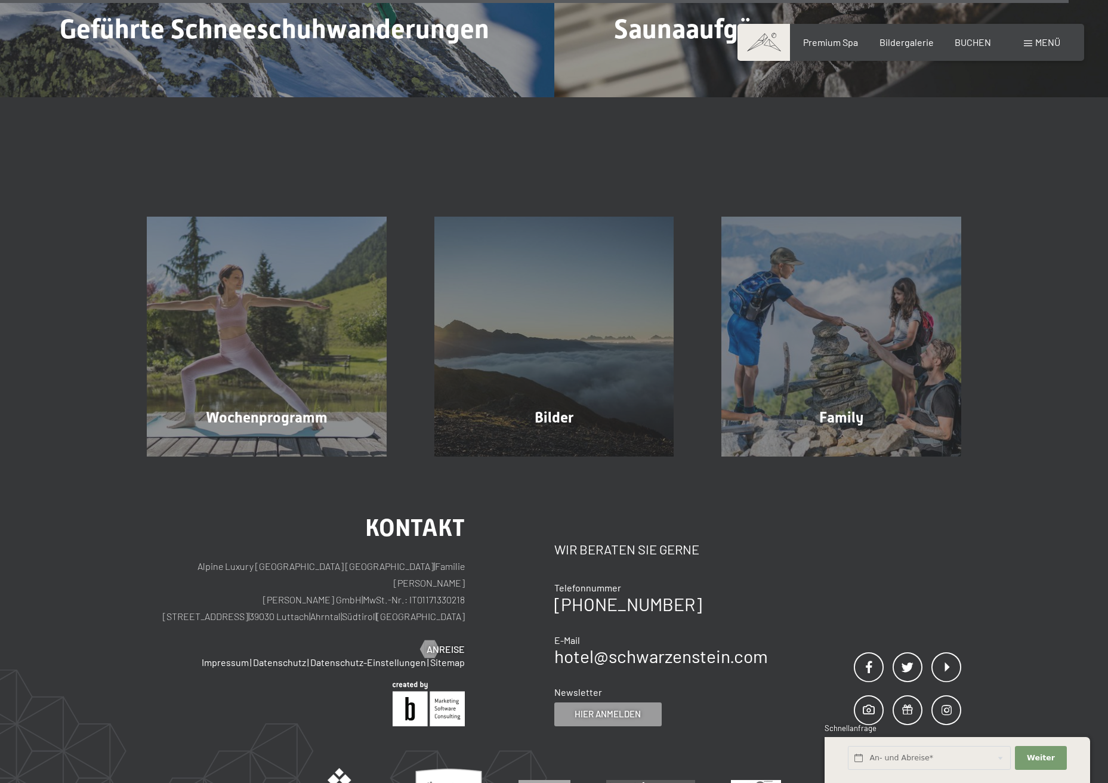
click at [1043, 38] on span "Menü" at bounding box center [1048, 41] width 25 height 11
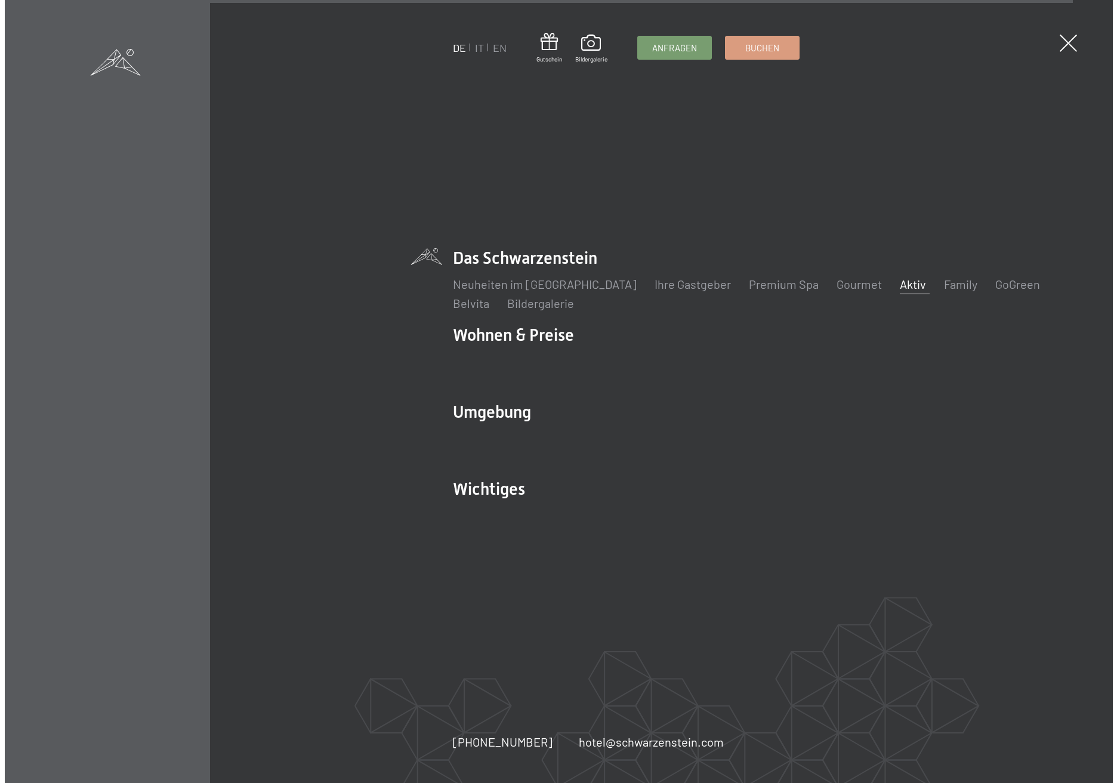
scroll to position [5037, 0]
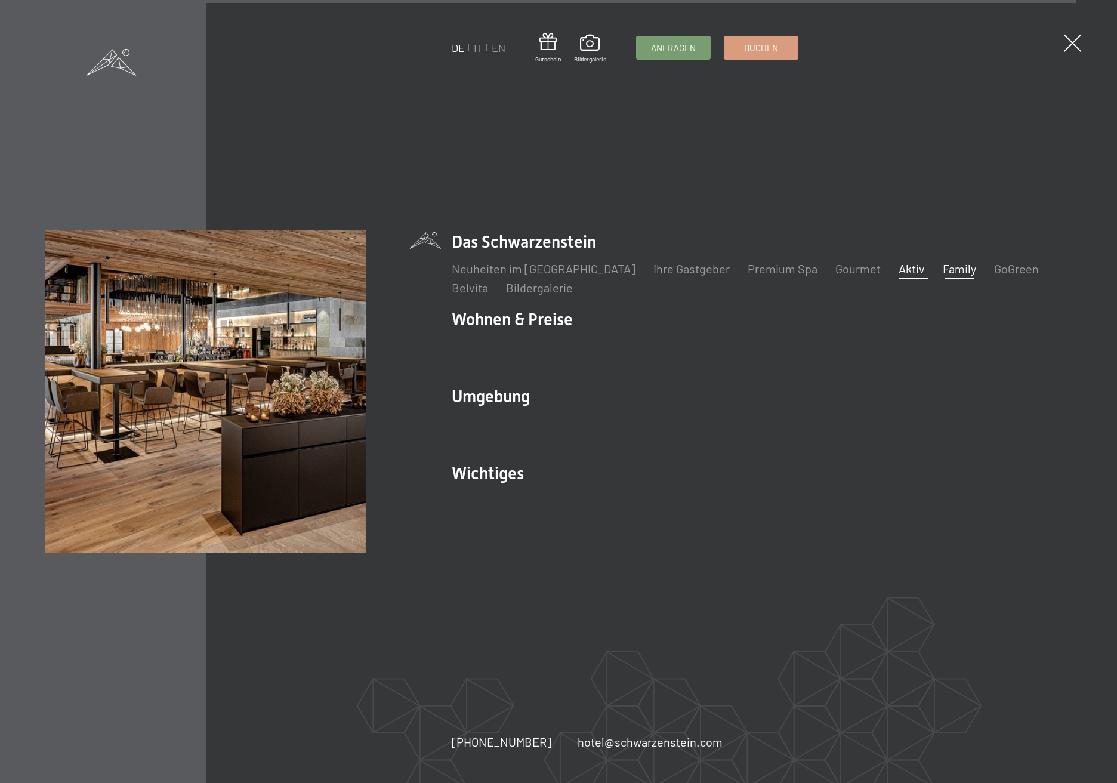
click at [943, 272] on link "Family" at bounding box center [959, 268] width 33 height 14
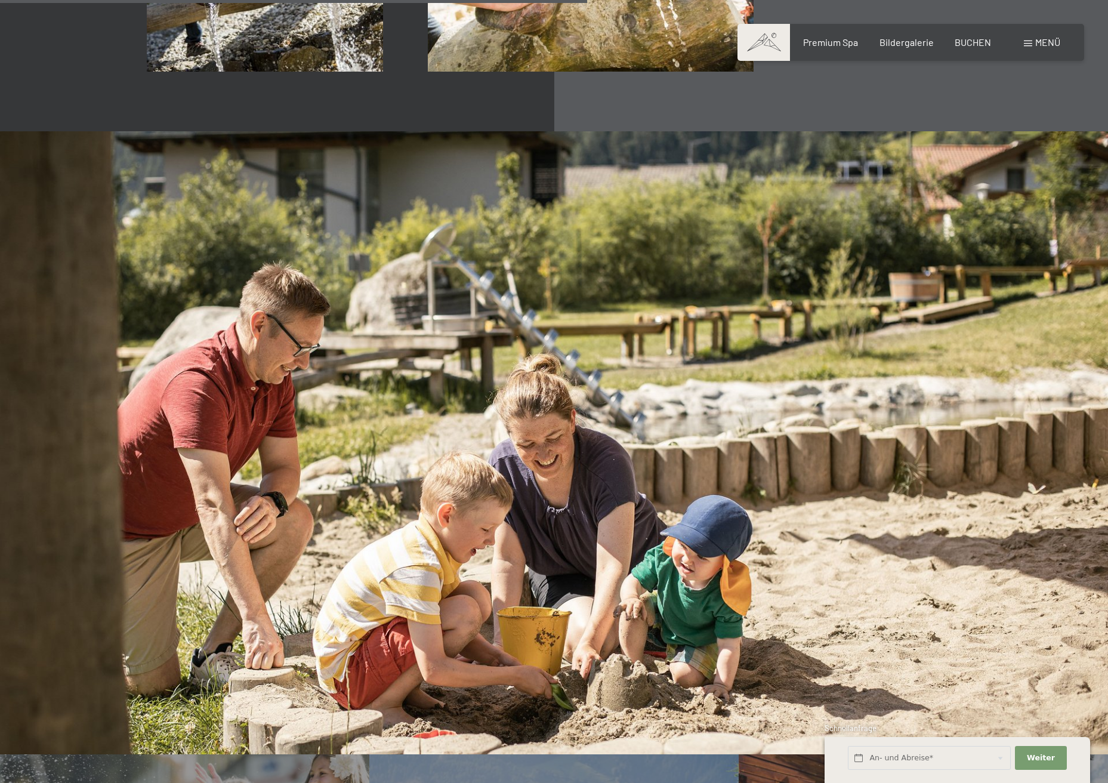
scroll to position [4457, 0]
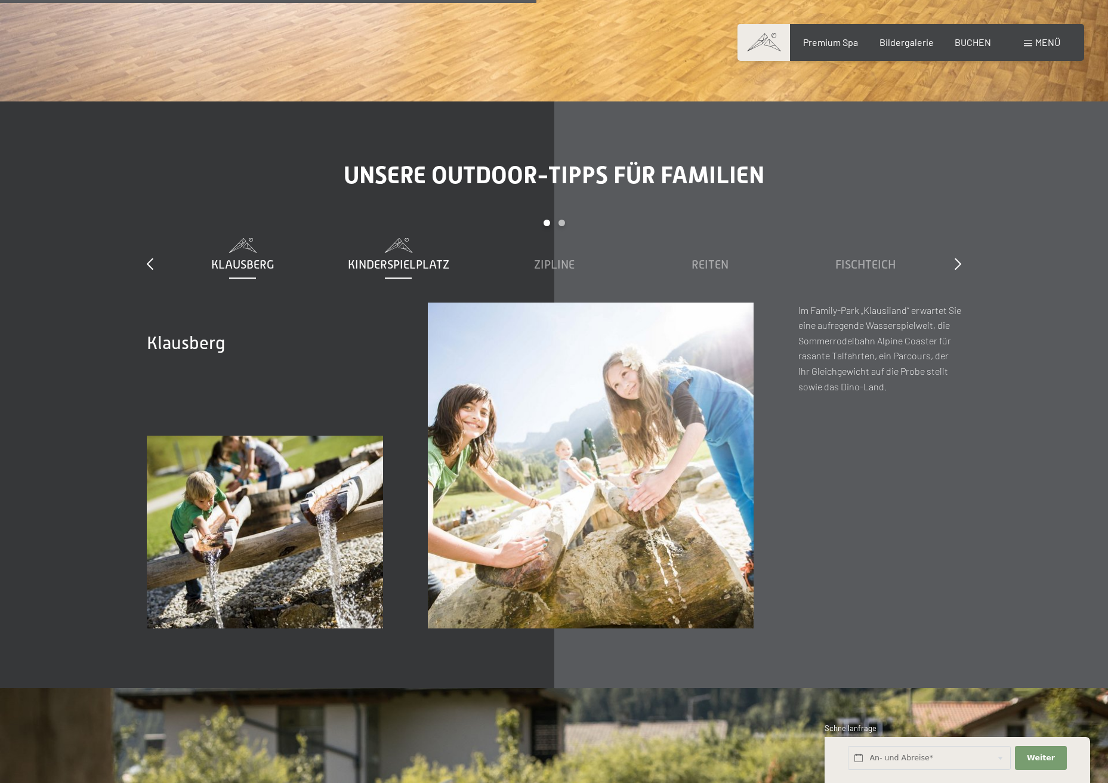
click at [379, 258] on span "Kinderspielplatz" at bounding box center [398, 264] width 101 height 13
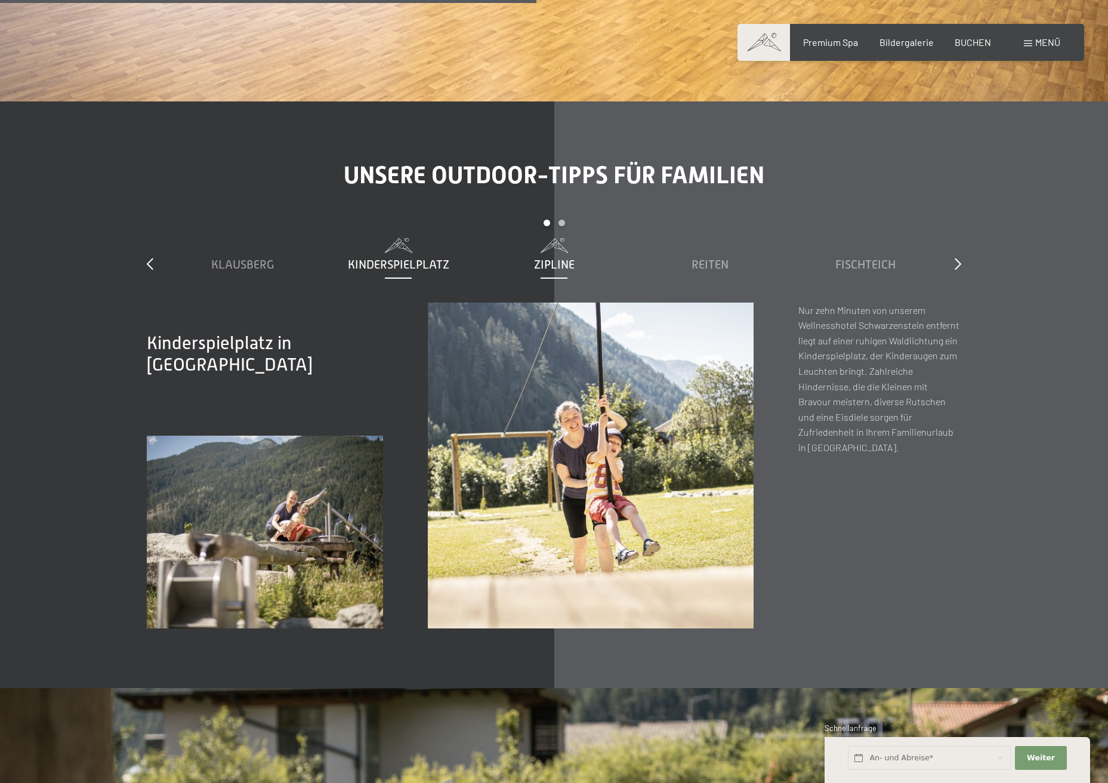
click at [555, 258] on span "Zipline" at bounding box center [554, 264] width 41 height 13
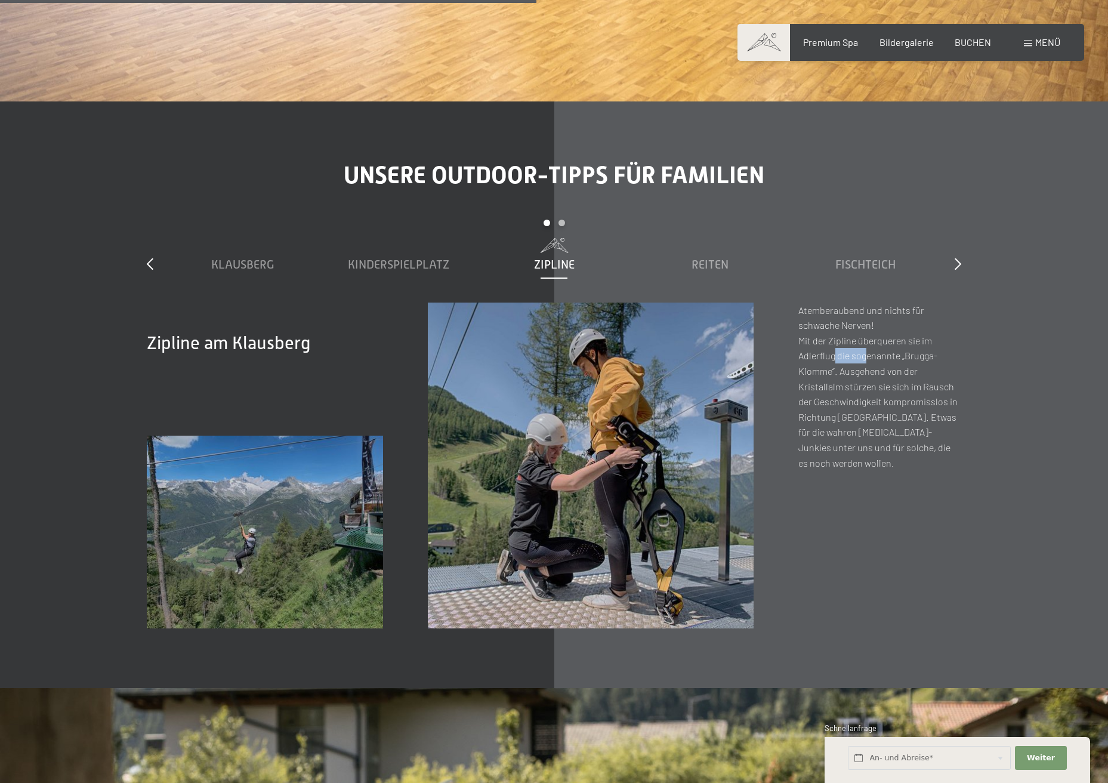
drag, startPoint x: 831, startPoint y: 327, endPoint x: 860, endPoint y: 328, distance: 28.7
click at [860, 328] on p "Atemberaubend und nichts für schwache Nerven! Mit der Zipline überqueren sie im…" at bounding box center [880, 387] width 163 height 168
drag, startPoint x: 844, startPoint y: 356, endPoint x: 876, endPoint y: 355, distance: 31.7
click at [876, 355] on p "Atemberaubend und nichts für schwache Nerven! Mit der Zipline überqueren sie im…" at bounding box center [880, 387] width 163 height 168
drag, startPoint x: 836, startPoint y: 377, endPoint x: 864, endPoint y: 374, distance: 28.8
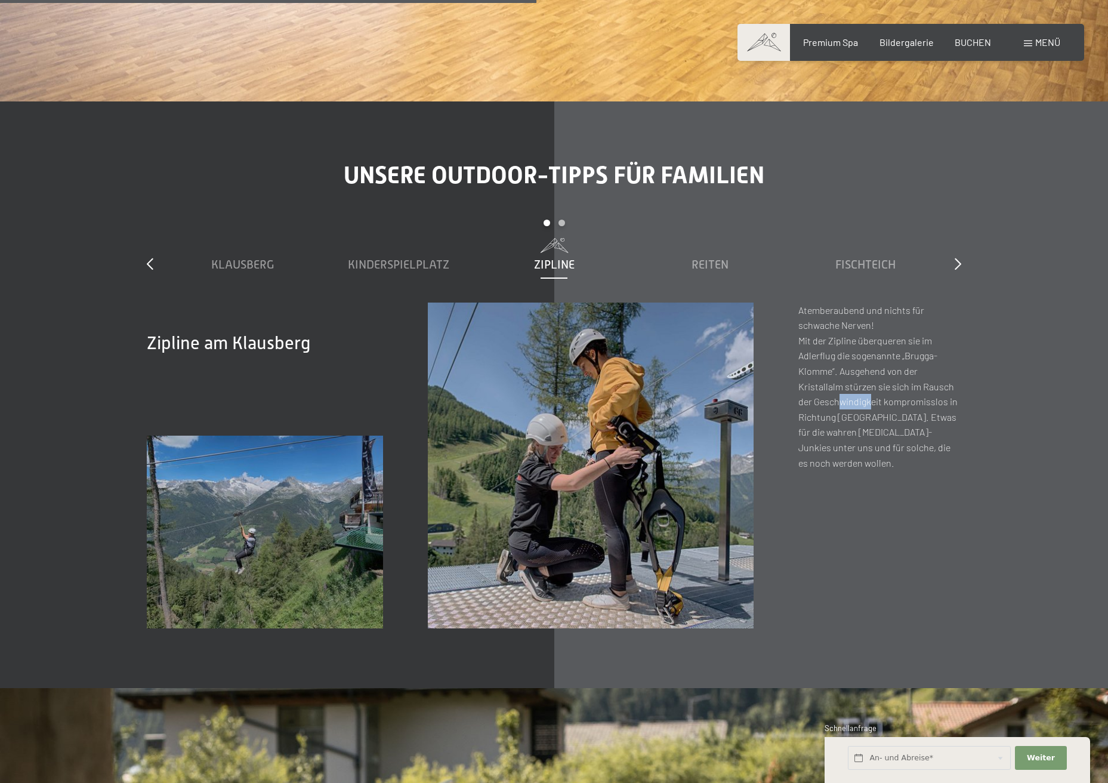
click at [864, 374] on p "Atemberaubend und nichts für schwache Nerven! Mit der Zipline überqueren sie im…" at bounding box center [880, 387] width 163 height 168
click at [734, 256] on div "Reiten" at bounding box center [710, 264] width 144 height 17
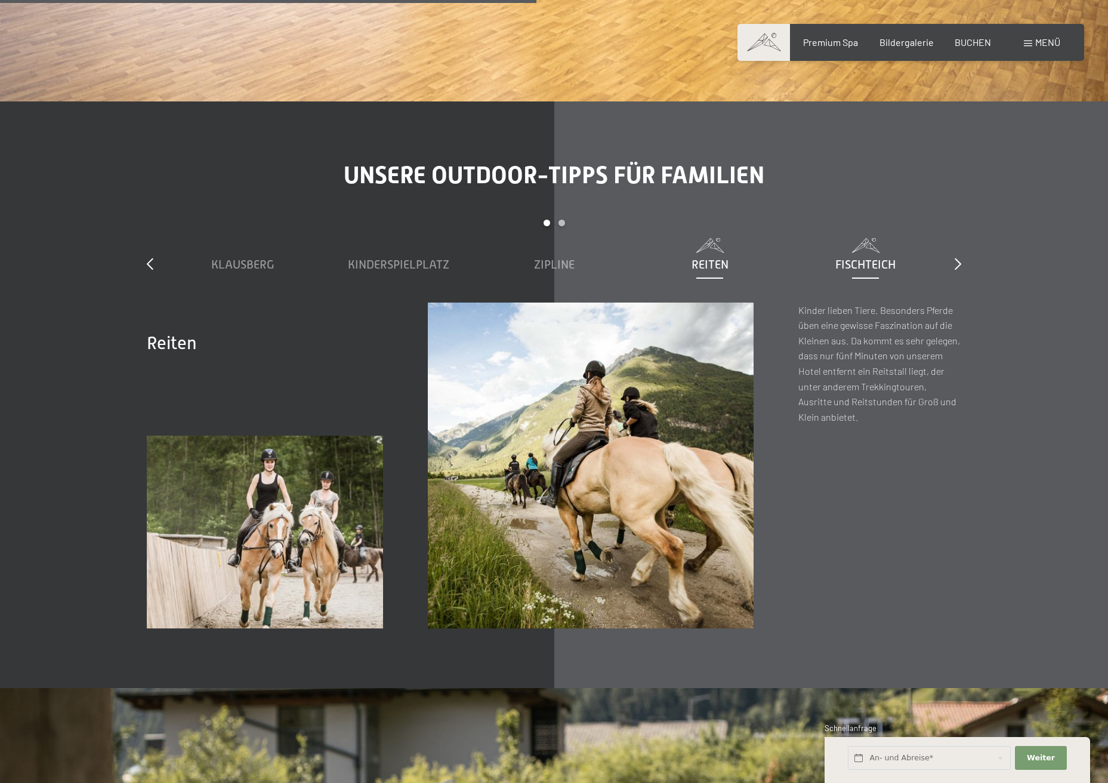
click at [864, 258] on span "Fischteich" at bounding box center [866, 264] width 60 height 13
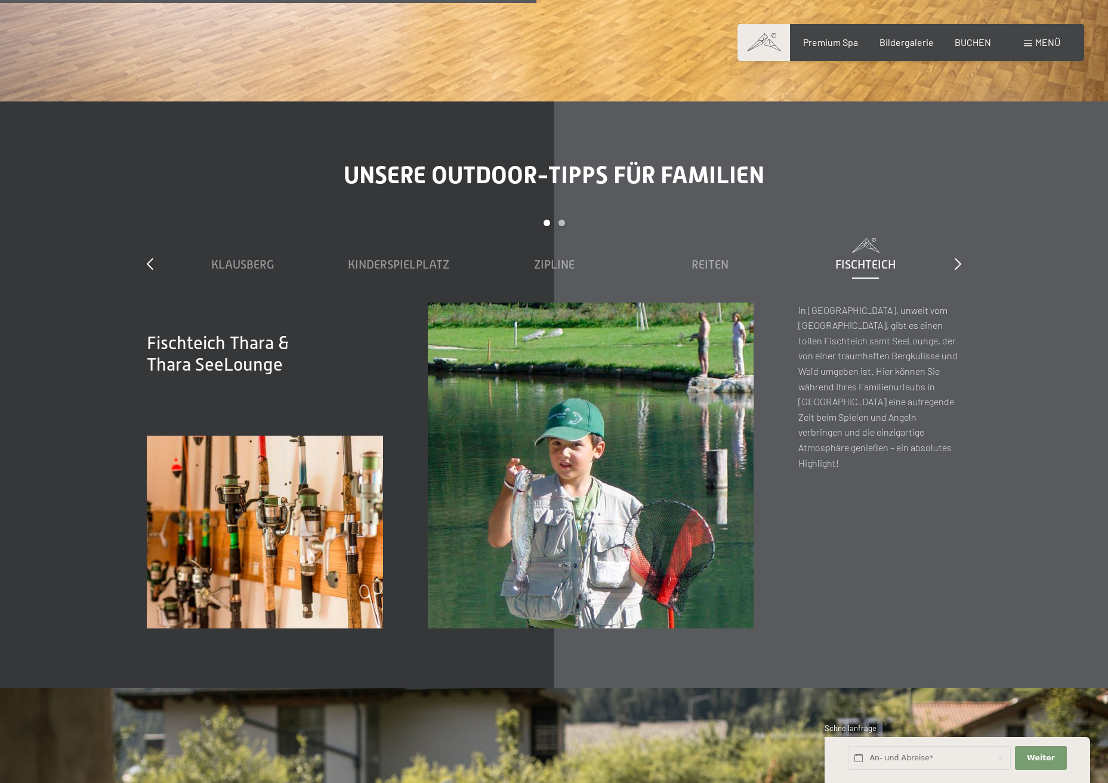
click at [966, 237] on div "Unsere Outdoor-Tipps für Familien slide 1 to 5 of 7 Klausberg Kinderspielplatz …" at bounding box center [554, 394] width 904 height 467
click at [957, 258] on icon at bounding box center [958, 264] width 7 height 12
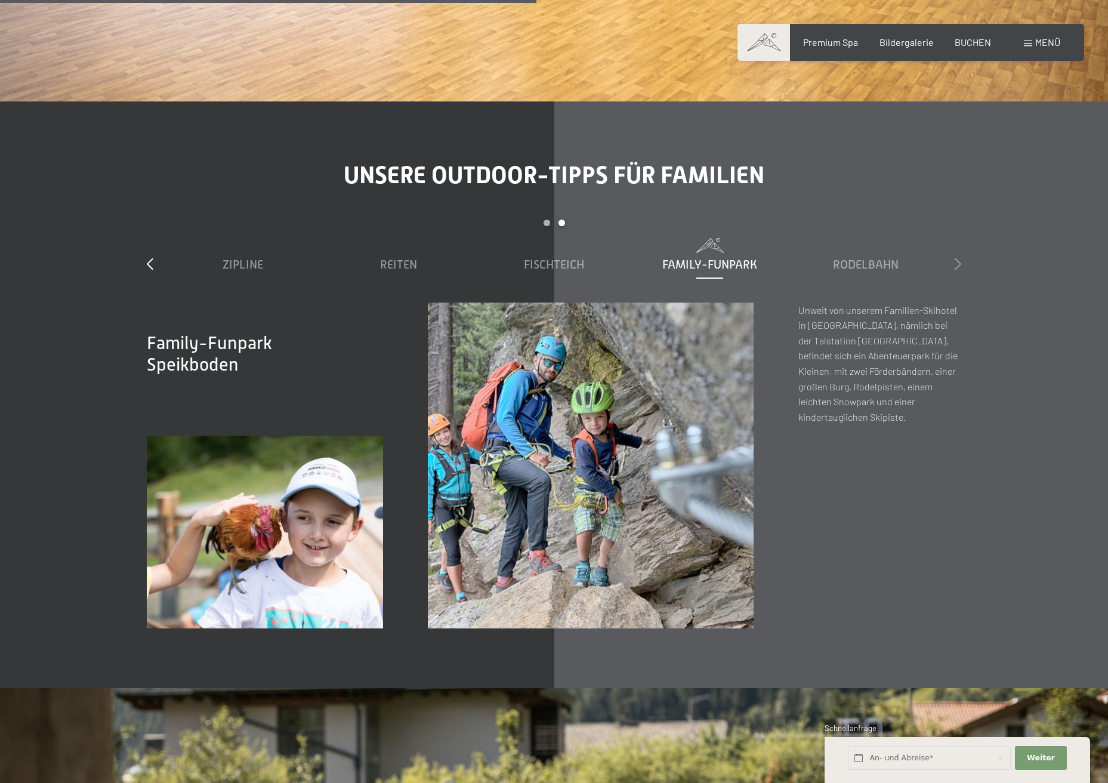
click at [957, 258] on icon at bounding box center [958, 264] width 7 height 12
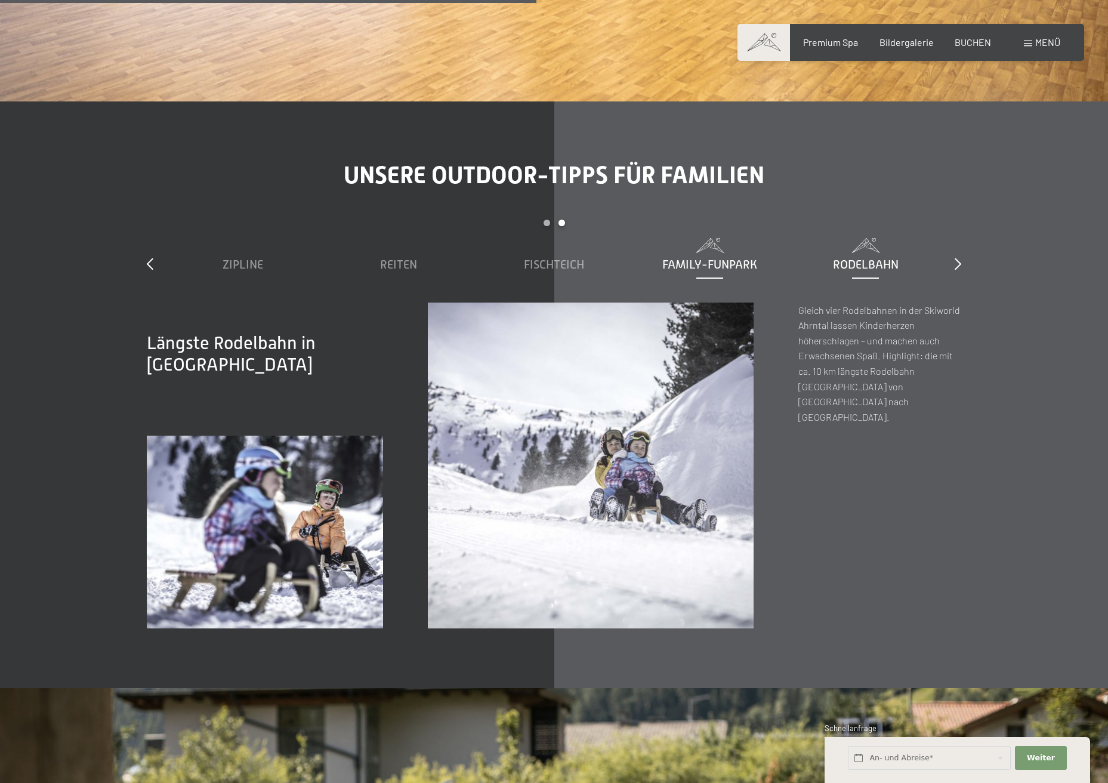
click at [716, 258] on span "Family-Funpark" at bounding box center [710, 264] width 95 height 13
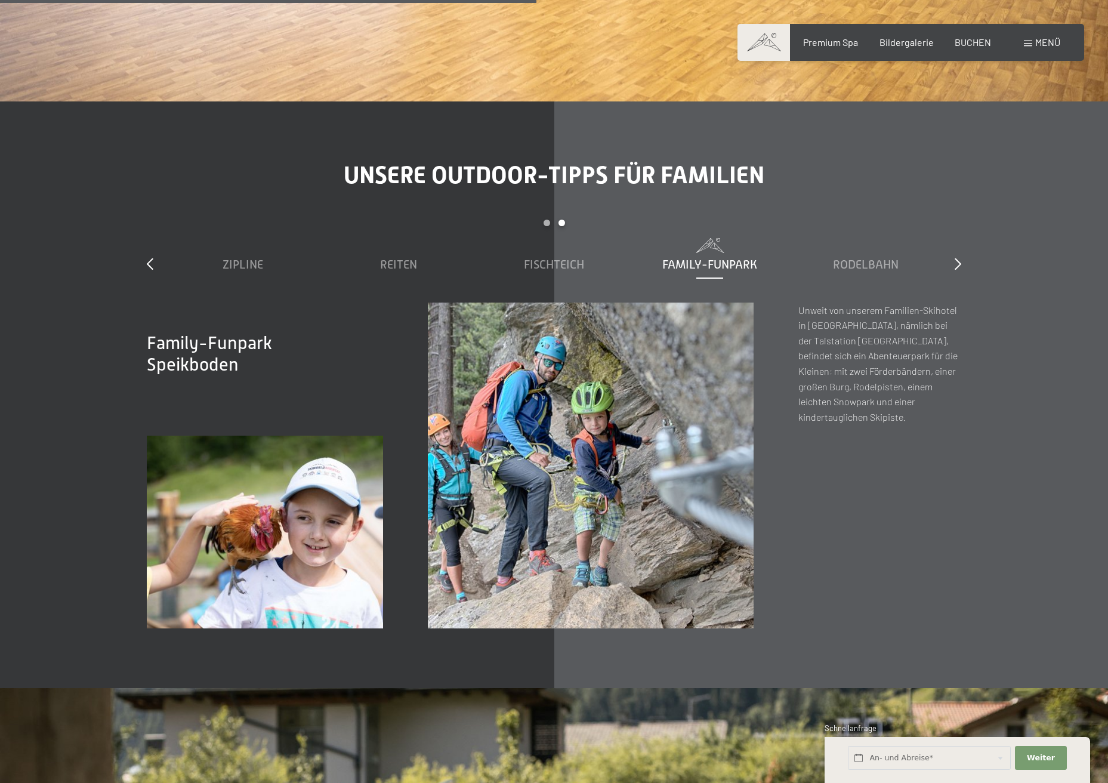
click at [700, 258] on span "Family-Funpark" at bounding box center [710, 264] width 95 height 13
drag, startPoint x: 841, startPoint y: 313, endPoint x: 860, endPoint y: 309, distance: 18.8
click at [860, 309] on p "Unweit von unserem Familien-Skihotel in Südtirol, nämlich bei der Talstation Sp…" at bounding box center [880, 364] width 163 height 122
drag, startPoint x: 836, startPoint y: 340, endPoint x: 857, endPoint y: 336, distance: 21.2
click at [857, 336] on p "Unweit von unserem Familien-Skihotel in Südtirol, nämlich bei der Talstation Sp…" at bounding box center [880, 364] width 163 height 122
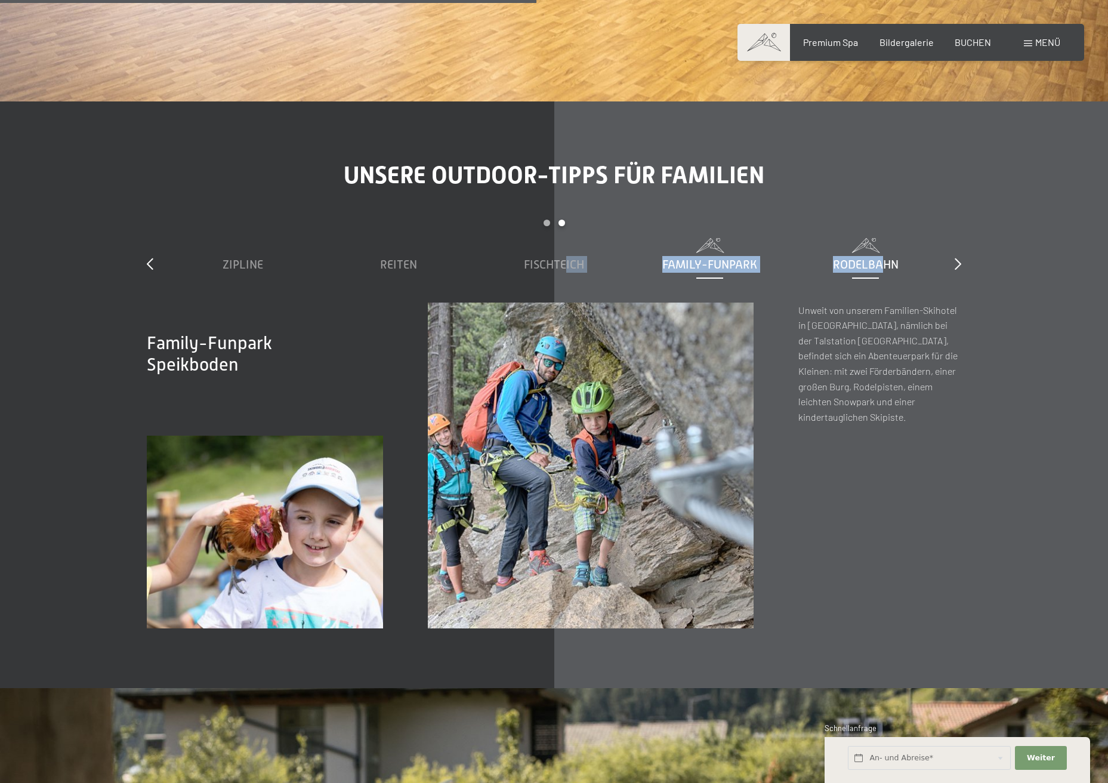
click at [879, 244] on div "Klausberg Kinderspielplatz Zipline Reiten Fischteich Family-Funpark Rodelbahn" at bounding box center [554, 270] width 779 height 64
click at [878, 258] on span "Rodelbahn" at bounding box center [866, 264] width 66 height 13
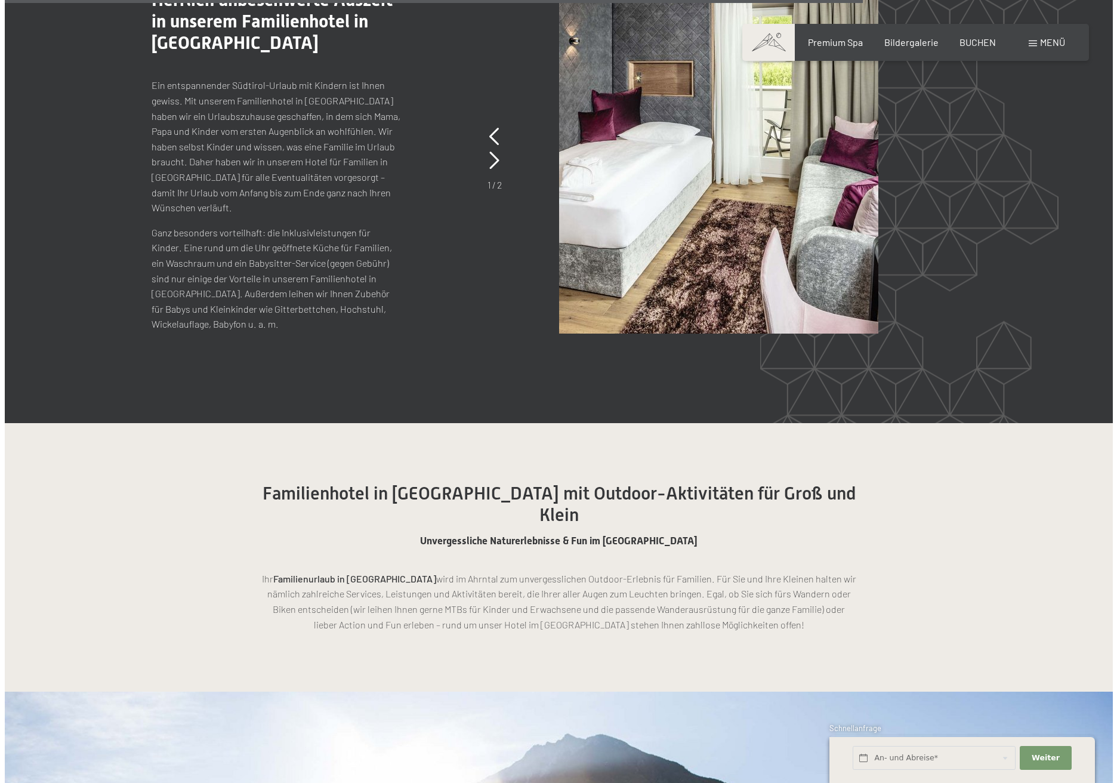
scroll to position [5849, 0]
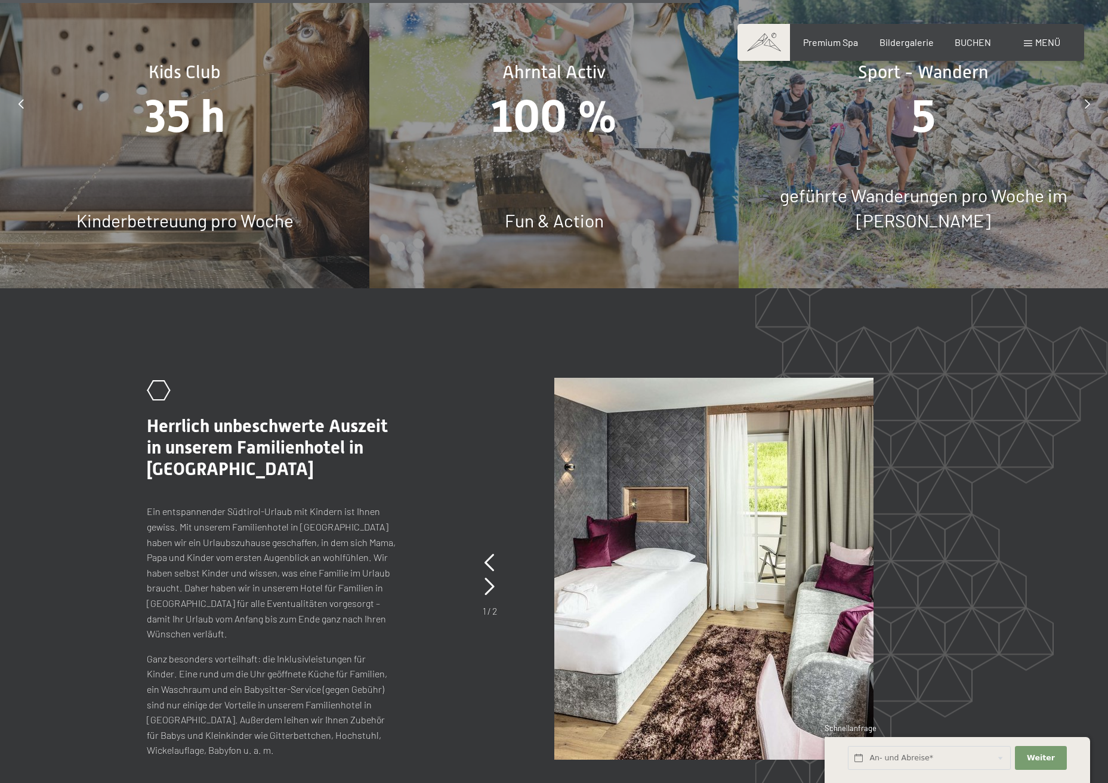
click at [1036, 39] on span "Menü" at bounding box center [1048, 41] width 25 height 11
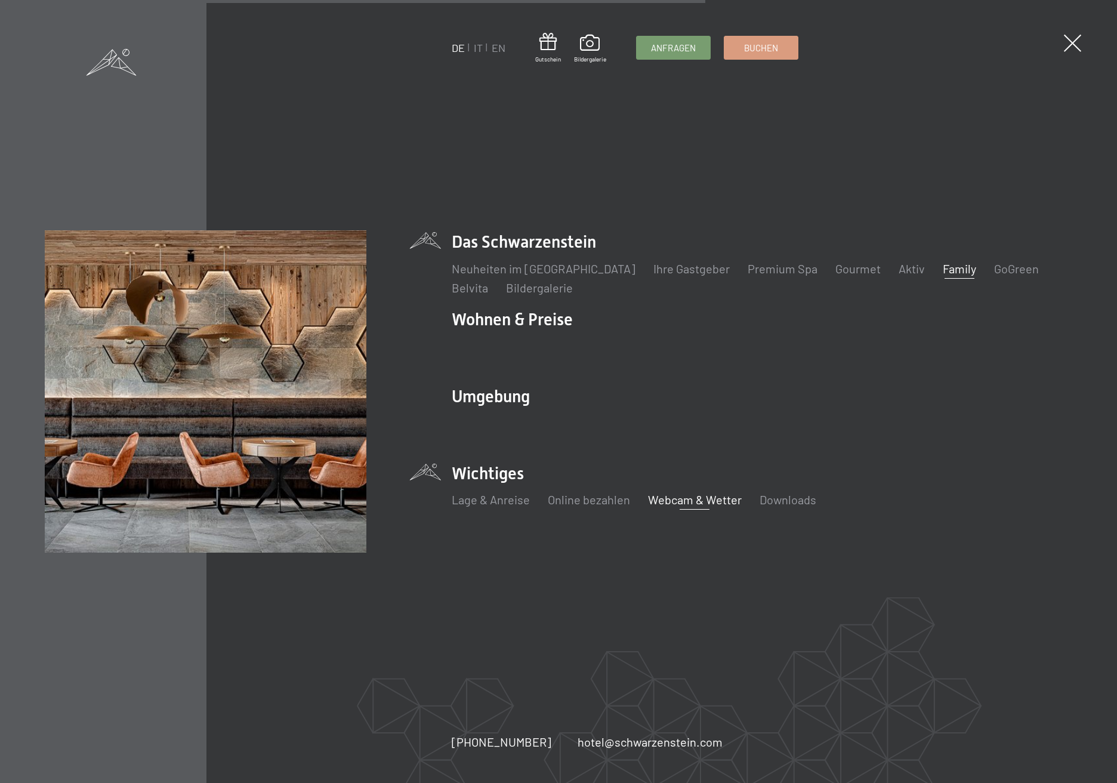
click at [701, 504] on link "Webcam & Wetter" at bounding box center [695, 499] width 94 height 14
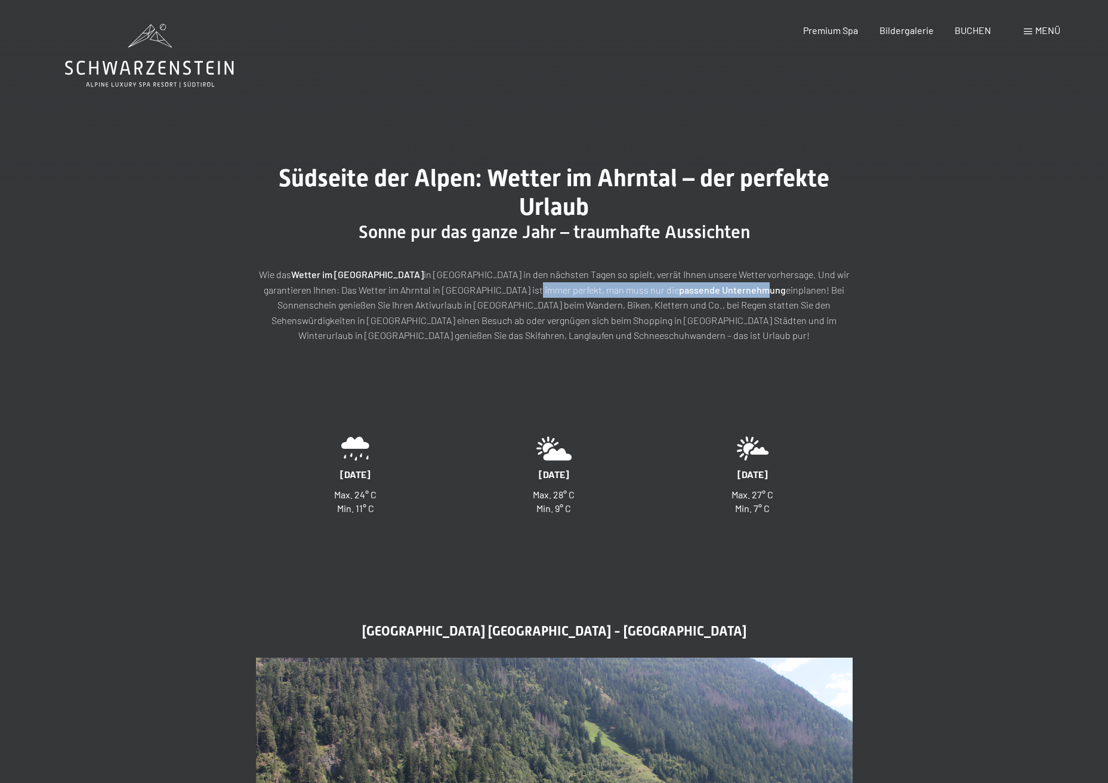
drag, startPoint x: 469, startPoint y: 291, endPoint x: 626, endPoint y: 291, distance: 157.0
click at [626, 291] on p "Wie das Wetter im Ahrntal in Südtirol in den nächsten Tagen so spielt, verrät I…" at bounding box center [554, 305] width 597 height 76
drag, startPoint x: 485, startPoint y: 302, endPoint x: 600, endPoint y: 300, distance: 114.6
click at [600, 300] on p "Wie das Wetter im Ahrntal in Südtirol in den nächsten Tagen so spielt, verrät I…" at bounding box center [554, 305] width 597 height 76
click at [572, 318] on p "Wie das Wetter im Ahrntal in Südtirol in den nächsten Tagen so spielt, verrät I…" at bounding box center [554, 305] width 597 height 76
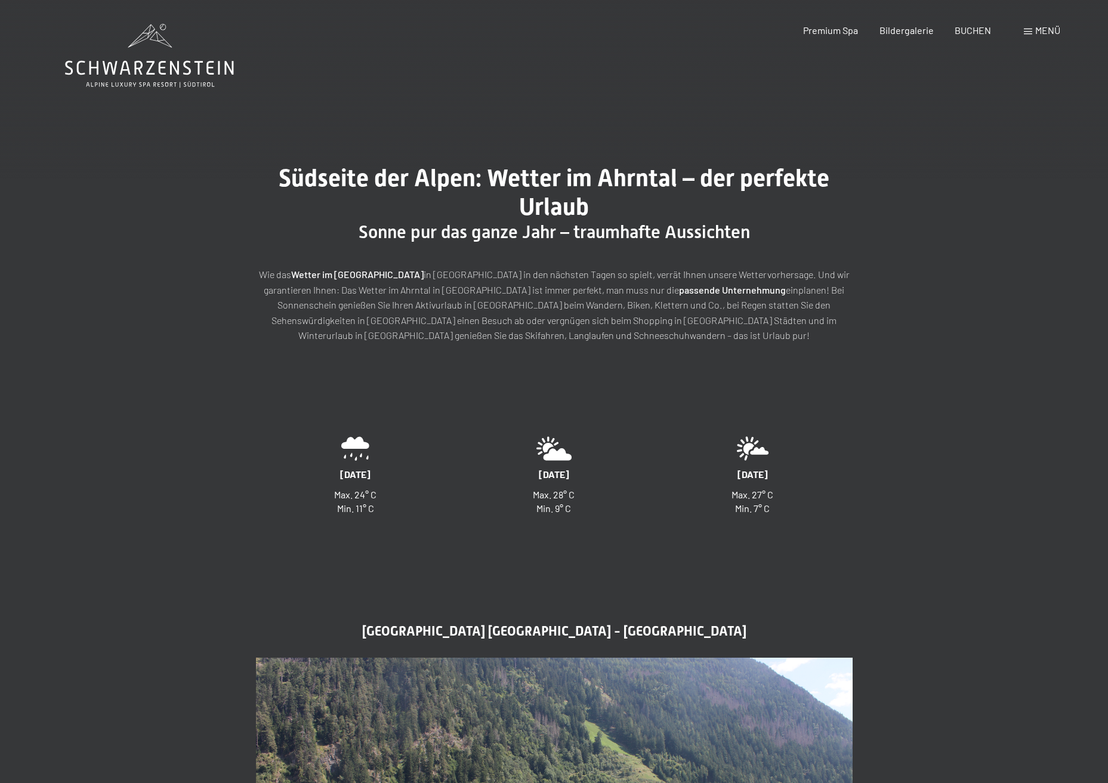
click at [463, 317] on p "Wie das Wetter im Ahrntal in Südtirol in den nächsten Tagen so spielt, verrät I…" at bounding box center [554, 305] width 597 height 76
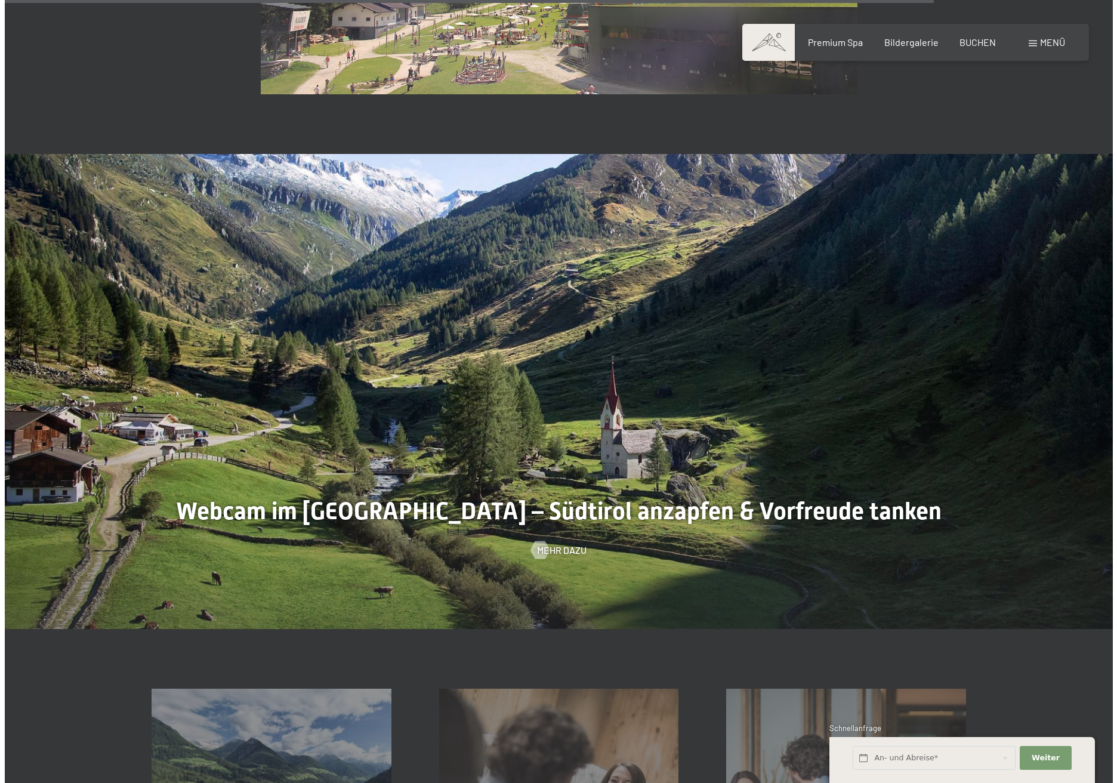
scroll to position [3621, 0]
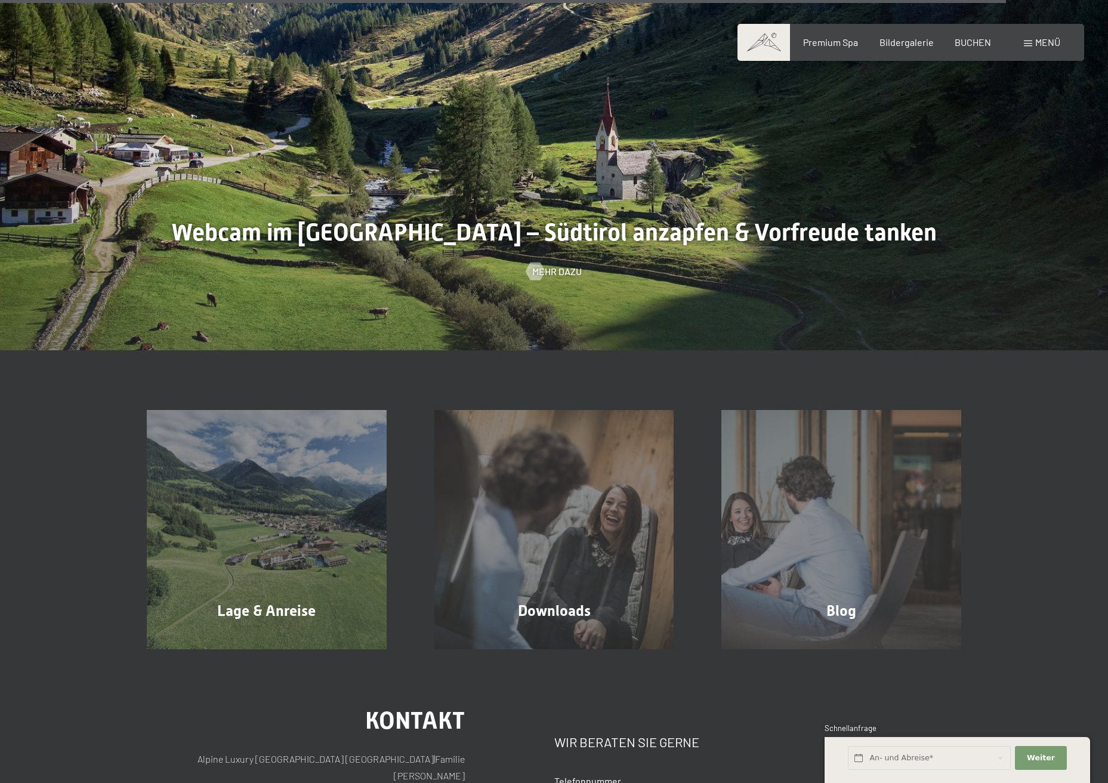
click at [1053, 42] on span "Menü" at bounding box center [1048, 41] width 25 height 11
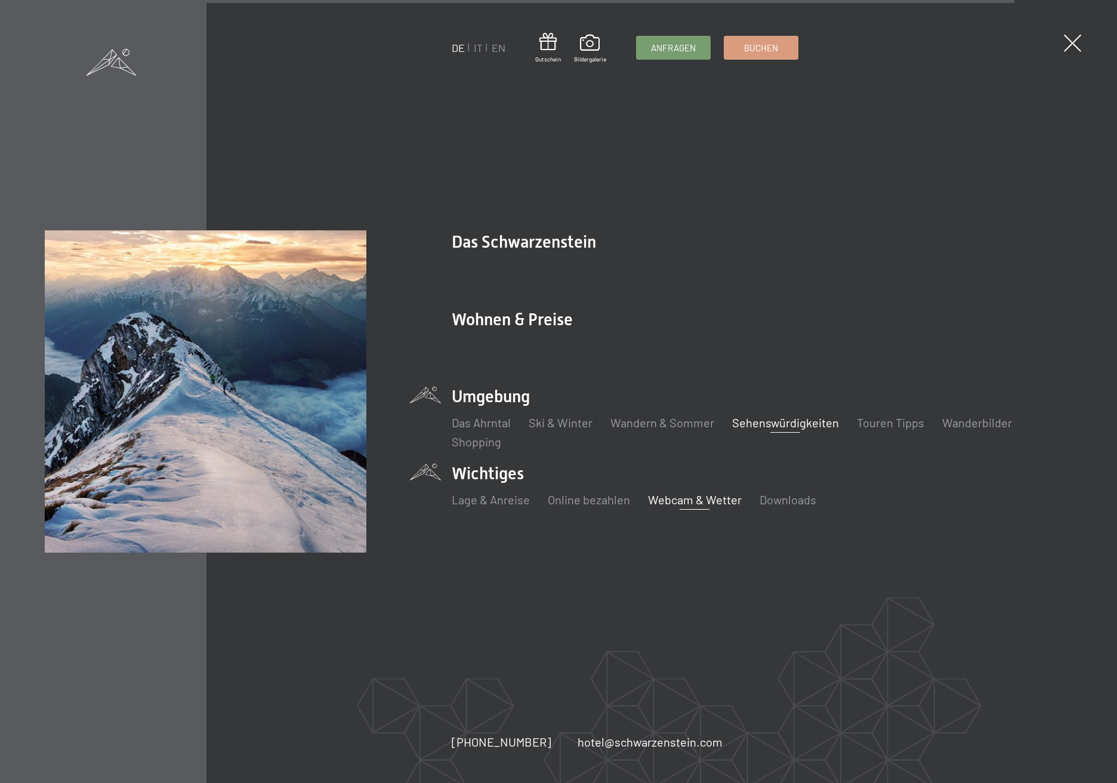
click at [793, 422] on link "Sehenswürdigkeiten" at bounding box center [785, 422] width 107 height 14
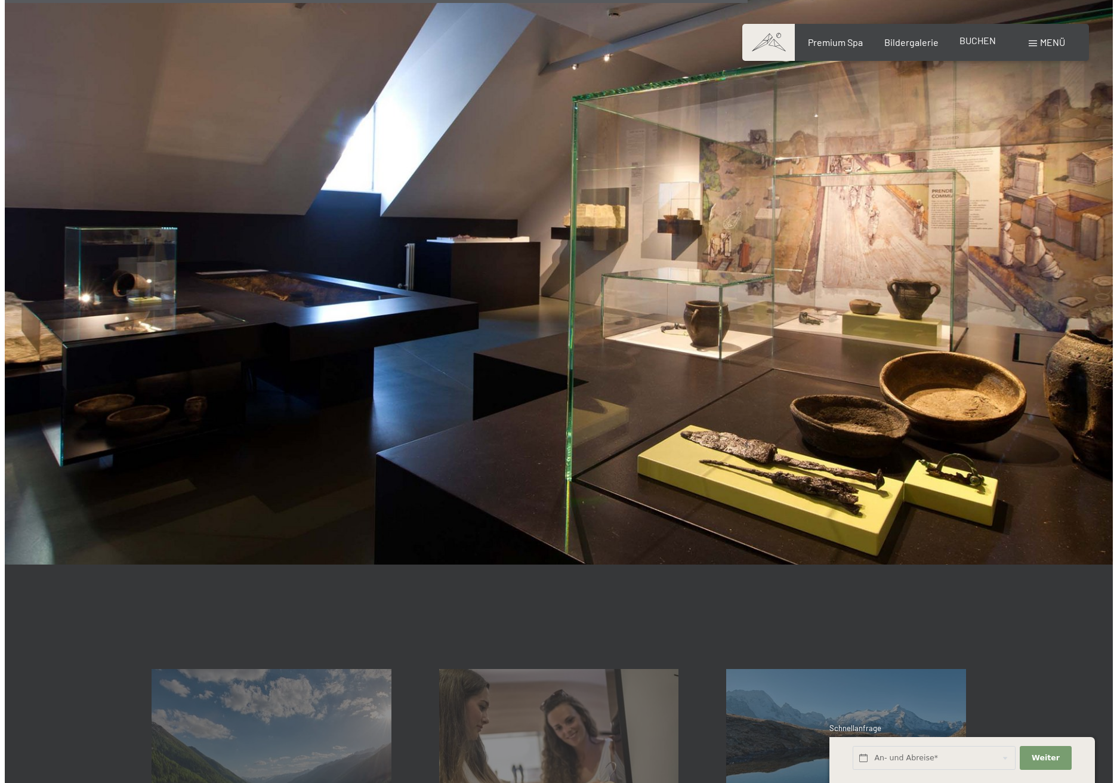
scroll to position [1944, 0]
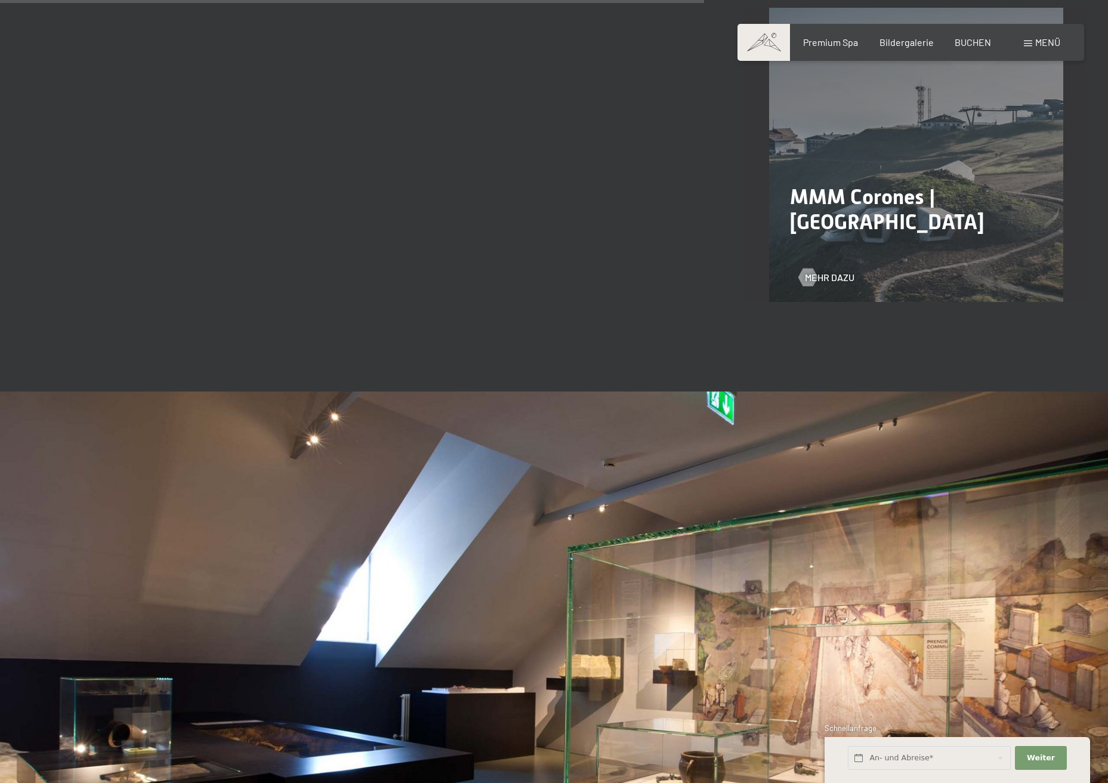
click at [1033, 42] on div "Menü" at bounding box center [1042, 42] width 36 height 13
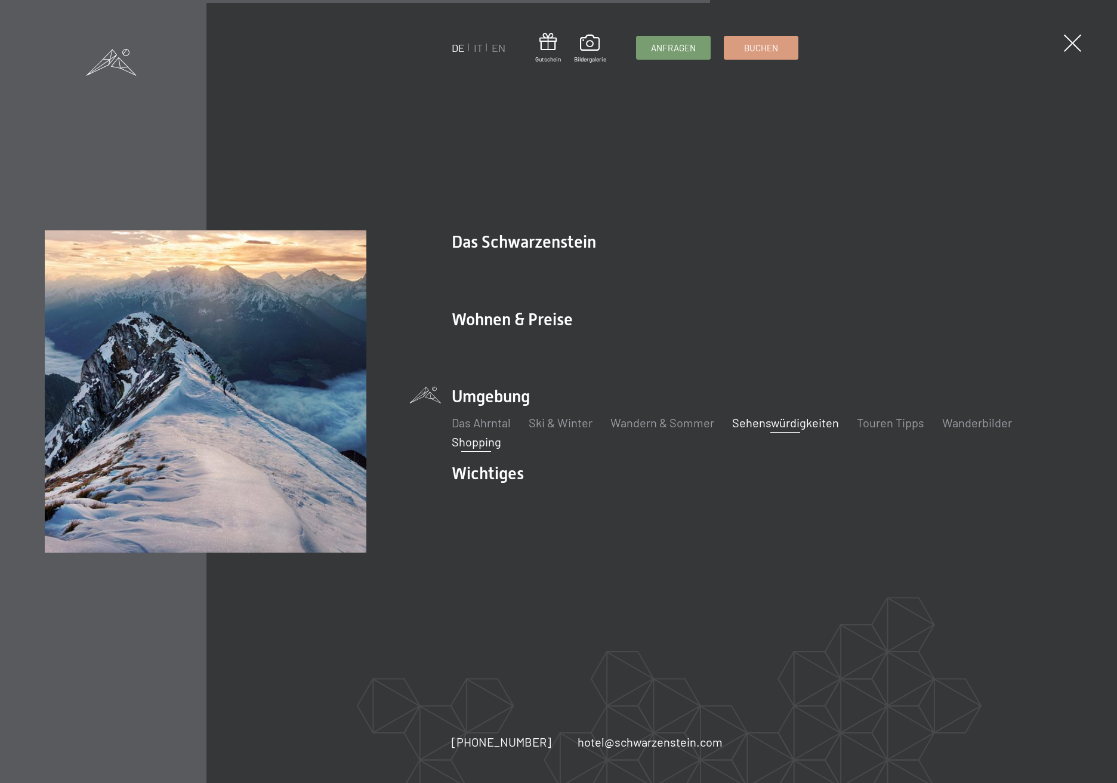
click at [478, 443] on link "Shopping" at bounding box center [477, 442] width 50 height 14
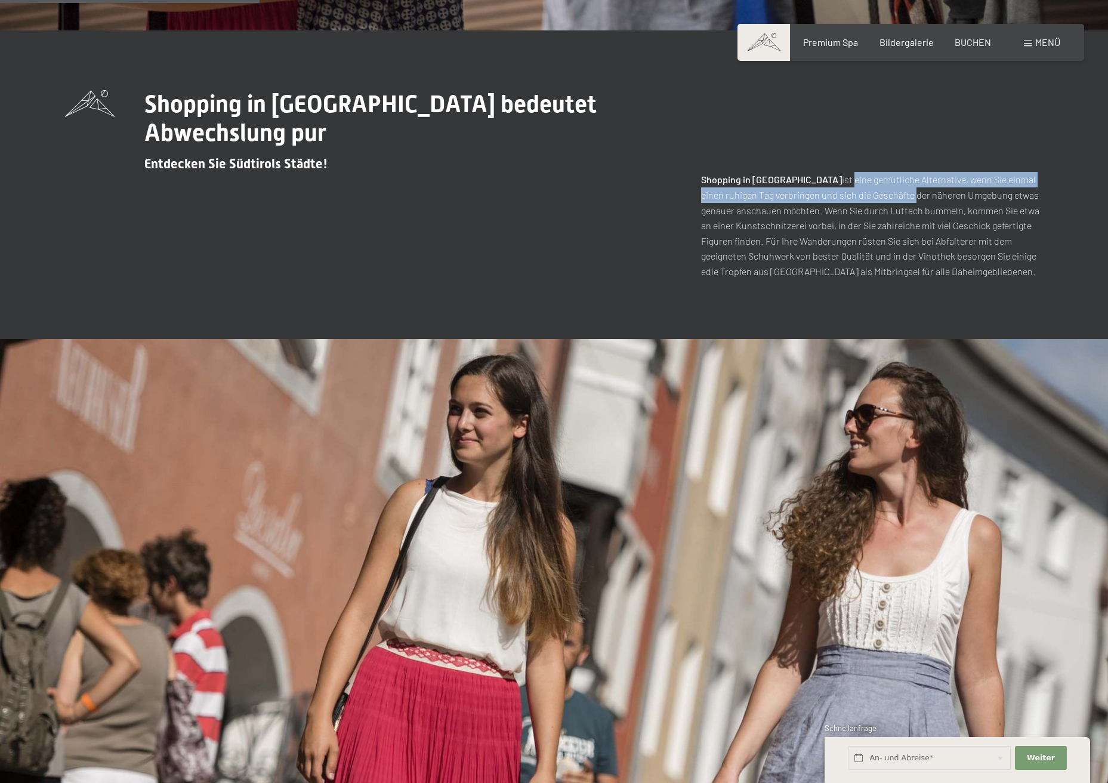
drag, startPoint x: 843, startPoint y: 158, endPoint x: 855, endPoint y: 159, distance: 12.7
click at [855, 172] on p "Shopping in [GEOGRAPHIC_DATA] ist eine gemütliche Alternative, wenn Sie einmal …" at bounding box center [872, 225] width 343 height 107
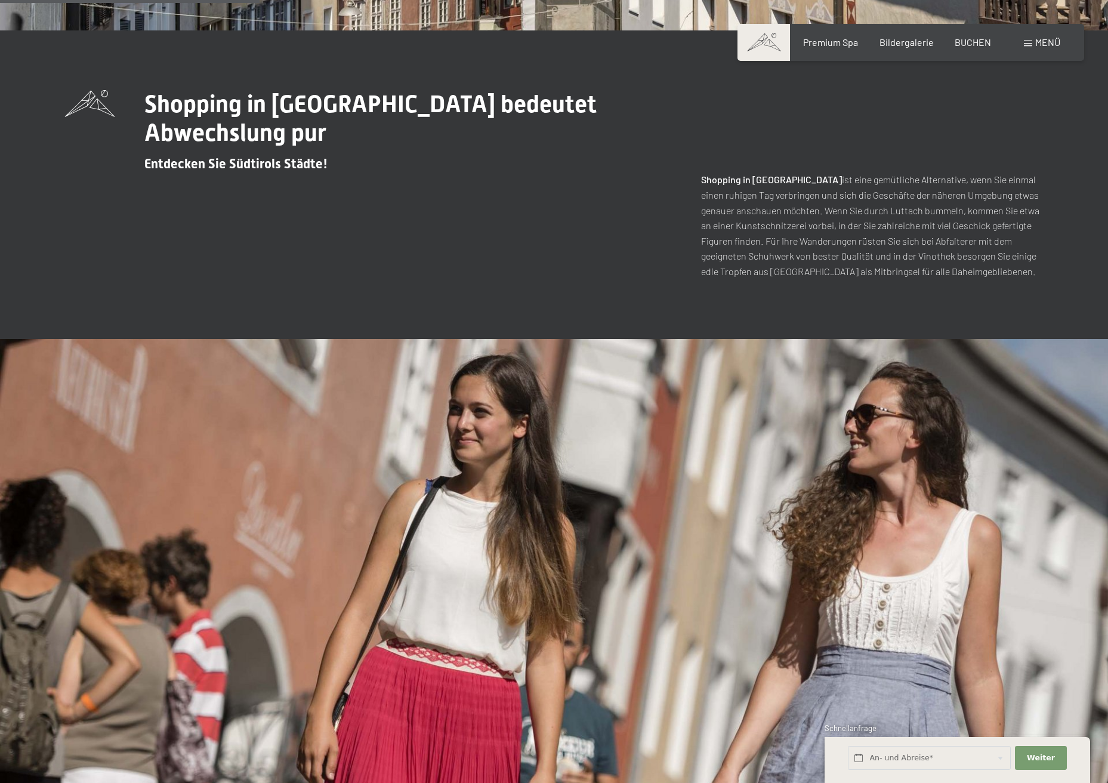
click at [824, 204] on p "Shopping in [GEOGRAPHIC_DATA] ist eine gemütliche Alternative, wenn Sie einmal …" at bounding box center [872, 225] width 343 height 107
drag, startPoint x: 773, startPoint y: 177, endPoint x: 871, endPoint y: 184, distance: 98.7
click at [871, 184] on p "Shopping in [GEOGRAPHIC_DATA] ist eine gemütliche Alternative, wenn Sie einmal …" at bounding box center [872, 225] width 343 height 107
drag, startPoint x: 768, startPoint y: 198, endPoint x: 911, endPoint y: 198, distance: 143.3
click at [911, 198] on p "Shopping in Südtirol ist eine gemütliche Alternative, wenn Sie einmal einen ruh…" at bounding box center [872, 225] width 343 height 107
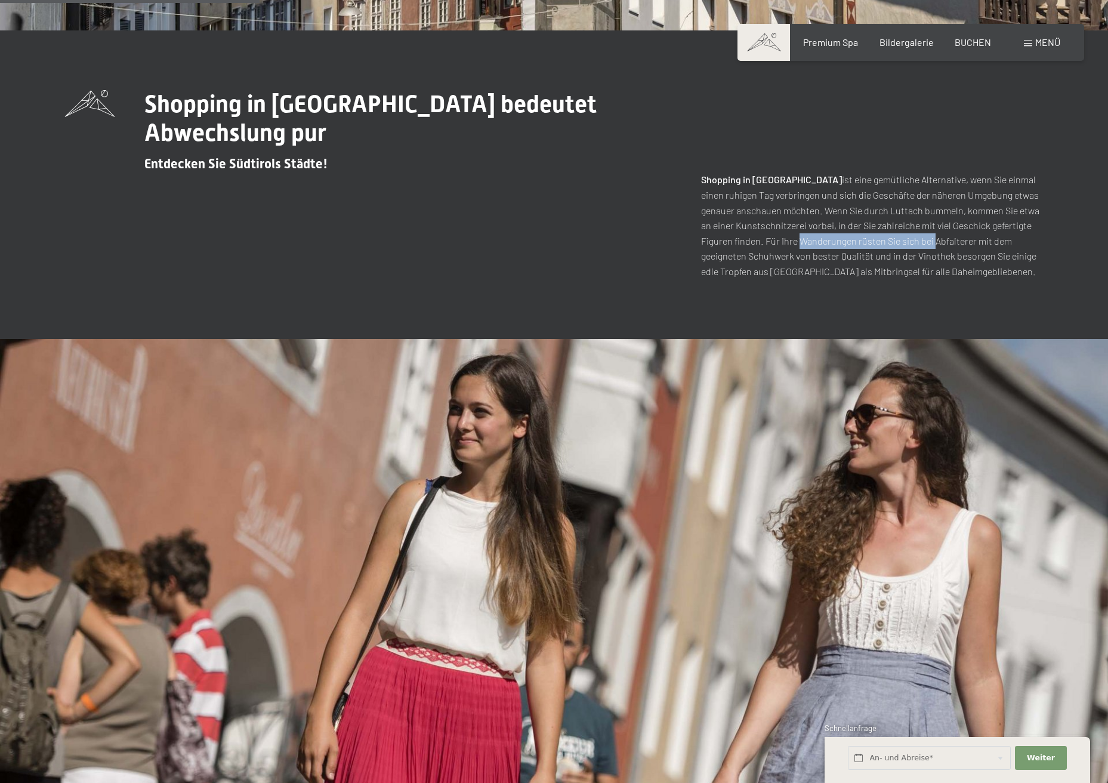
drag, startPoint x: 762, startPoint y: 211, endPoint x: 898, endPoint y: 217, distance: 136.2
click at [898, 217] on p "Shopping in Südtirol ist eine gemütliche Alternative, wenn Sie einmal einen ruh…" at bounding box center [872, 225] width 343 height 107
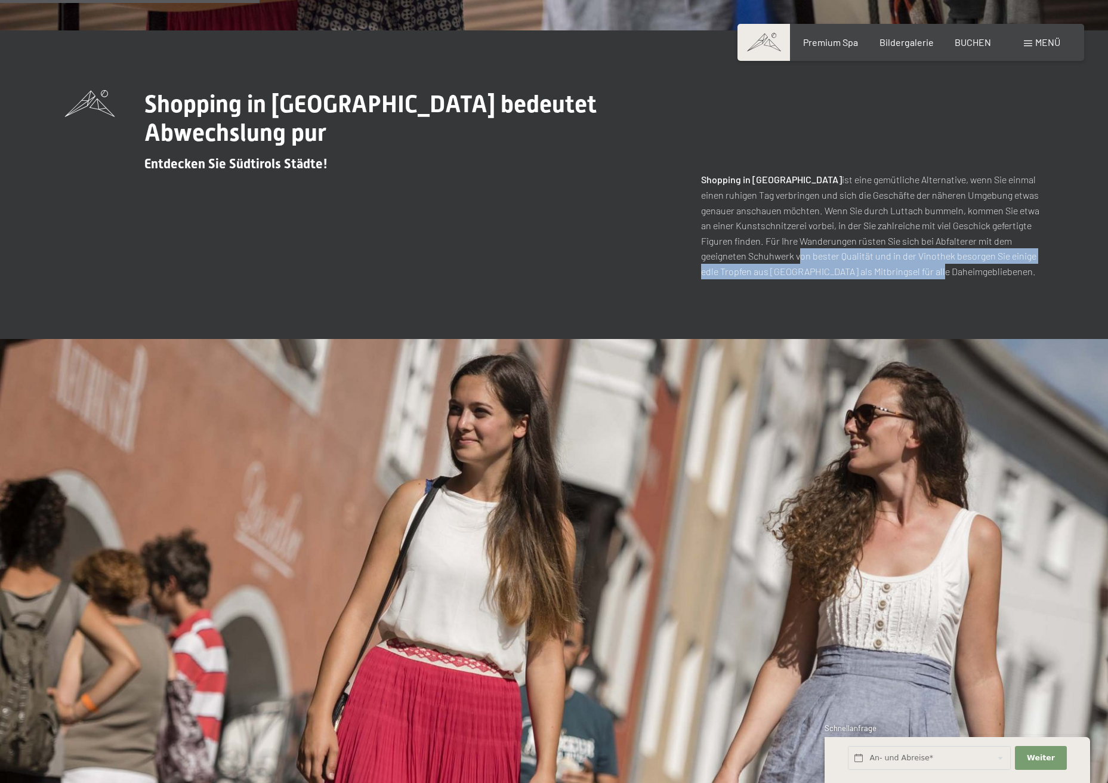
drag, startPoint x: 833, startPoint y: 236, endPoint x: 874, endPoint y: 236, distance: 41.2
click at [874, 236] on p "Shopping in Südtirol ist eine gemütliche Alternative, wenn Sie einmal einen ruh…" at bounding box center [872, 225] width 343 height 107
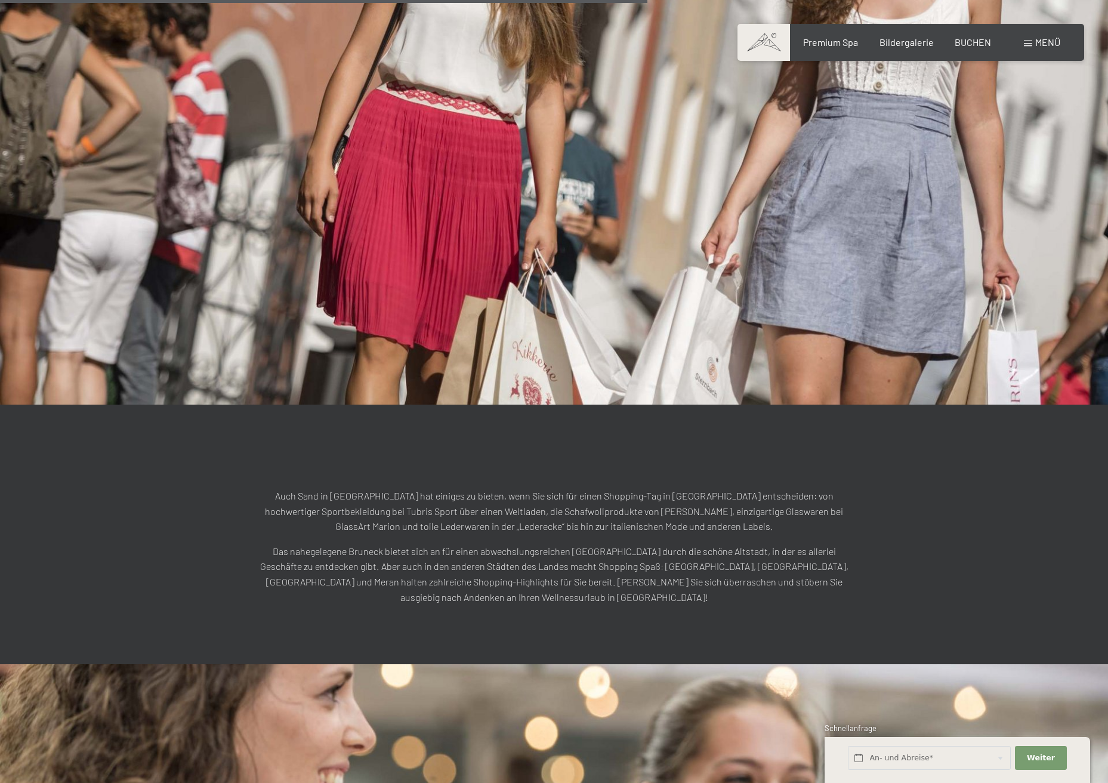
scroll to position [1393, 0]
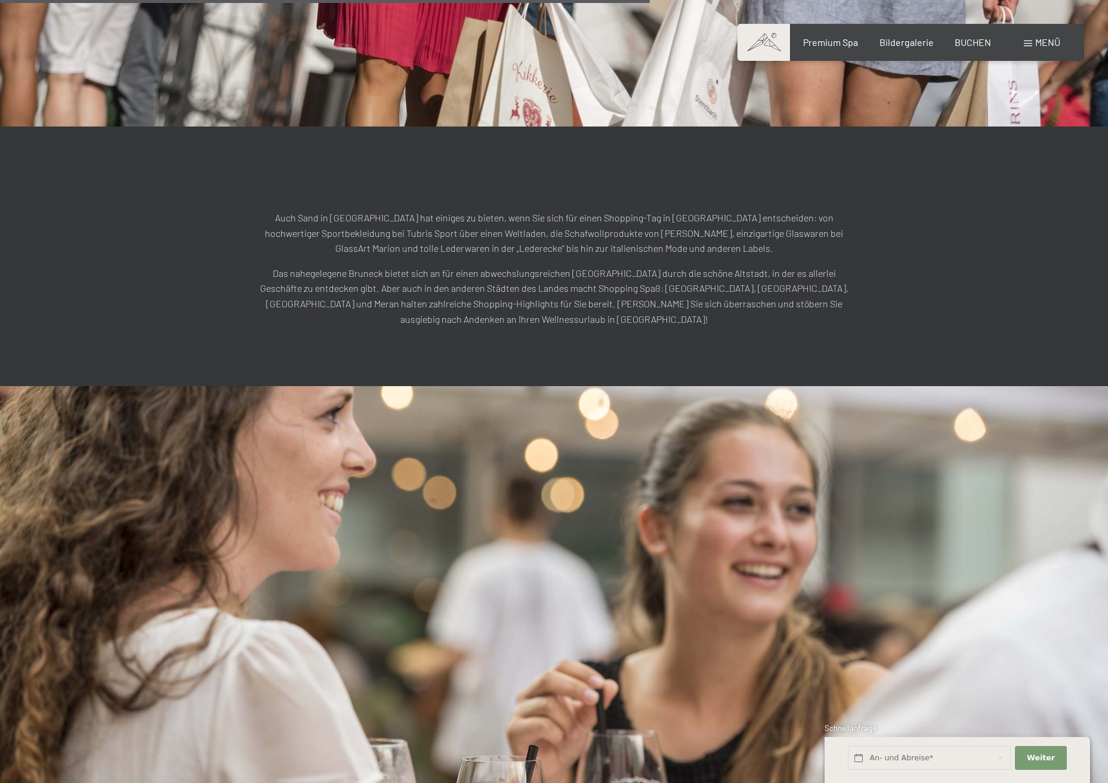
click at [454, 210] on p "Auch Sand in Taufers hat einiges zu bieten, wenn Sie sich für einen Shopping-Ta…" at bounding box center [554, 233] width 597 height 46
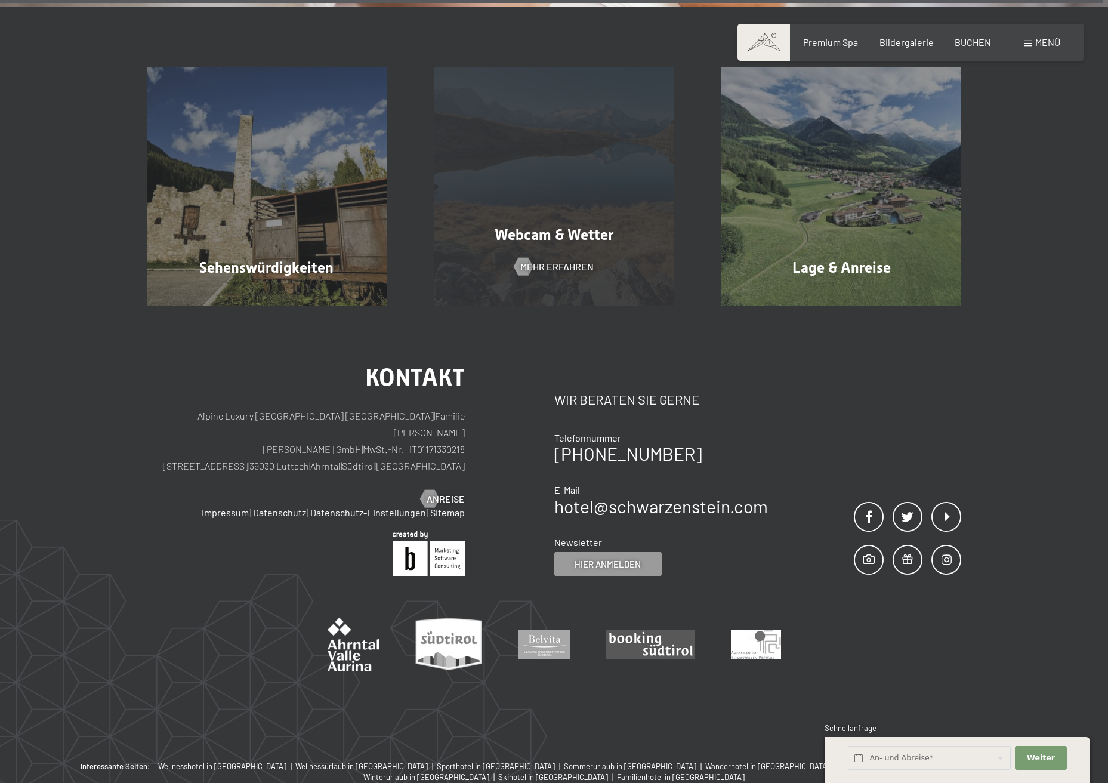
scroll to position [2428, 0]
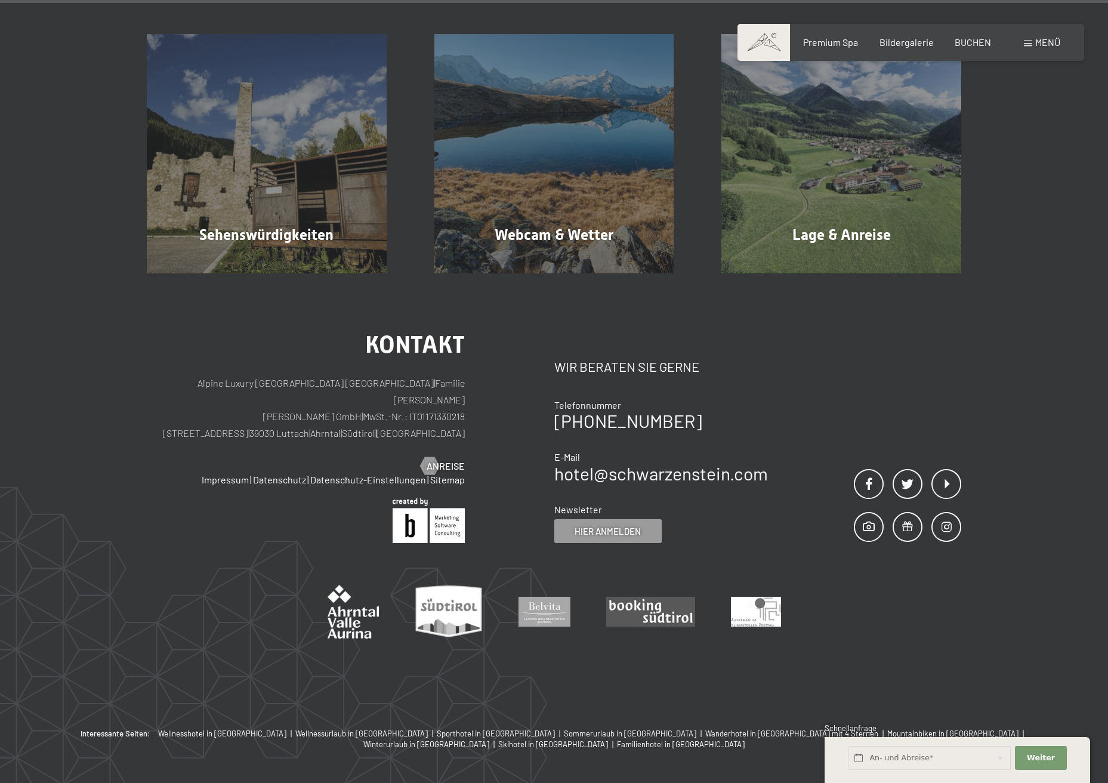
click at [1047, 41] on span "Menü" at bounding box center [1048, 41] width 25 height 11
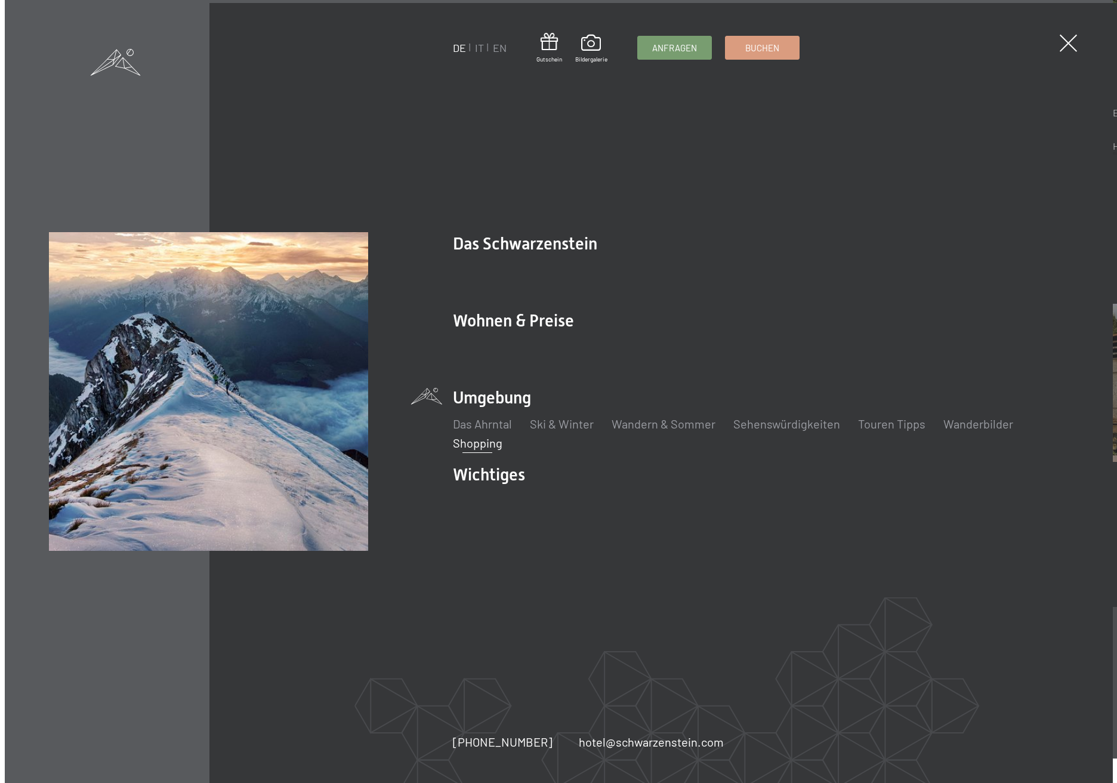
scroll to position [2438, 0]
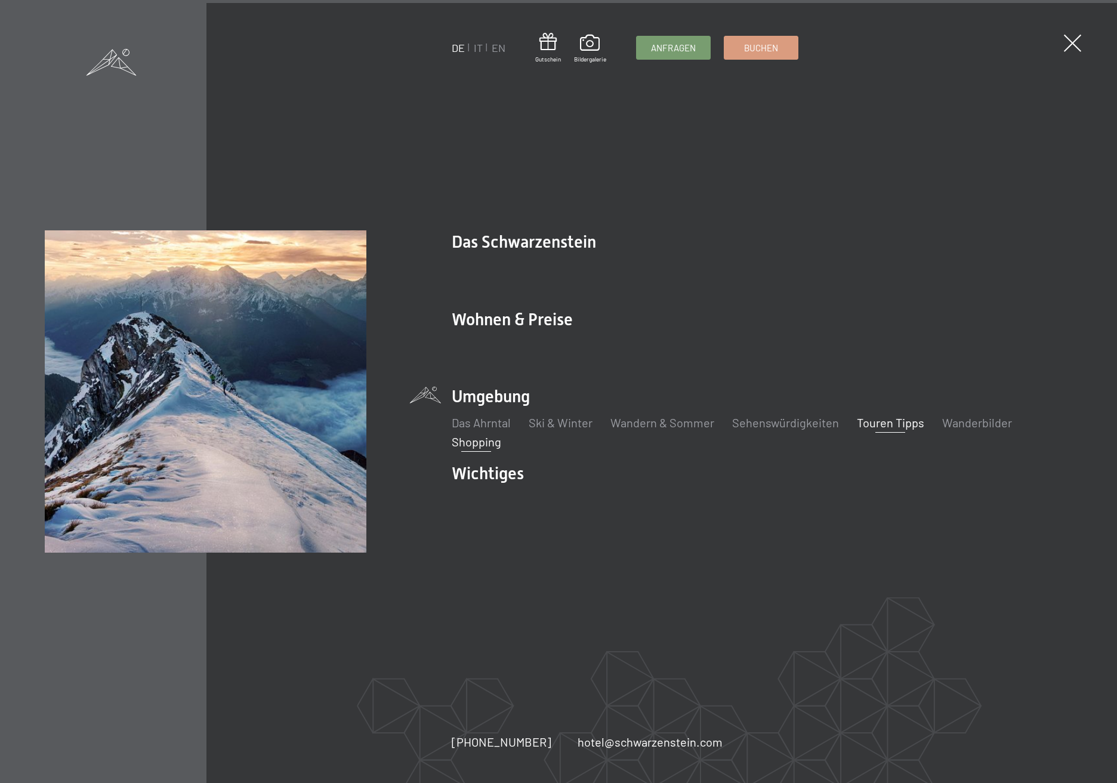
click at [892, 427] on link "Touren Tipps" at bounding box center [890, 422] width 67 height 14
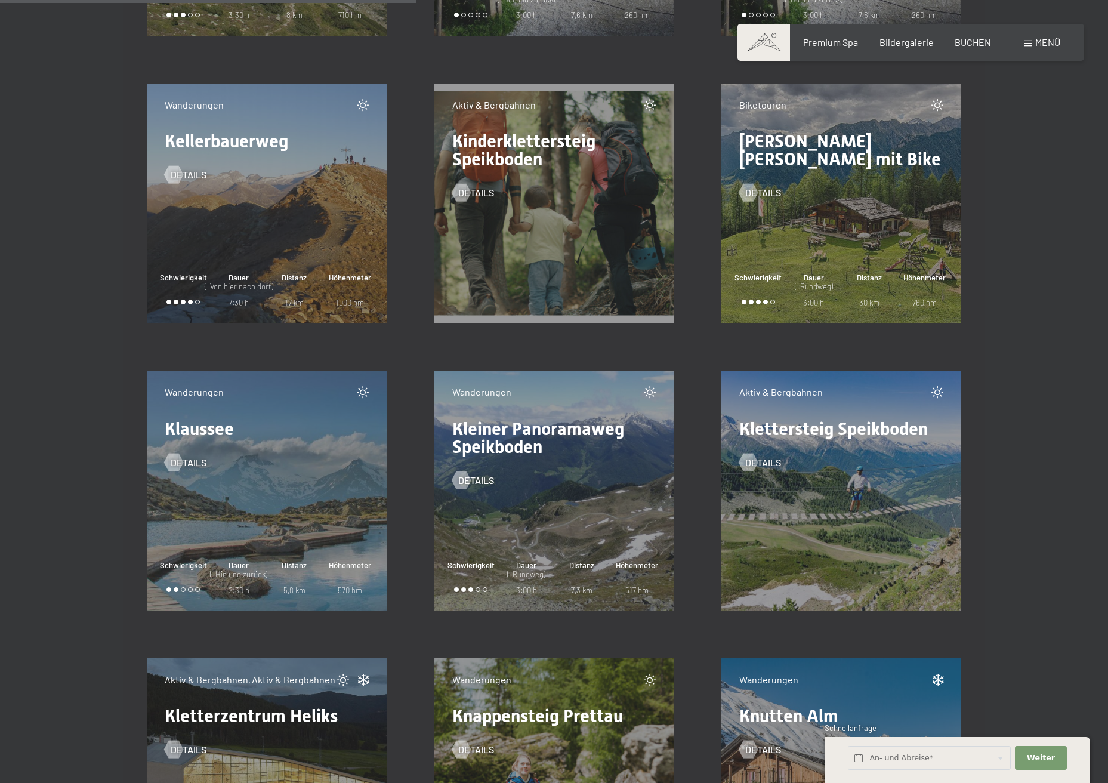
scroll to position [7799, 0]
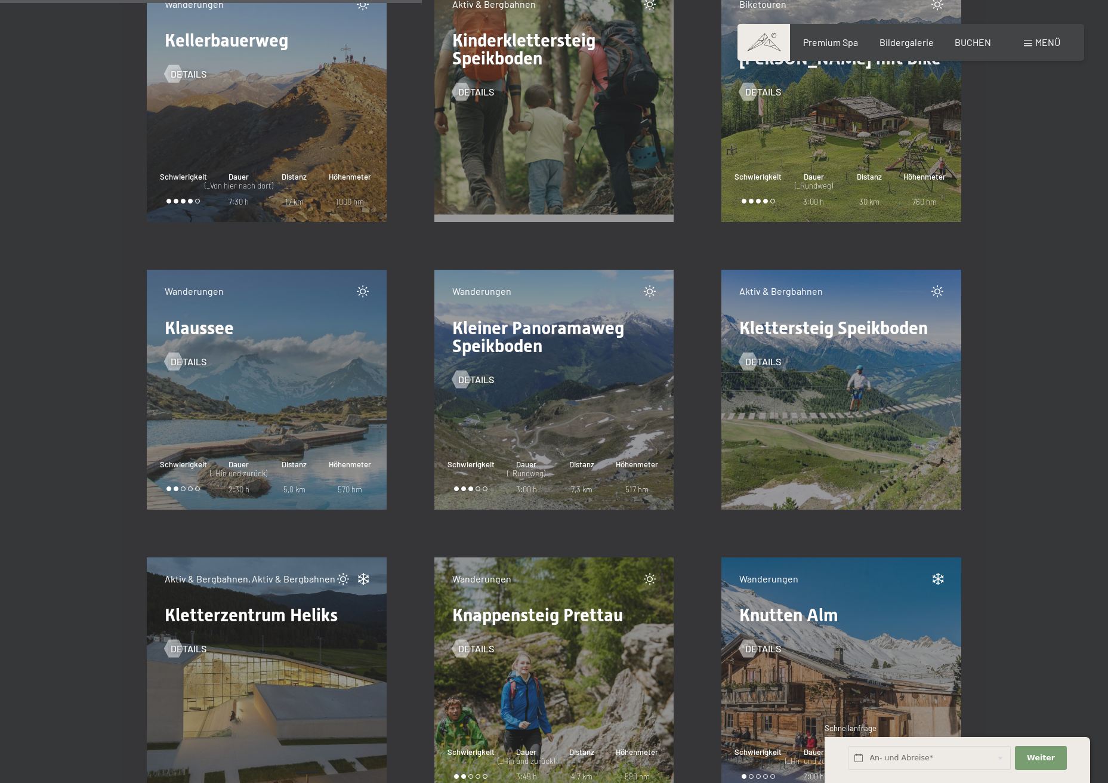
click at [406, 535] on div "Aktiv & Bergbahnen, Aktiv & Bergbahnen Kletterzentrum Heliks Details" at bounding box center [267, 678] width 288 height 288
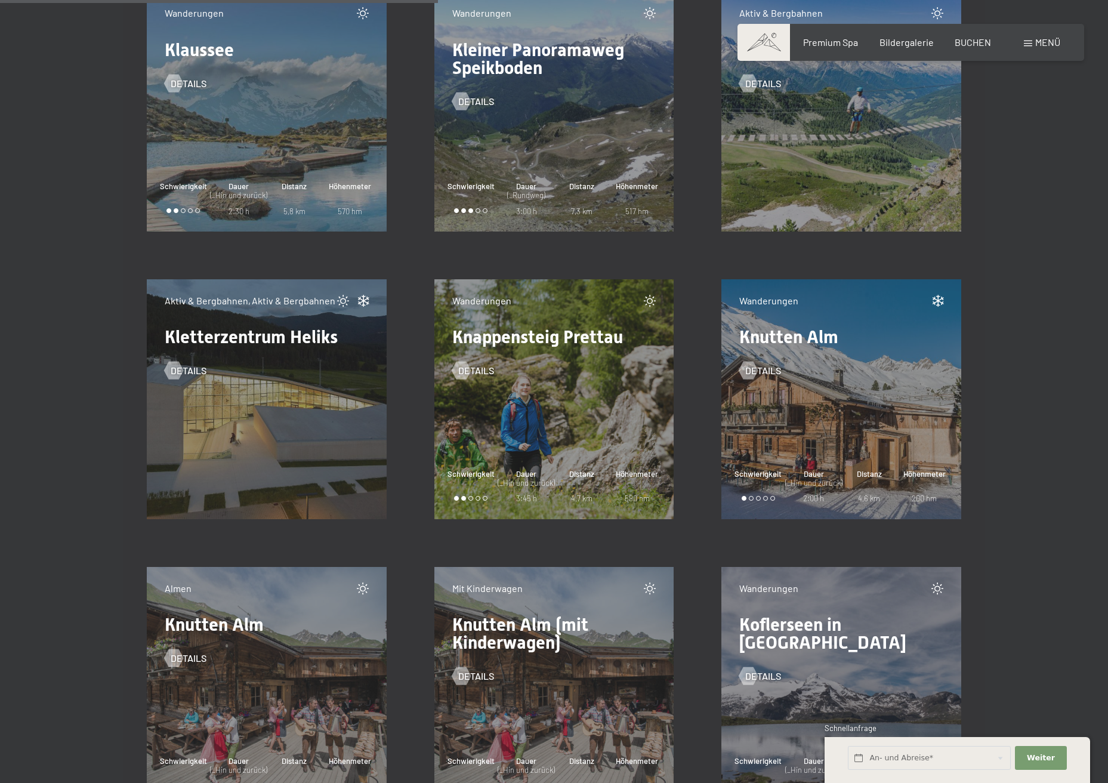
scroll to position [8356, 0]
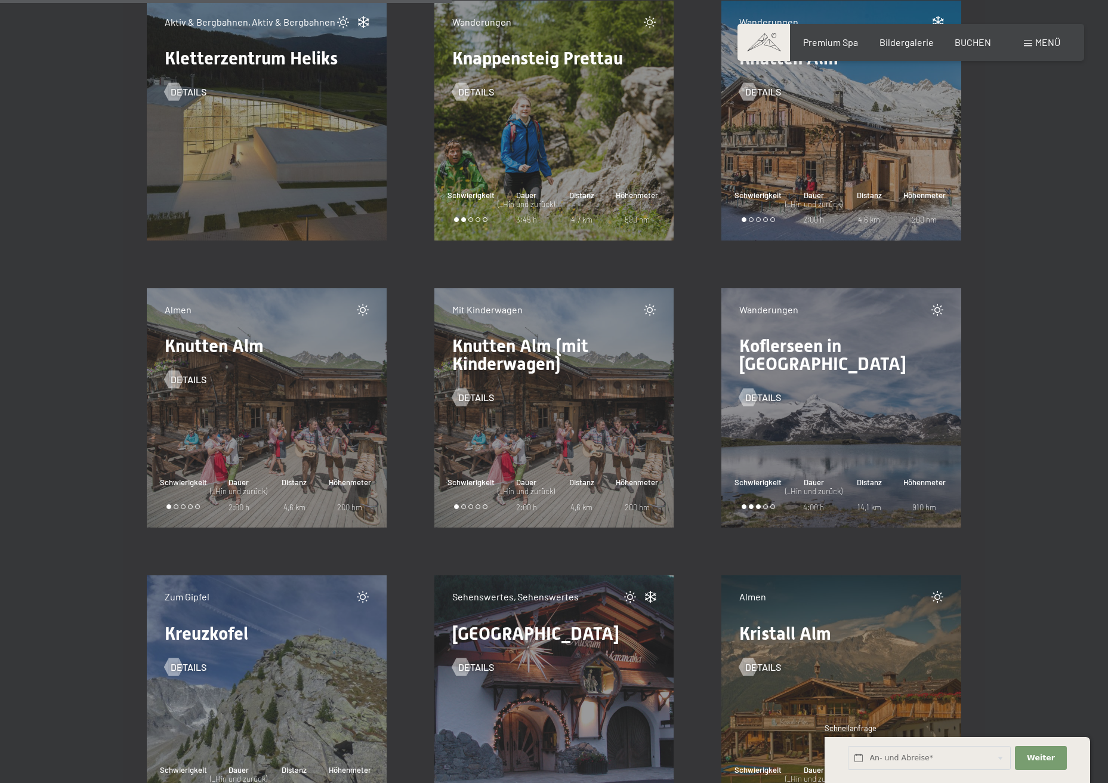
click at [500, 363] on span "Knutten Alm (mit Kinderwagen)" at bounding box center [520, 354] width 136 height 39
click at [479, 396] on span "Details" at bounding box center [488, 397] width 36 height 13
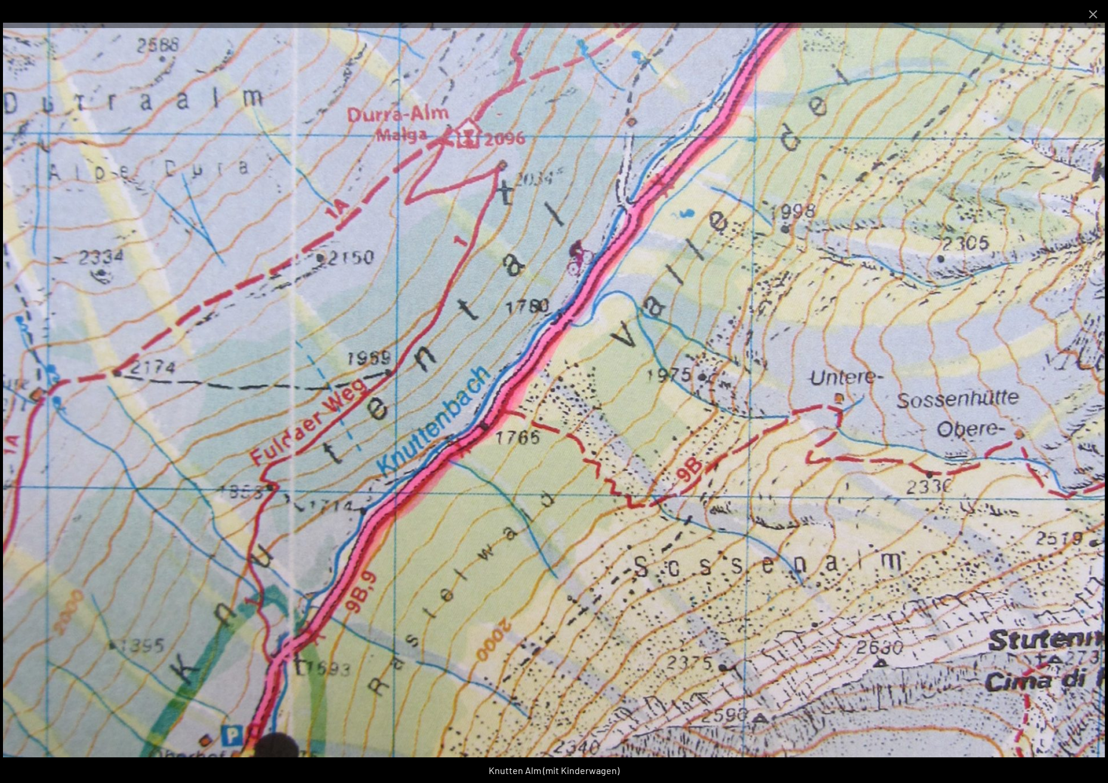
click at [532, 435] on img at bounding box center [554, 390] width 1102 height 735
click at [1090, 10] on button "Close gallery" at bounding box center [1094, 14] width 30 height 28
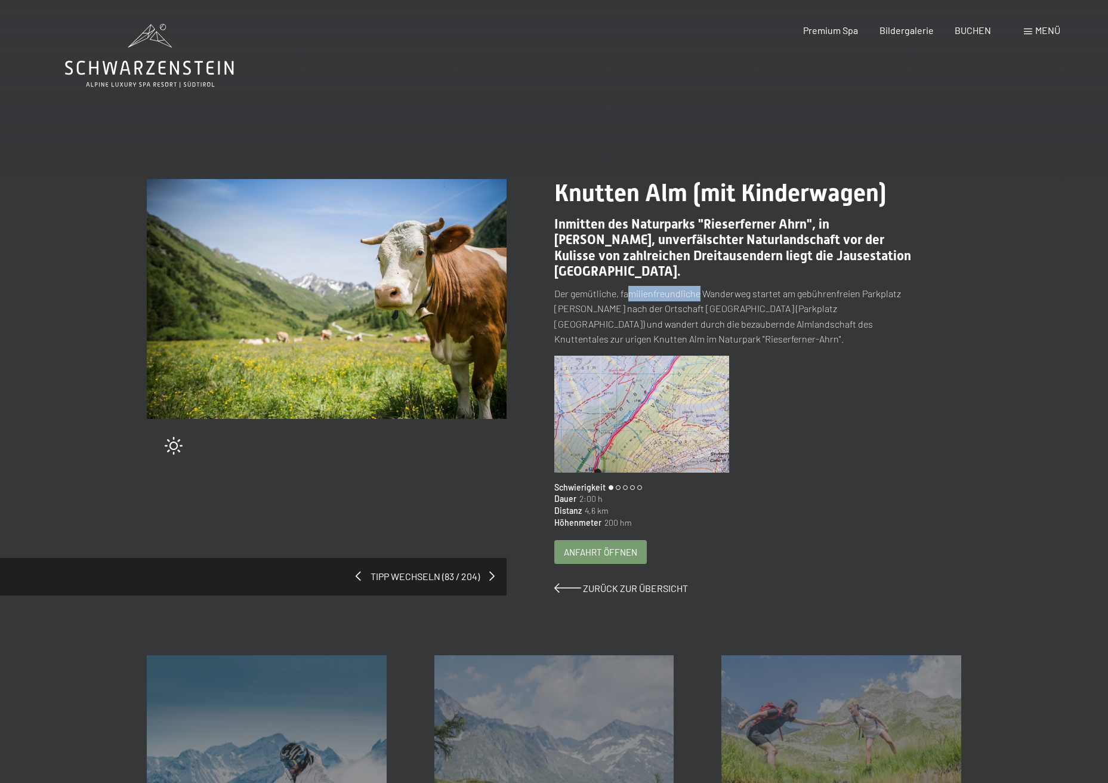
drag, startPoint x: 627, startPoint y: 295, endPoint x: 699, endPoint y: 294, distance: 71.6
click at [699, 294] on p "Der gemütliche, familienfreundliche Wanderweg startet am gebührenfreien Parkpla…" at bounding box center [735, 316] width 360 height 61
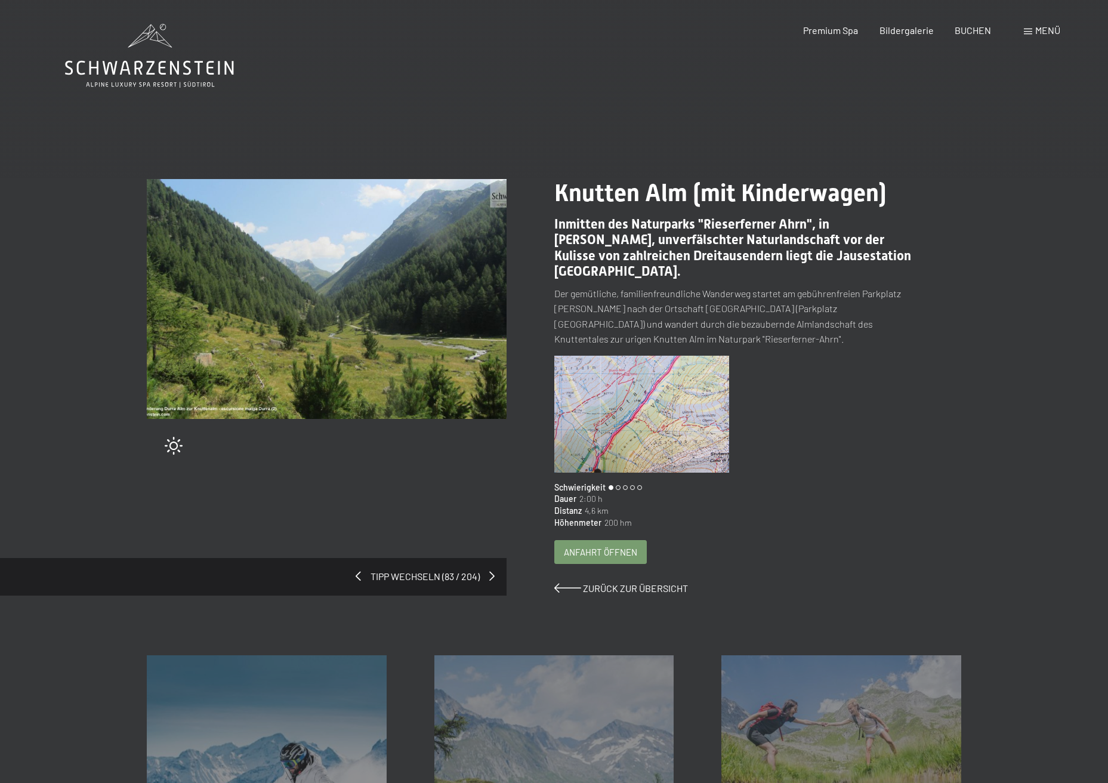
click at [624, 303] on p "Der gemütliche, familienfreundliche Wanderweg startet am gebührenfreien Parkpla…" at bounding box center [735, 316] width 360 height 61
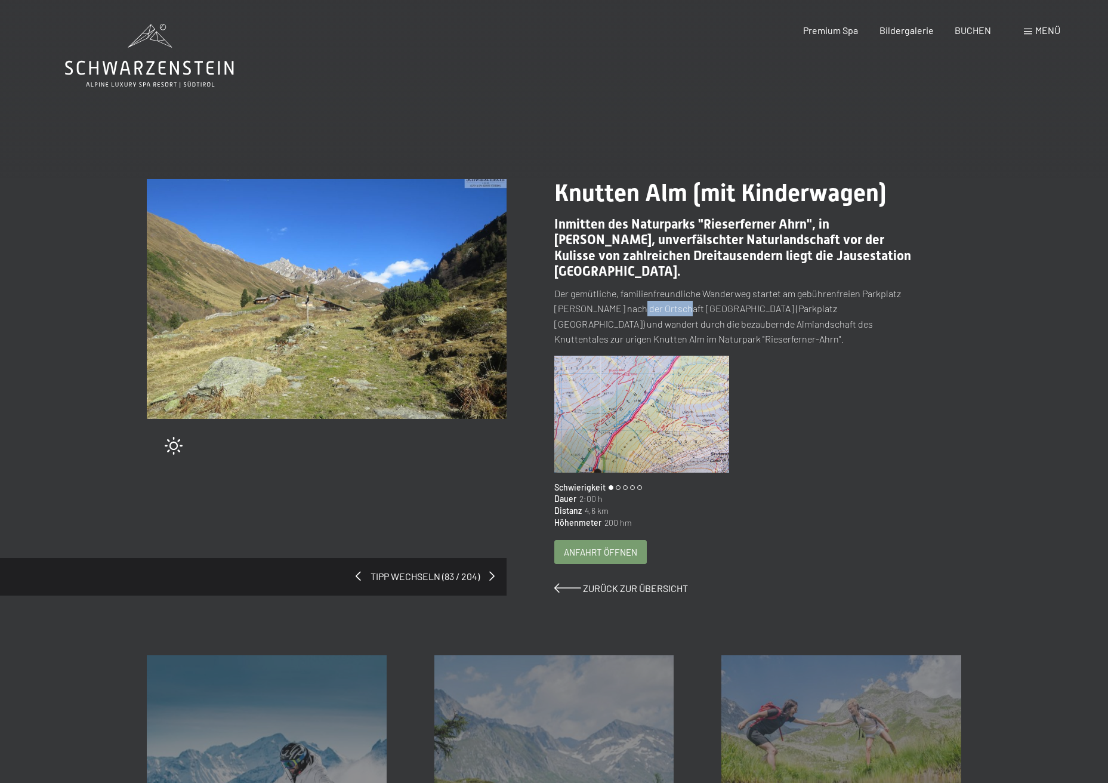
drag, startPoint x: 629, startPoint y: 312, endPoint x: 671, endPoint y: 312, distance: 42.4
click at [671, 312] on p "Der gemütliche, familienfreundliche Wanderweg startet am gebührenfreien Parkpla…" at bounding box center [735, 316] width 360 height 61
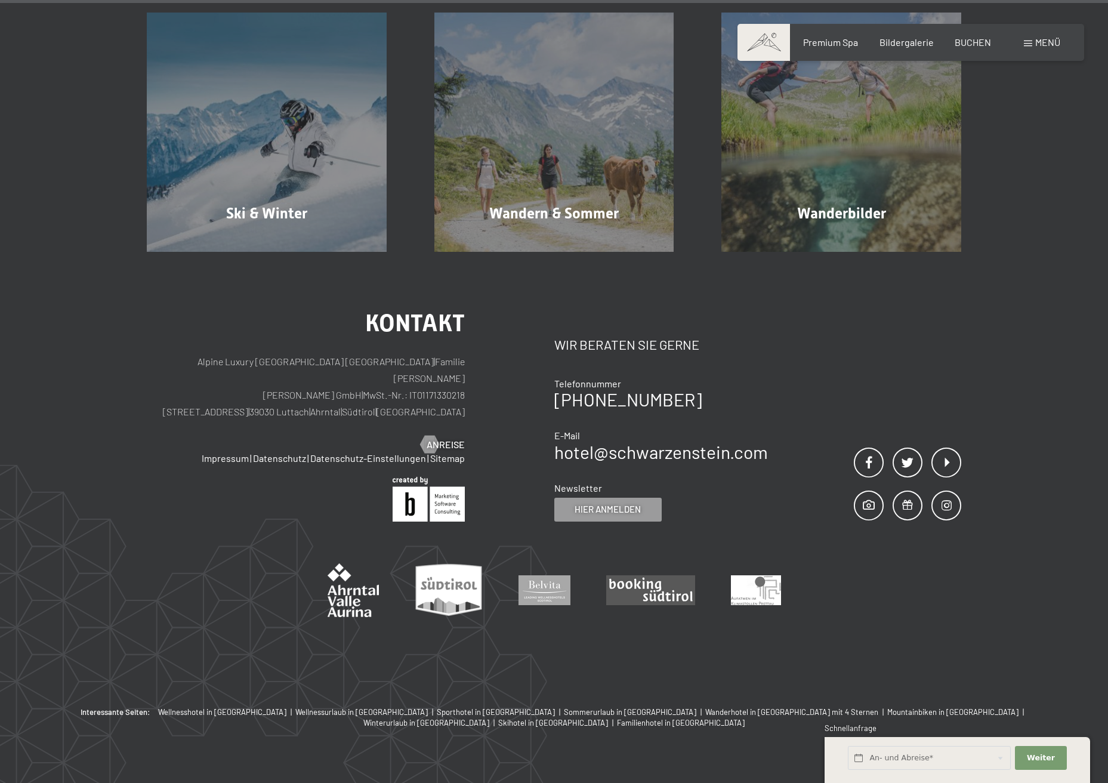
scroll to position [665, 0]
